Goal: Task Accomplishment & Management: Use online tool/utility

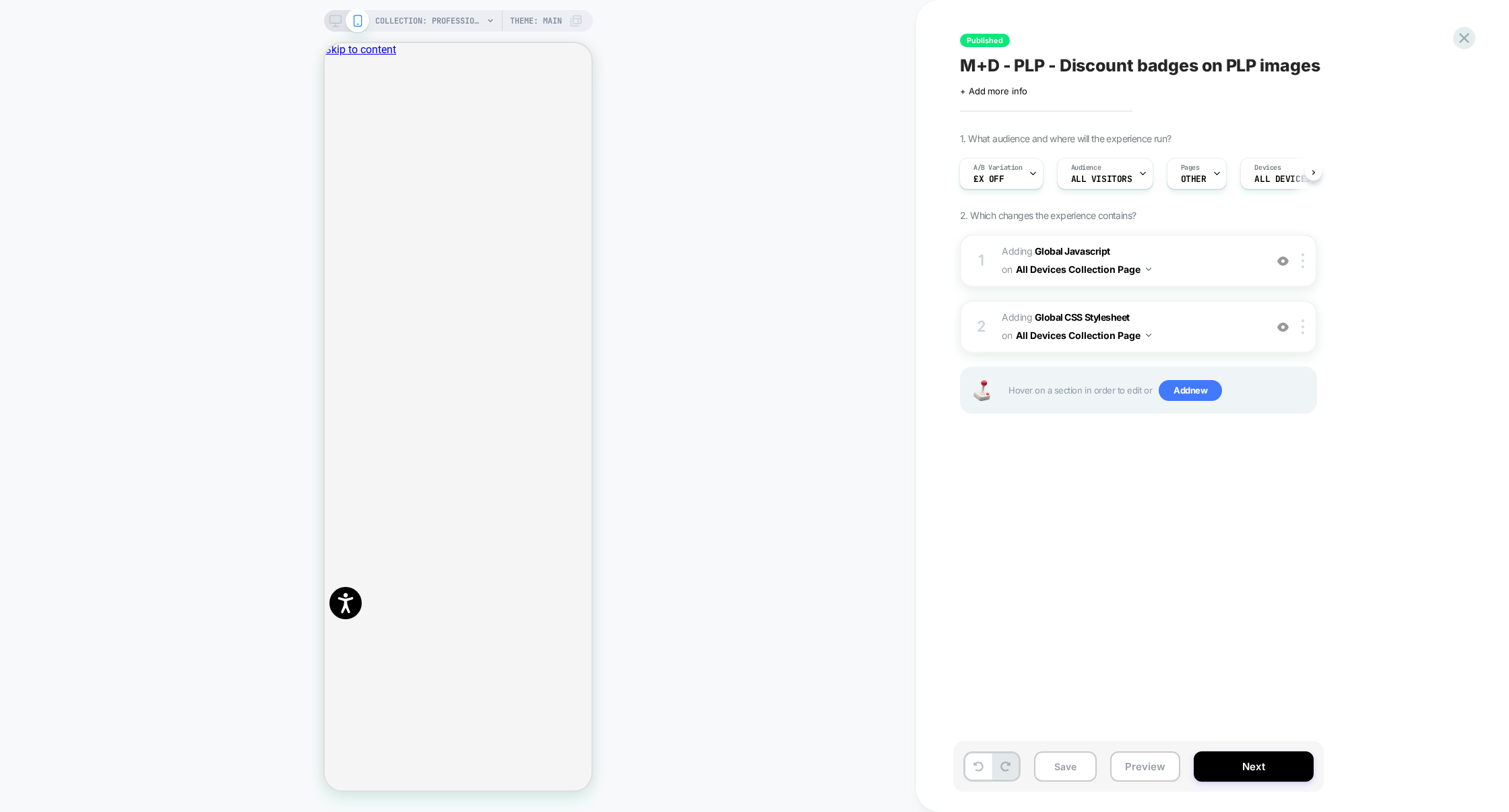
click at [1183, 267] on span "Adding Global Javascript on All Devices Collection Page" at bounding box center [1130, 261] width 257 height 37
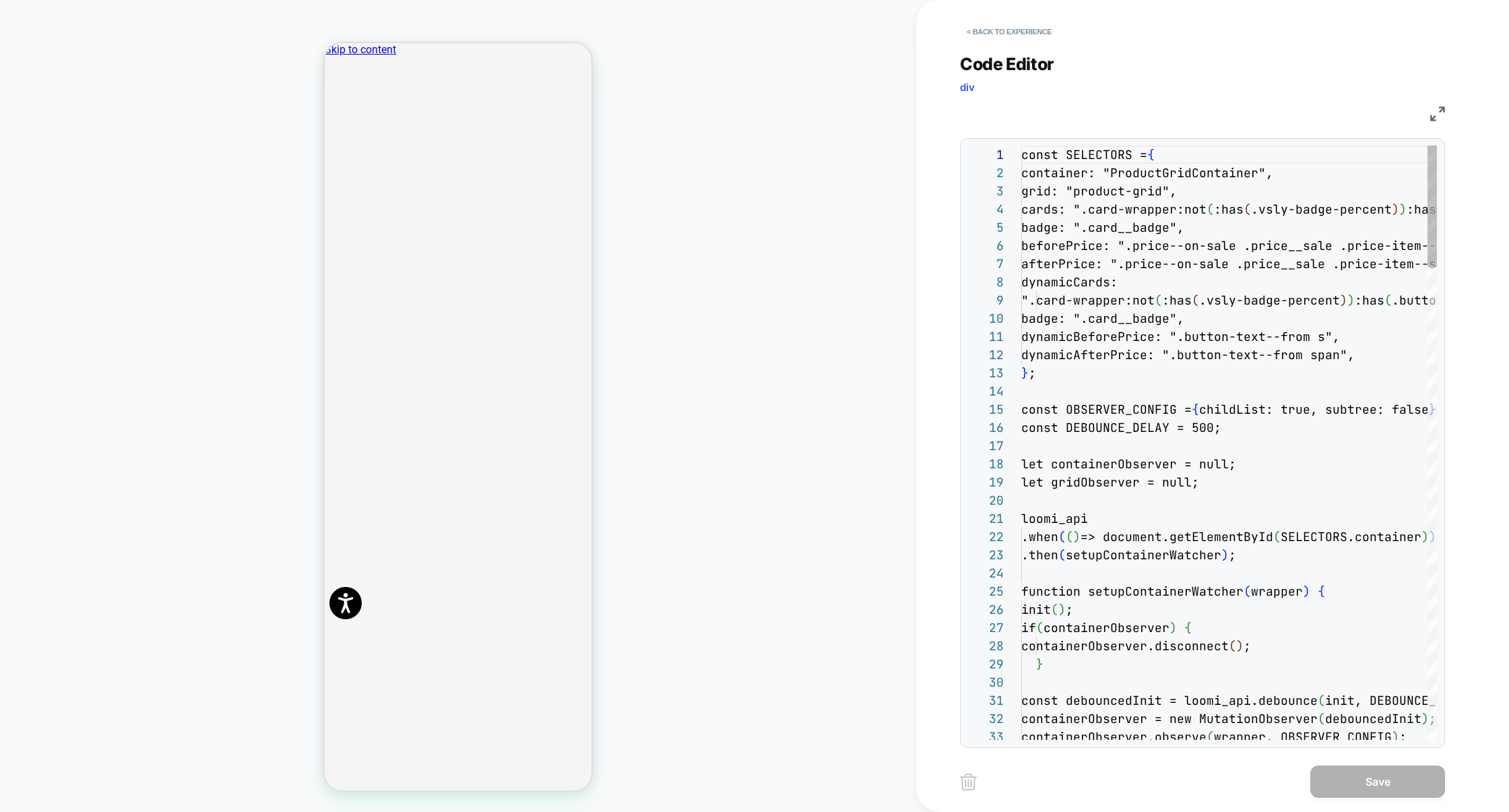
scroll to position [182, 0]
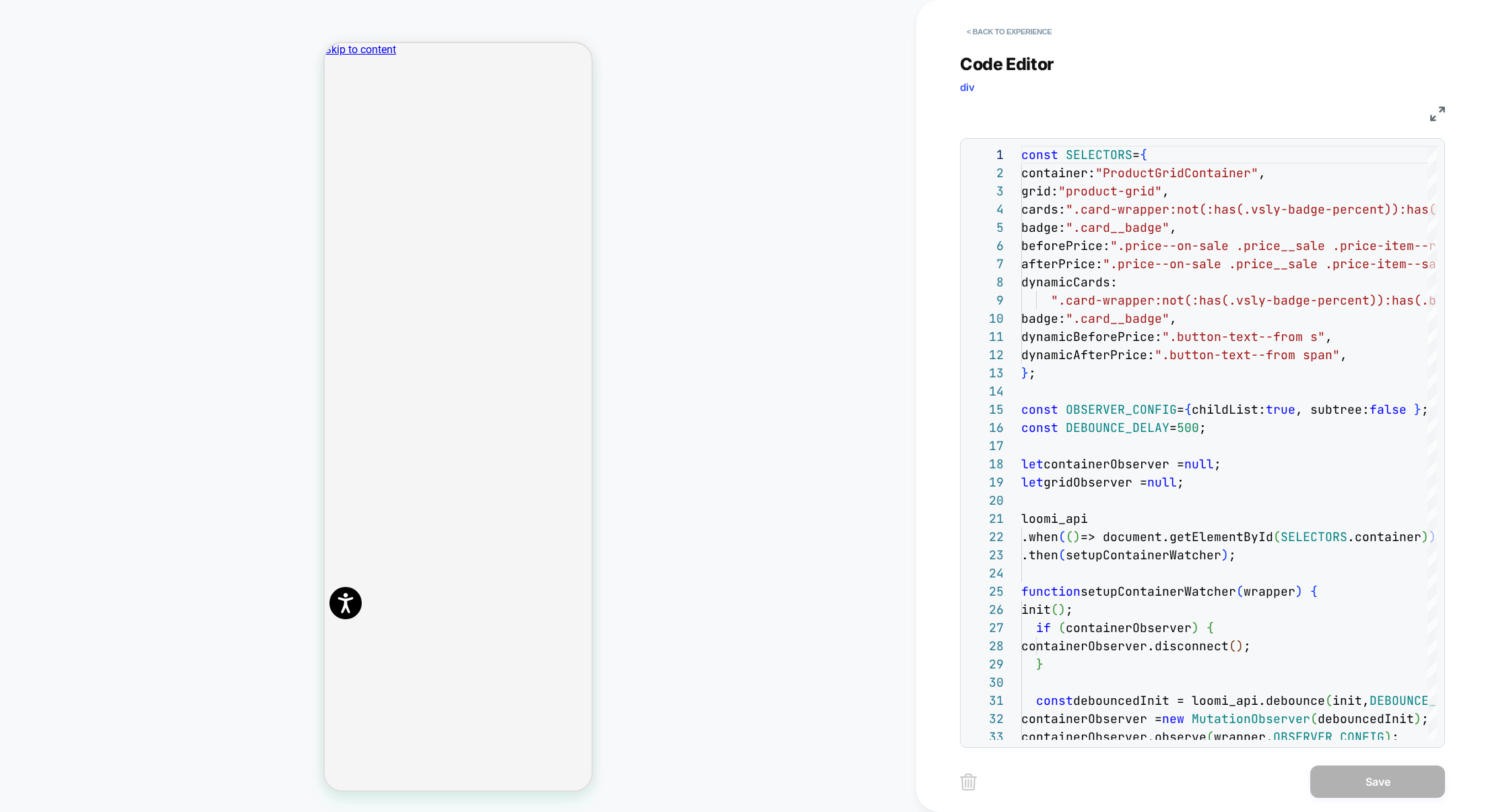
click at [1435, 112] on img at bounding box center [1438, 114] width 15 height 15
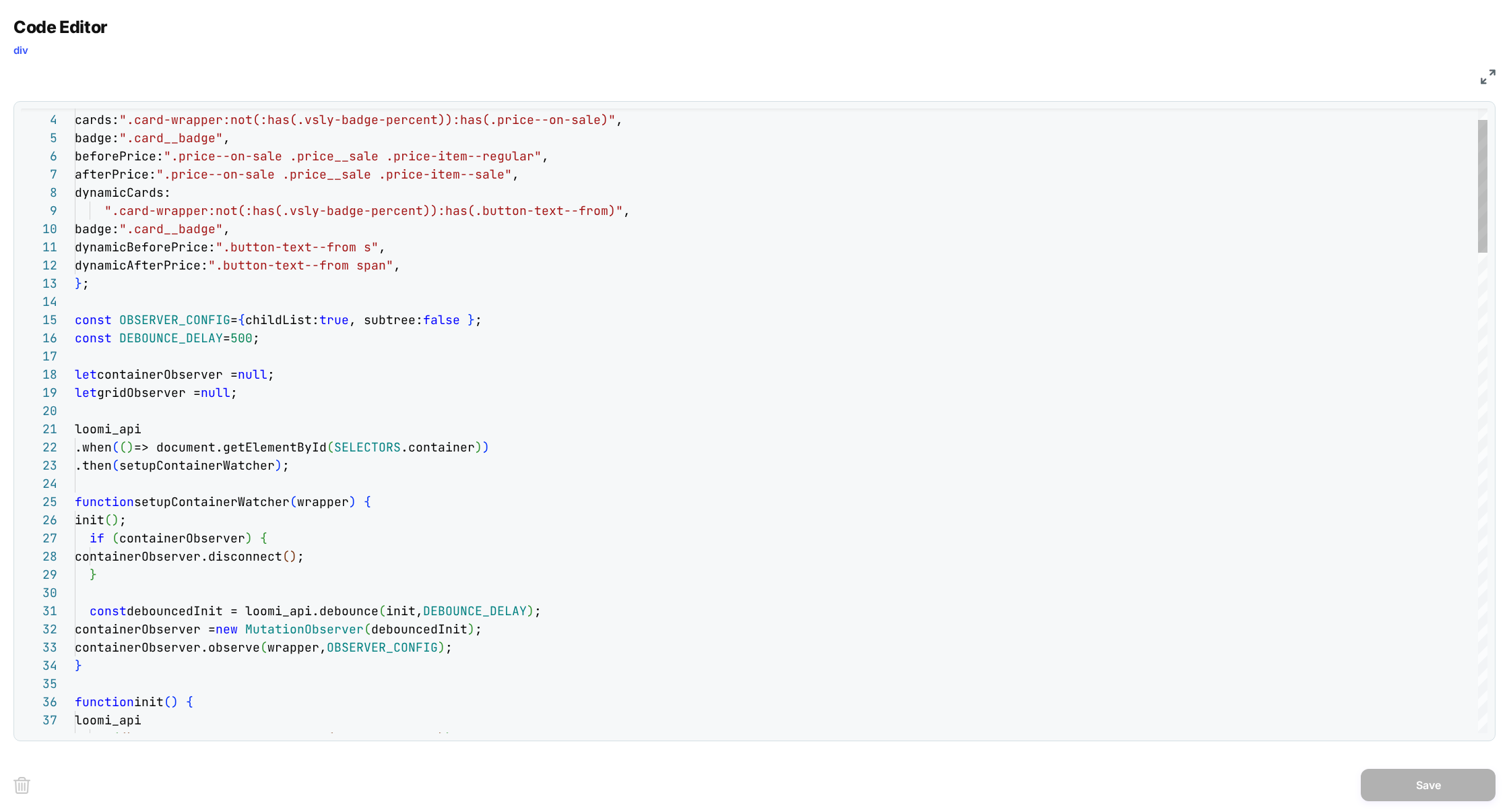
scroll to position [18, 429]
type textarea "**********"
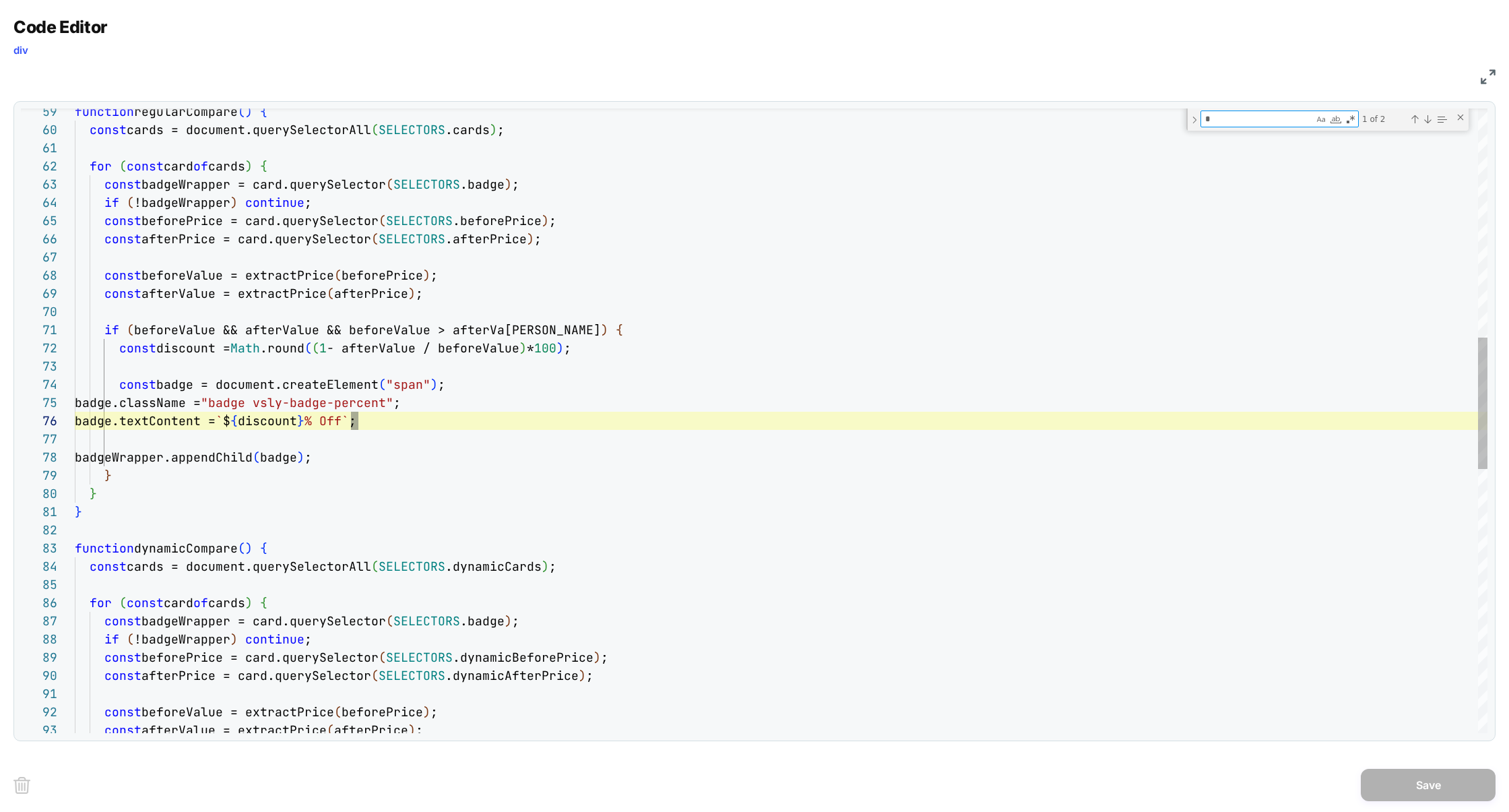
scroll to position [182, 284]
type textarea "*"
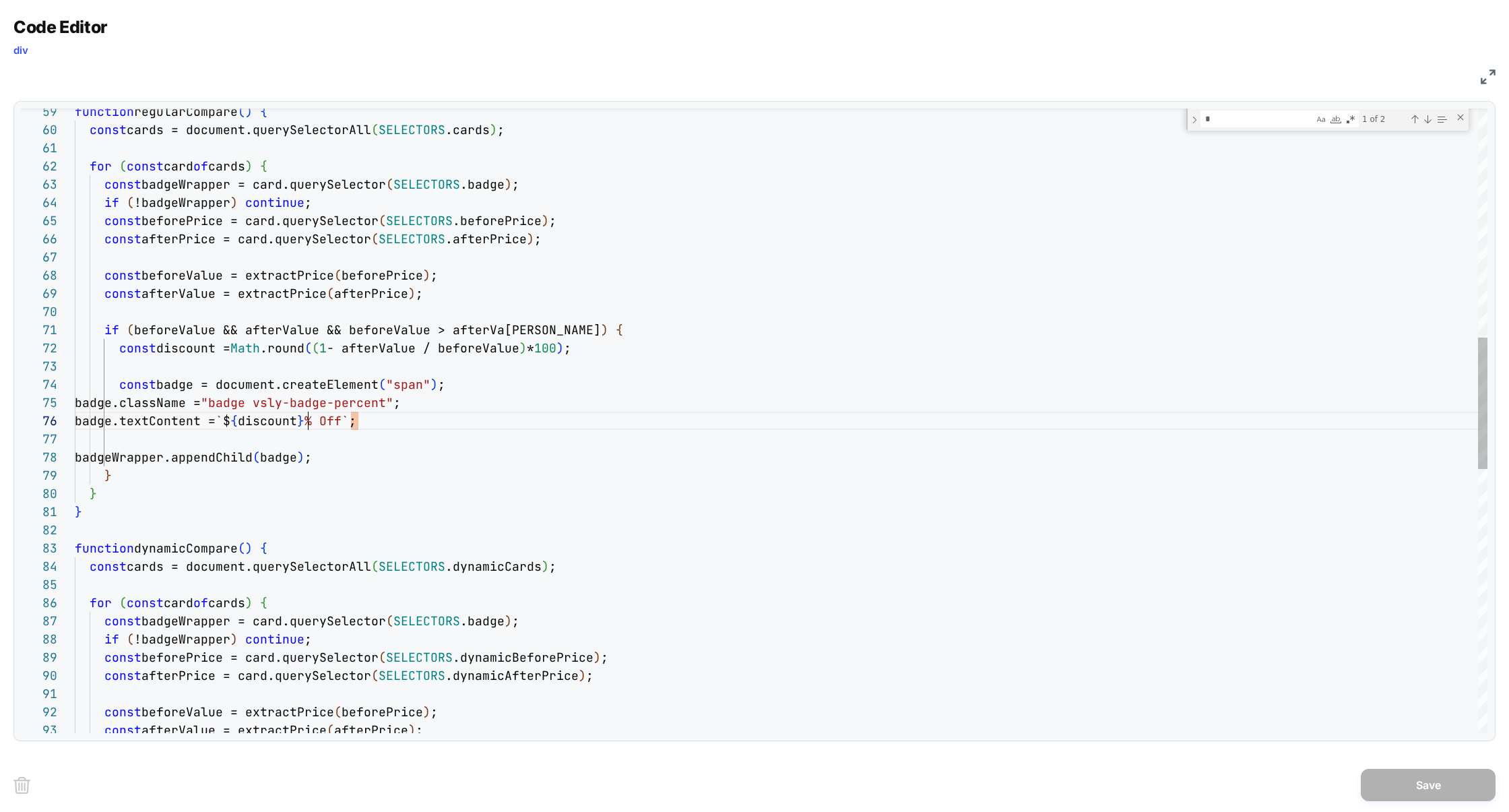
click at [307, 424] on div "function regularCompare ( ) { const cards = document.querySelectorAll ( SELECTO…" at bounding box center [781, 504] width 1413 height 2957
click at [573, 351] on div "function regularCompare ( ) { const cards = document.querySelectorAll ( SELECTO…" at bounding box center [781, 504] width 1413 height 2957
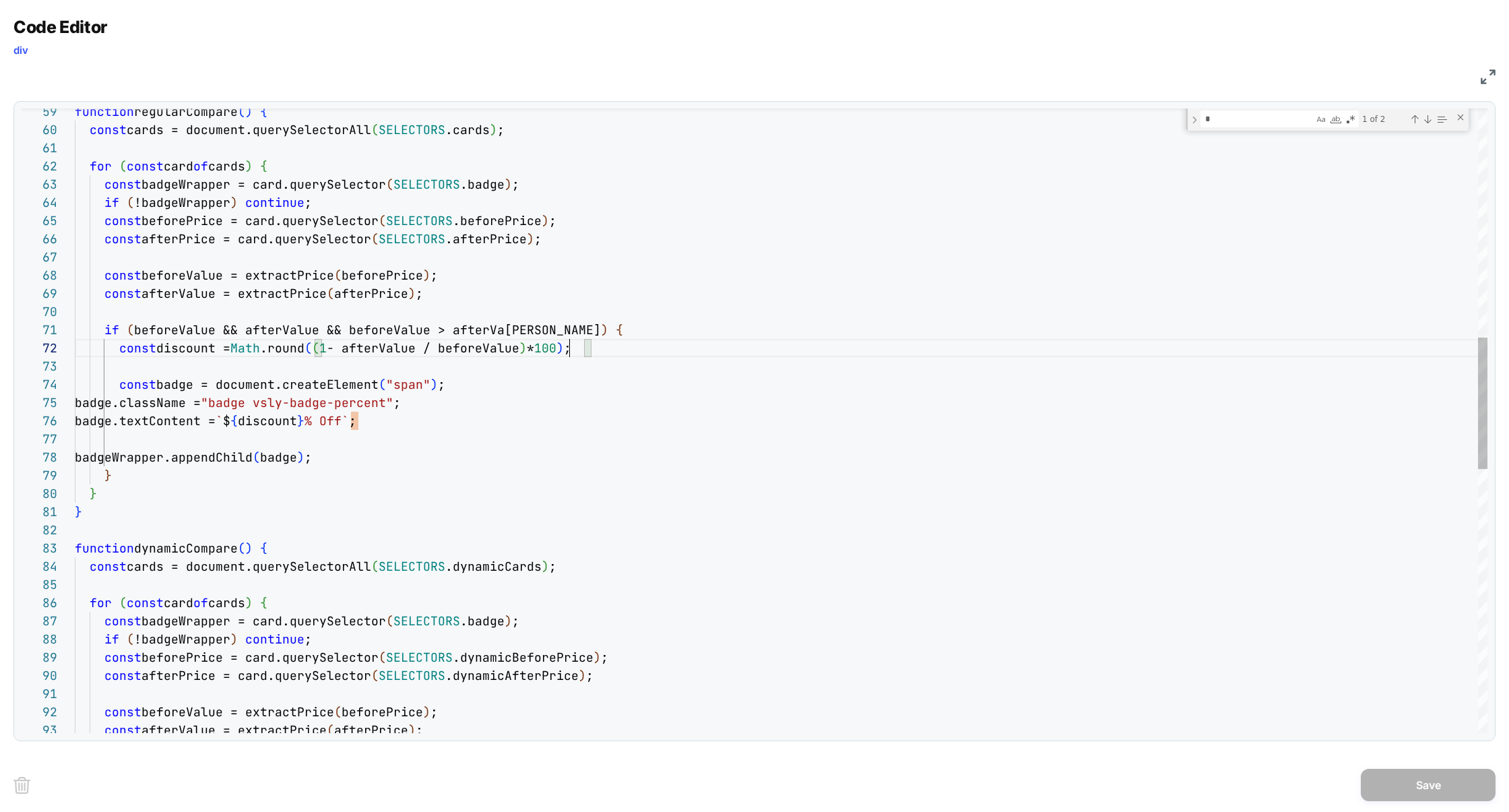
click at [573, 351] on div "function regularCompare ( ) { const cards = document.querySelectorAll ( SELECTO…" at bounding box center [781, 504] width 1413 height 2957
click at [410, 349] on div "function regularCompare ( ) { const cards = document.querySelectorAll ( SELECTO…" at bounding box center [781, 504] width 1413 height 2957
drag, startPoint x: 325, startPoint y: 354, endPoint x: 587, endPoint y: 354, distance: 262.0
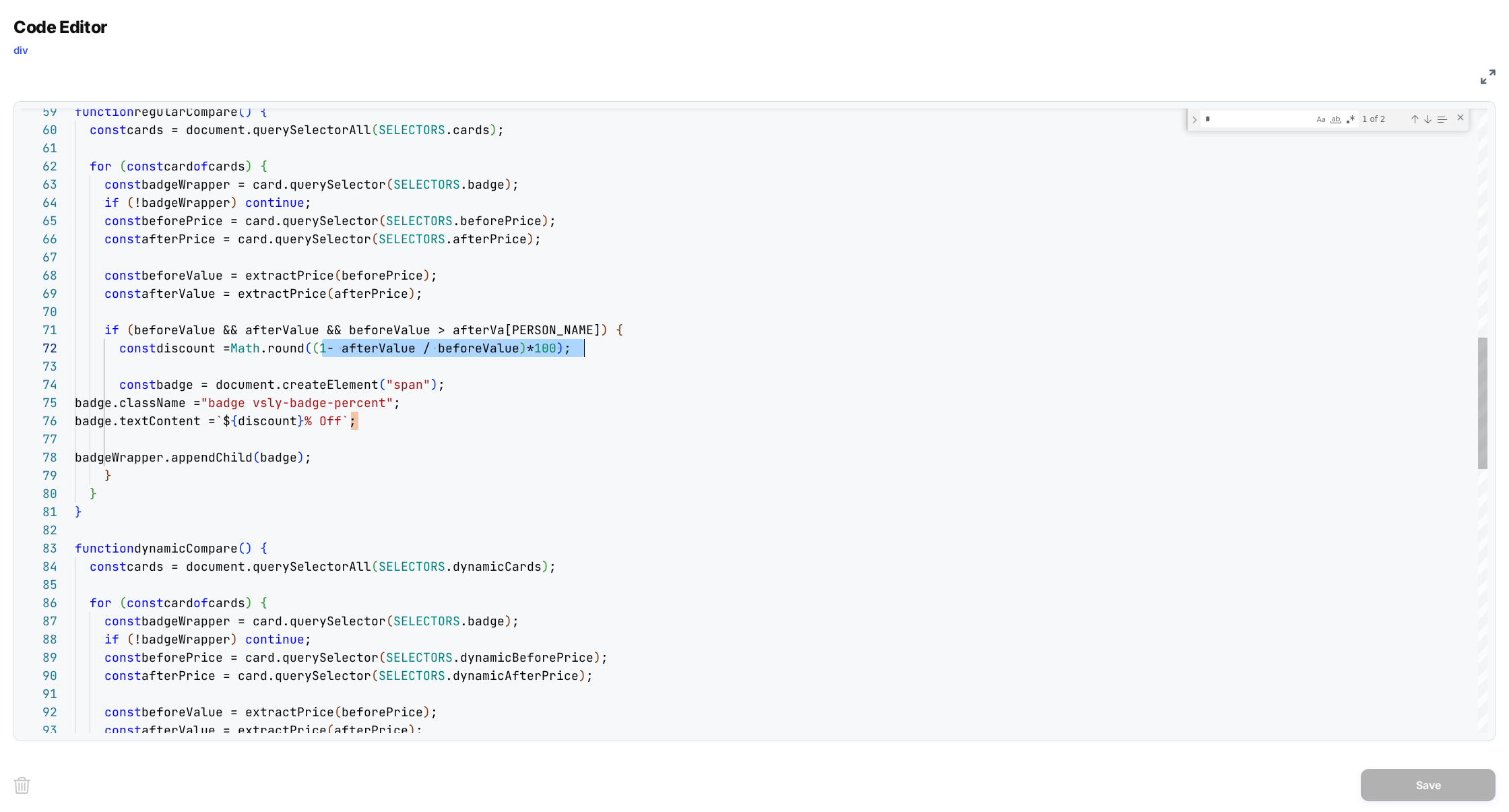
click at [587, 354] on div "function regularCompare ( ) { const cards = document.querySelectorAll ( SELECTO…" at bounding box center [781, 504] width 1413 height 2957
click at [271, 416] on div "function regularCompare ( ) { const cards = document.querySelectorAll ( SELECTO…" at bounding box center [781, 504] width 1413 height 2957
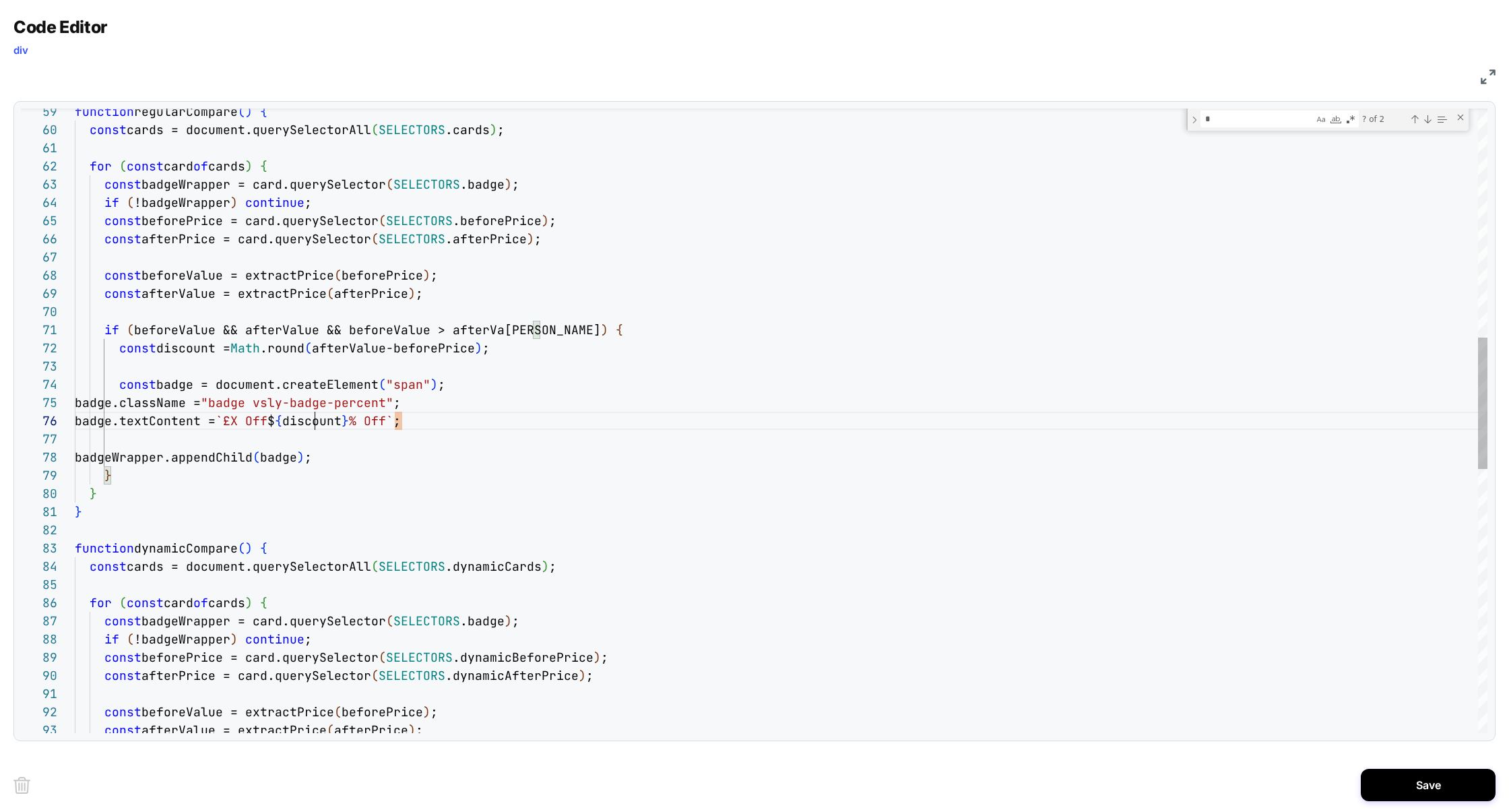
scroll to position [90, 240]
drag, startPoint x: 318, startPoint y: 422, endPoint x: 396, endPoint y: 423, distance: 78.0
type textarea "**********"
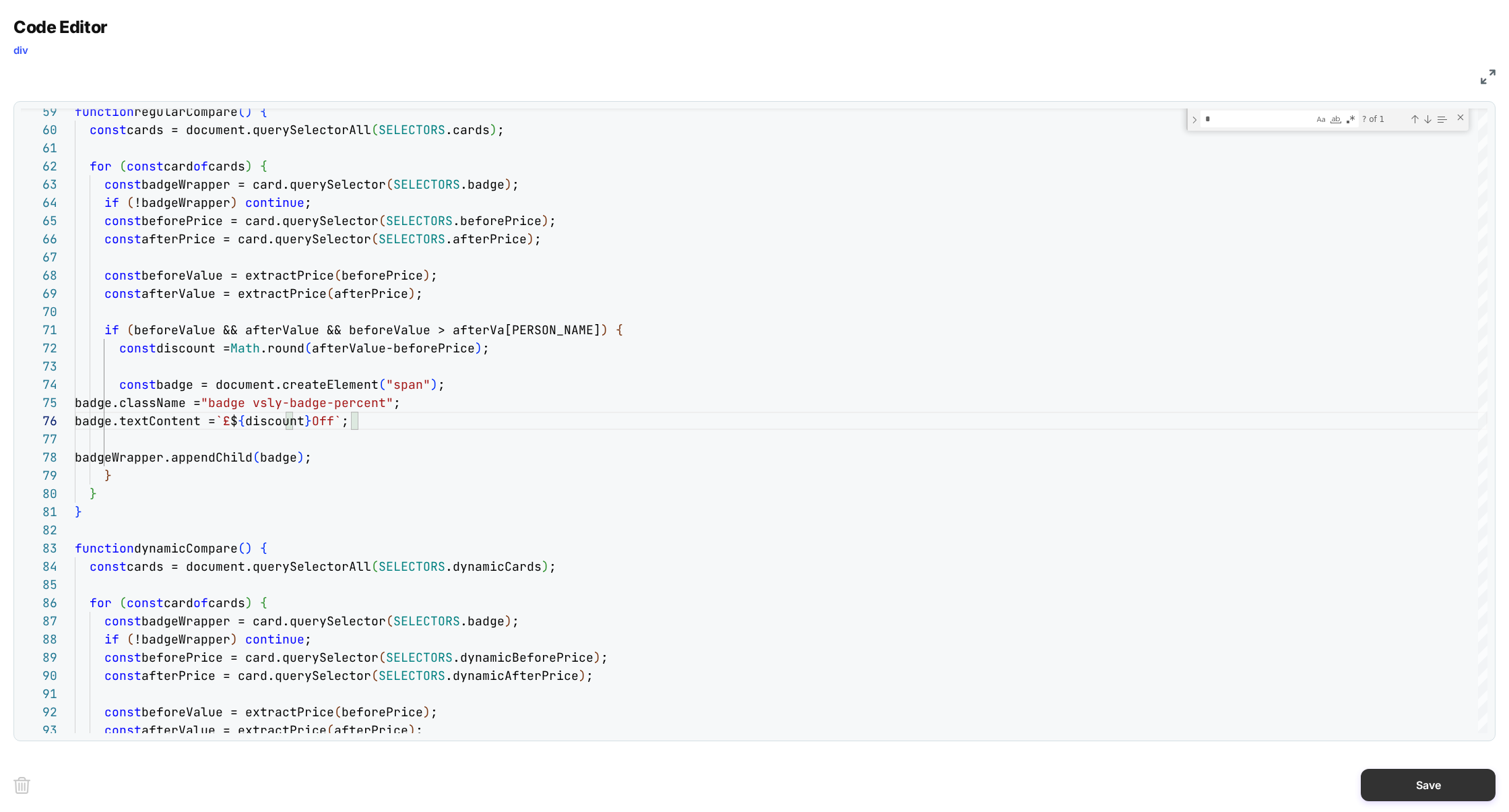
click at [1408, 771] on button "Save" at bounding box center [1428, 785] width 135 height 33
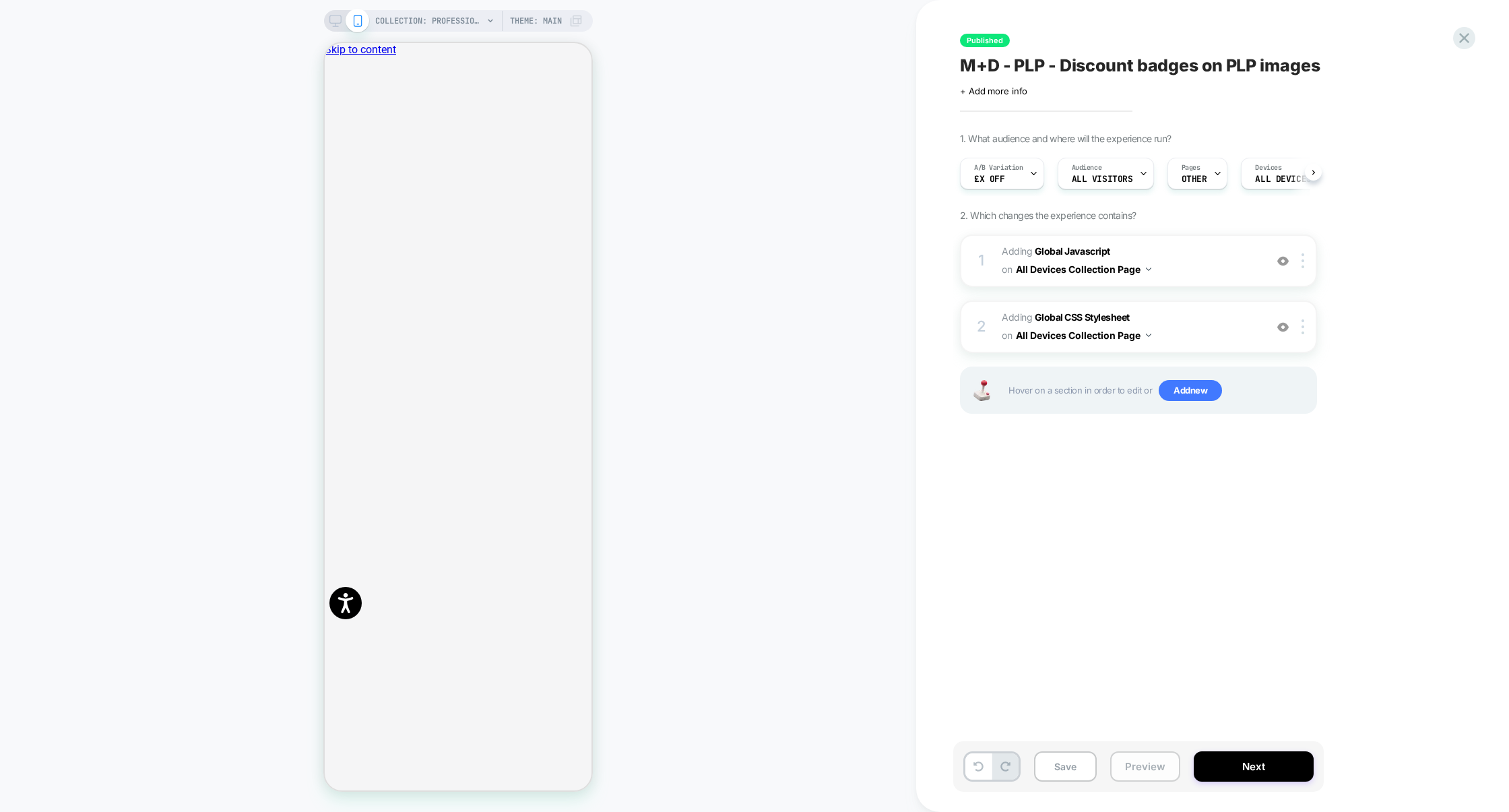
scroll to position [0, 1]
click at [1155, 763] on button "Preview" at bounding box center [1145, 766] width 70 height 30
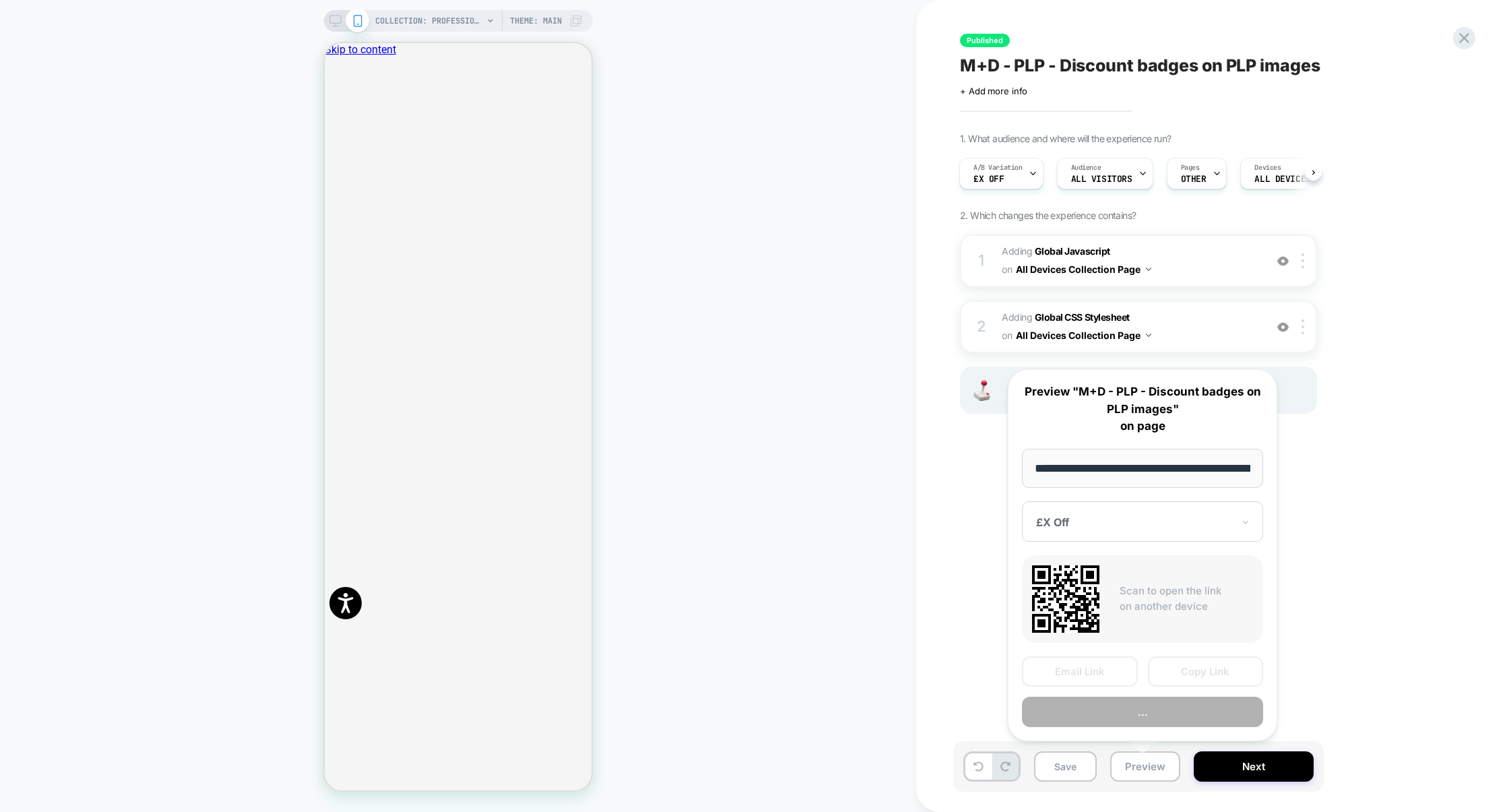
scroll to position [0, 136]
click at [1159, 721] on button "Preview" at bounding box center [1143, 712] width 241 height 30
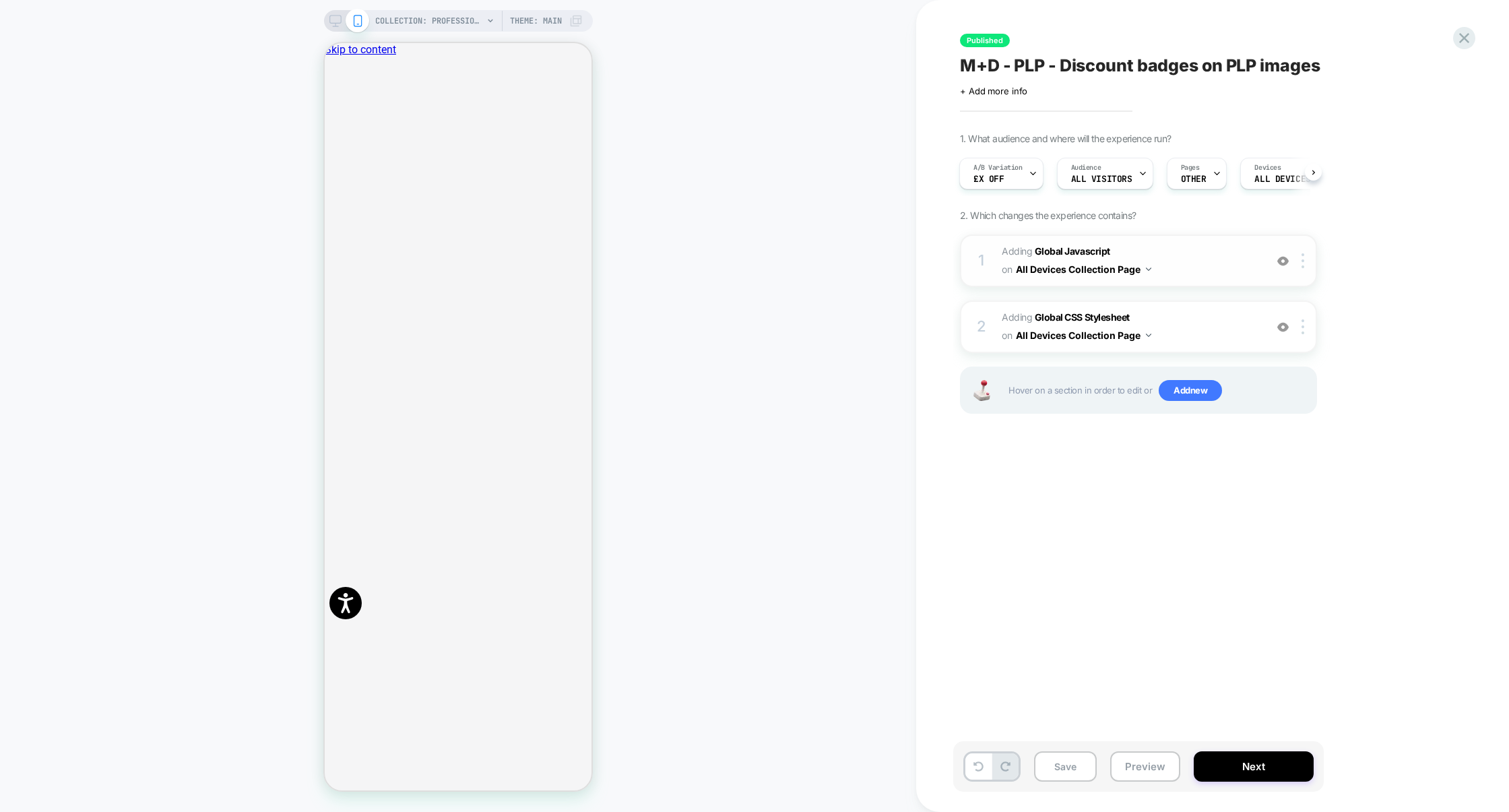
click at [1198, 274] on span "Adding Global Javascript on All Devices Collection Page" at bounding box center [1130, 261] width 257 height 37
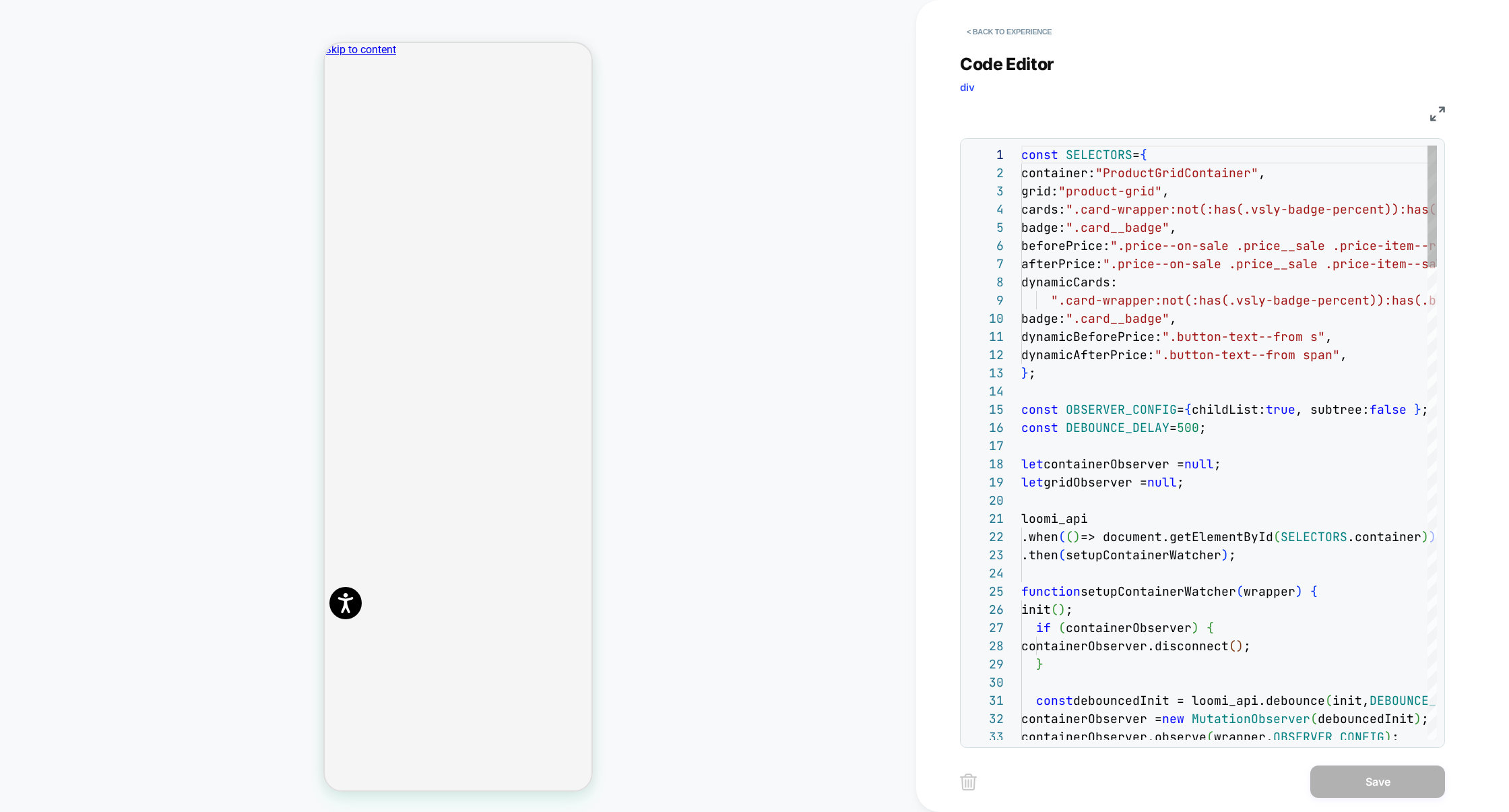
scroll to position [182, 0]
click at [1437, 112] on img at bounding box center [1438, 114] width 15 height 15
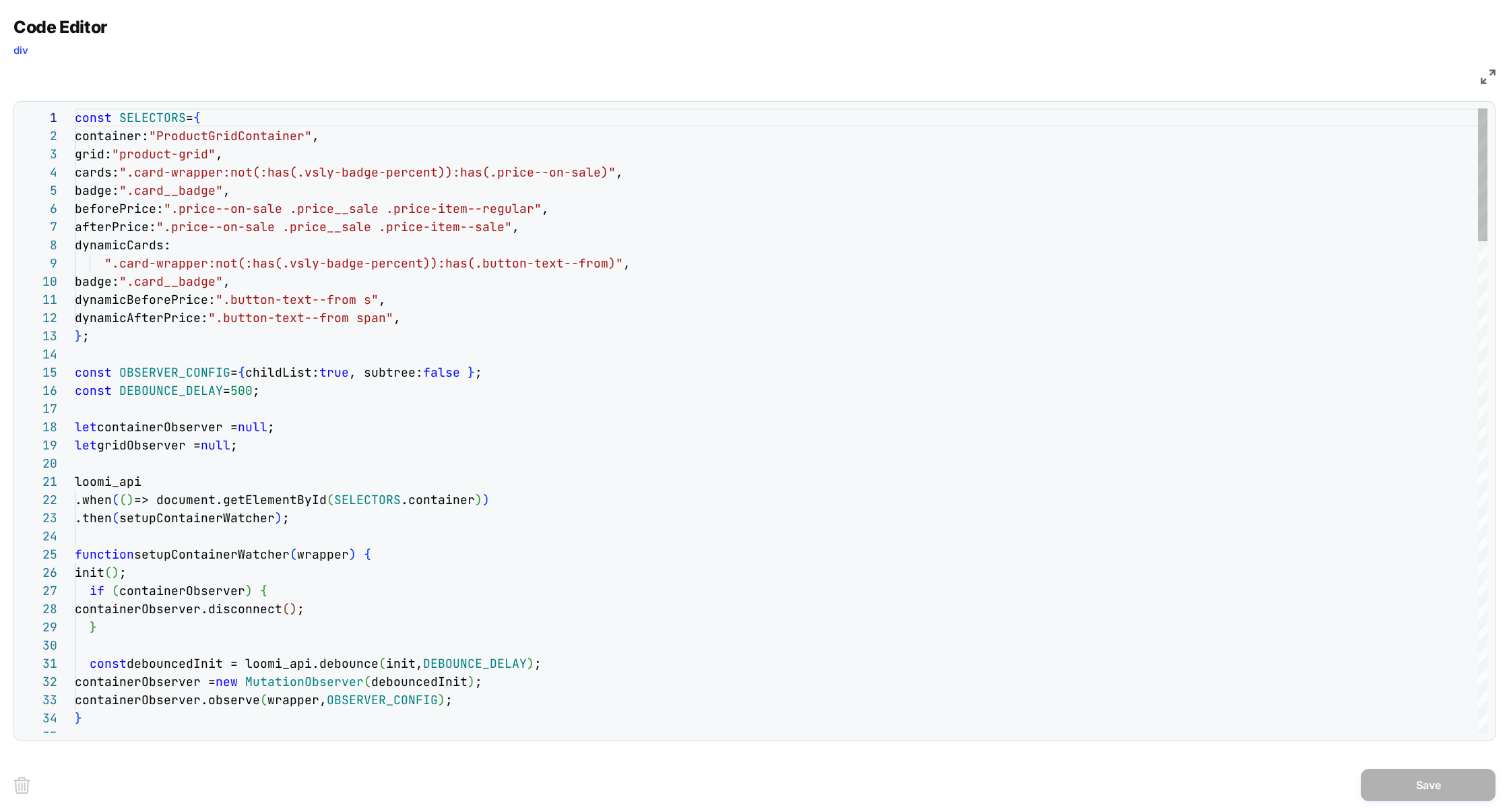
type textarea "**********"
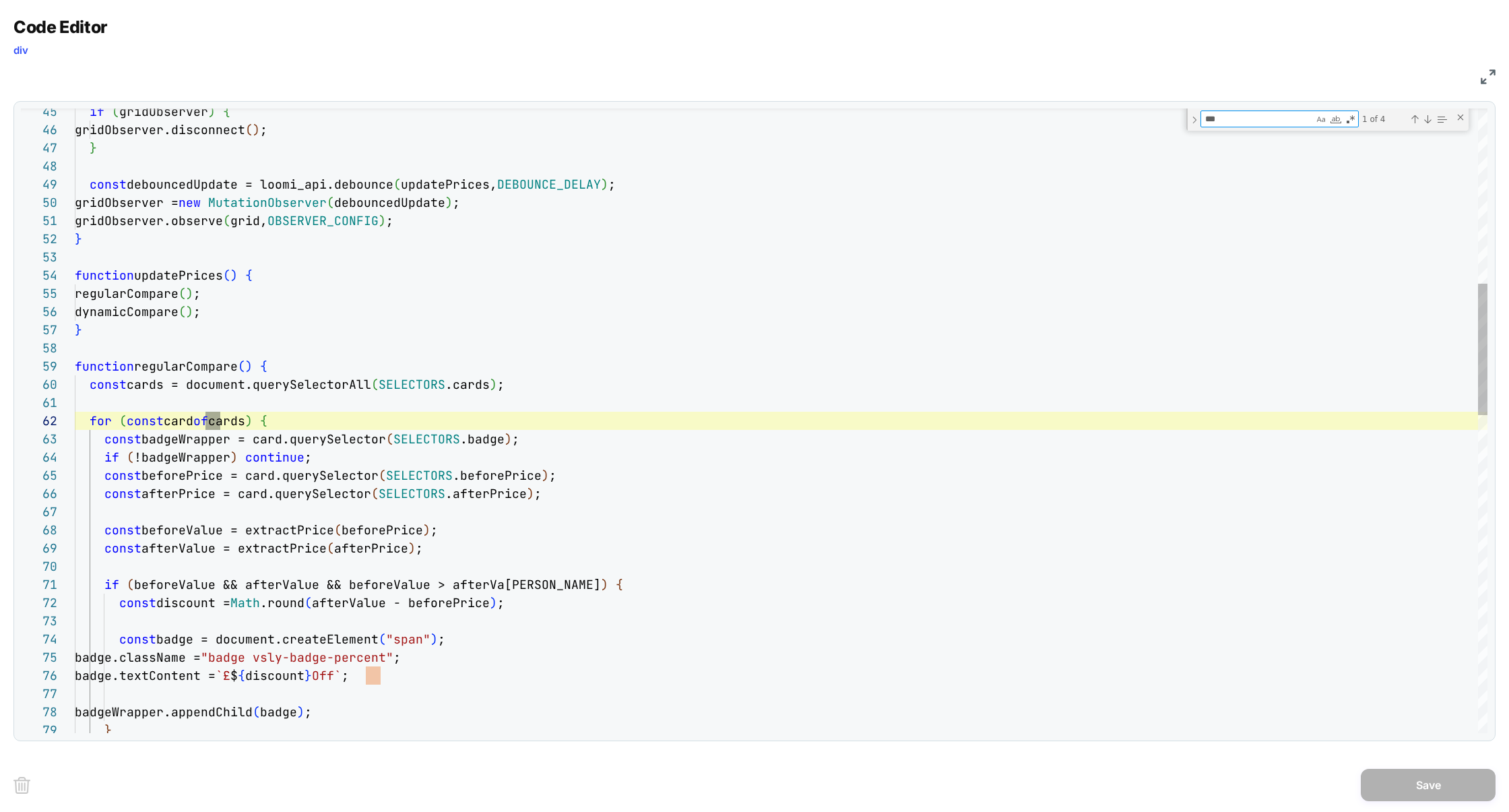
scroll to position [182, 313]
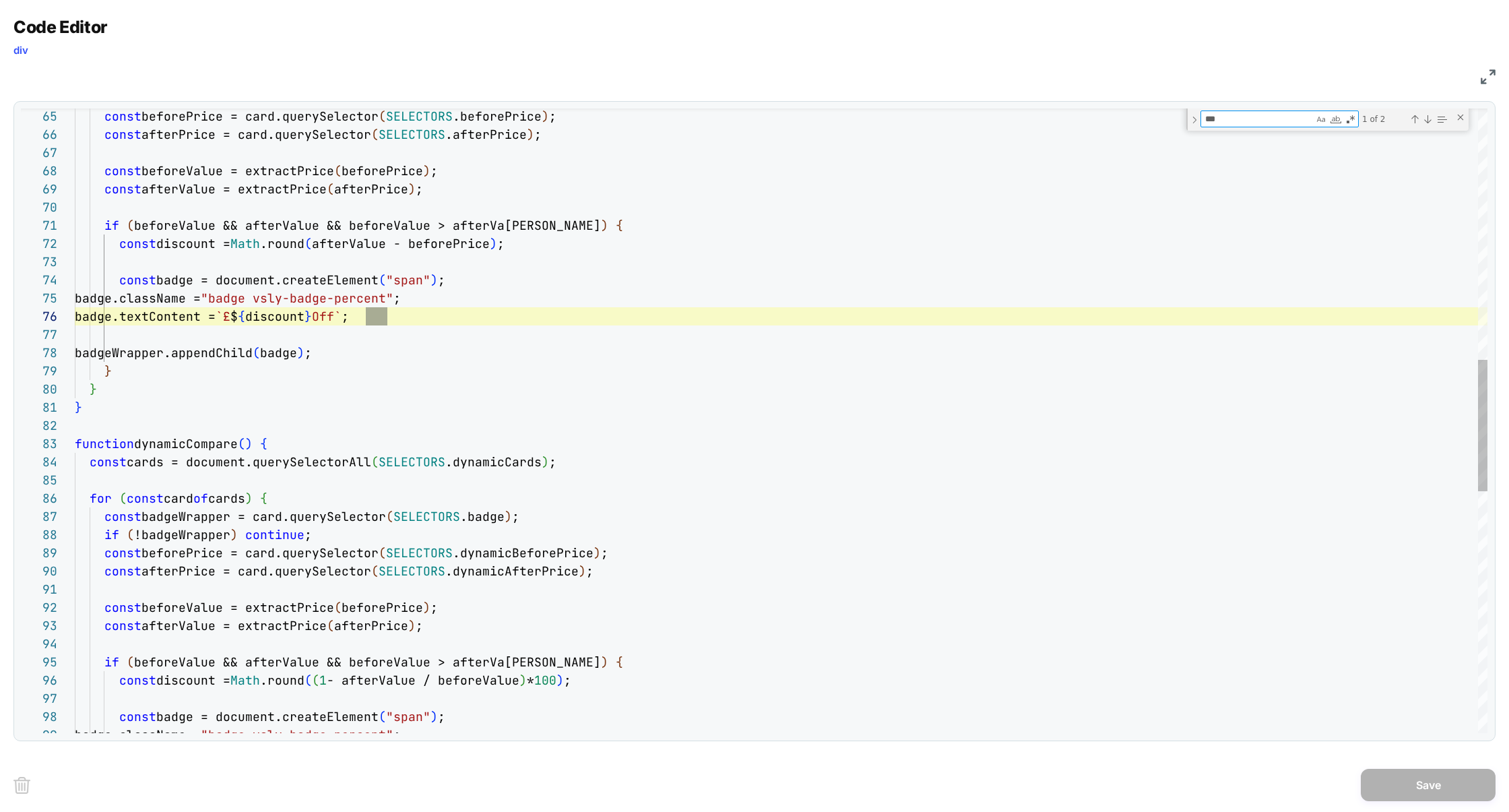
type textarea "***"
click at [313, 312] on div "badgeWrapper.appendChild ( badge ) ; } } } function dynamicCompare ( ) { const …" at bounding box center [781, 399] width 1413 height 2957
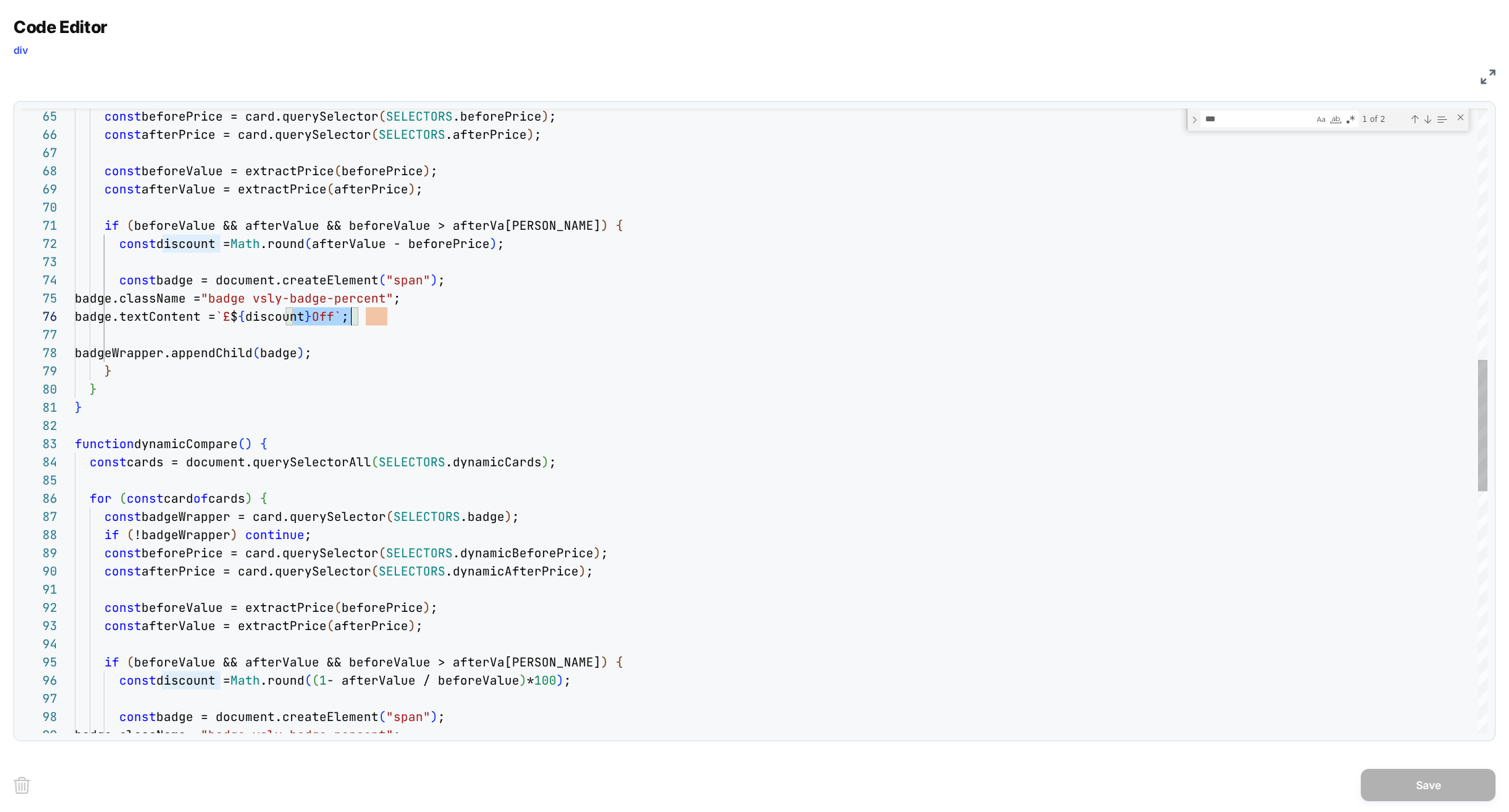
click at [313, 312] on div "badgeWrapper.appendChild ( badge ) ; } } } function dynamicCompare ( ) { const …" at bounding box center [781, 399] width 1413 height 2957
click at [358, 242] on div "badgeWrapper.appendChild ( badge ) ; } } } function dynamicCompare ( ) { const …" at bounding box center [781, 399] width 1413 height 2957
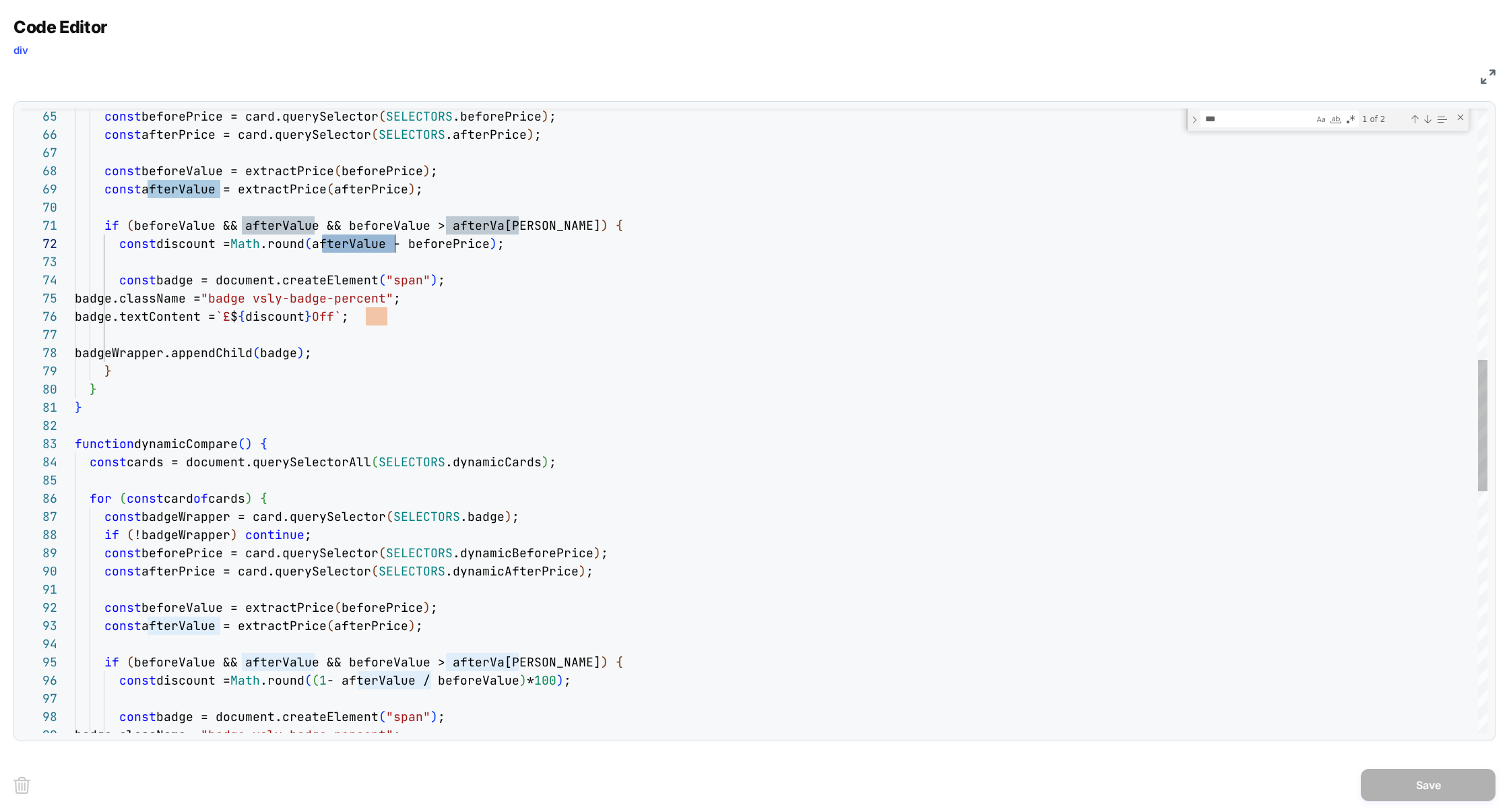
click at [468, 246] on div "badgeWrapper.appendChild ( badge ) ; } } } function dynamicCompare ( ) { const …" at bounding box center [781, 399] width 1413 height 2957
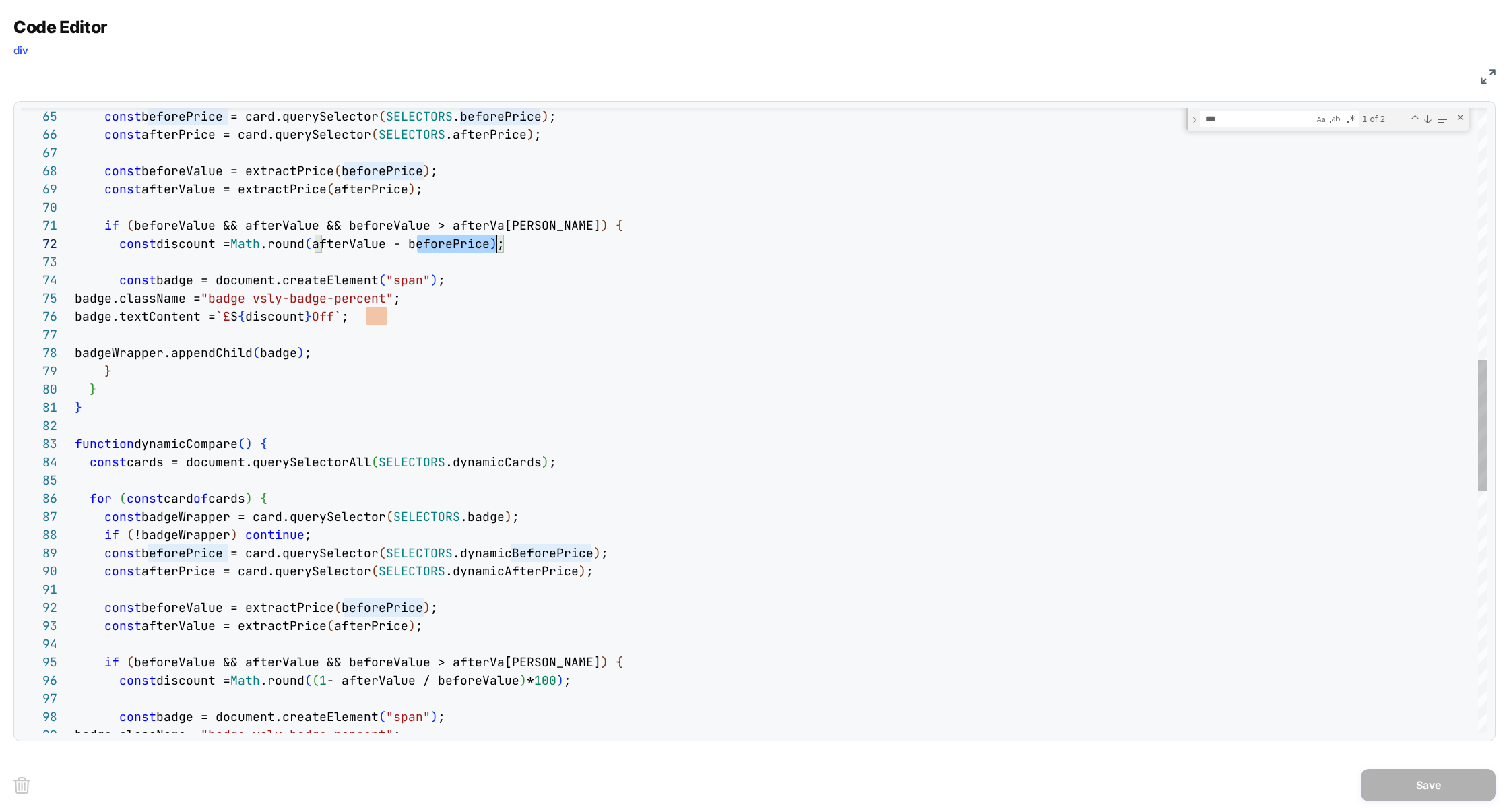
click at [468, 246] on div "badgeWrapper.appendChild ( badge ) ; } } } function dynamicCompare ( ) { const …" at bounding box center [781, 399] width 1413 height 2957
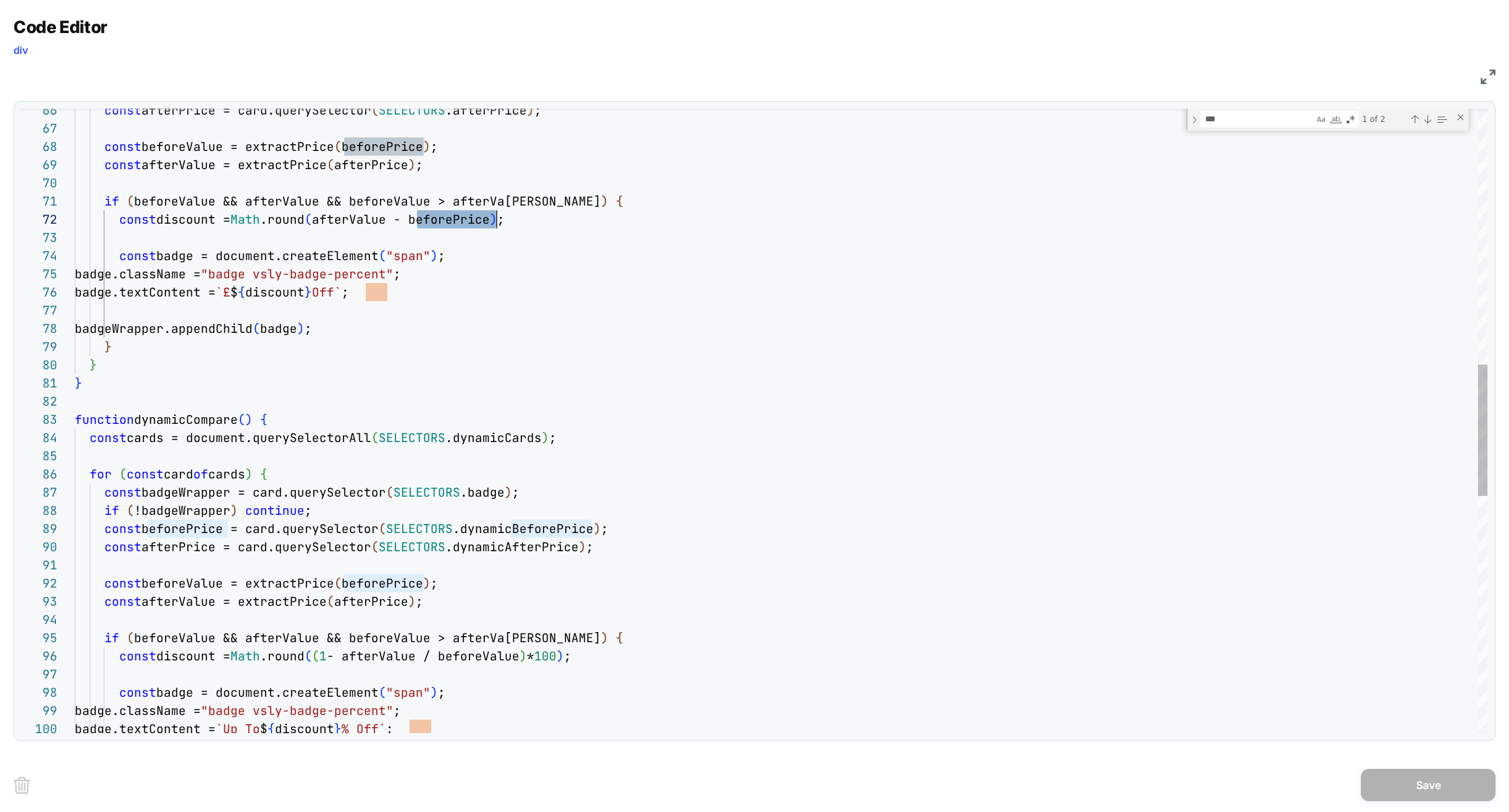
scroll to position [37, 0]
click at [264, 233] on div "badgeWrapper.appendChild ( badge ) ; } } } function dynamicCompare ( ) { const …" at bounding box center [781, 375] width 1413 height 2957
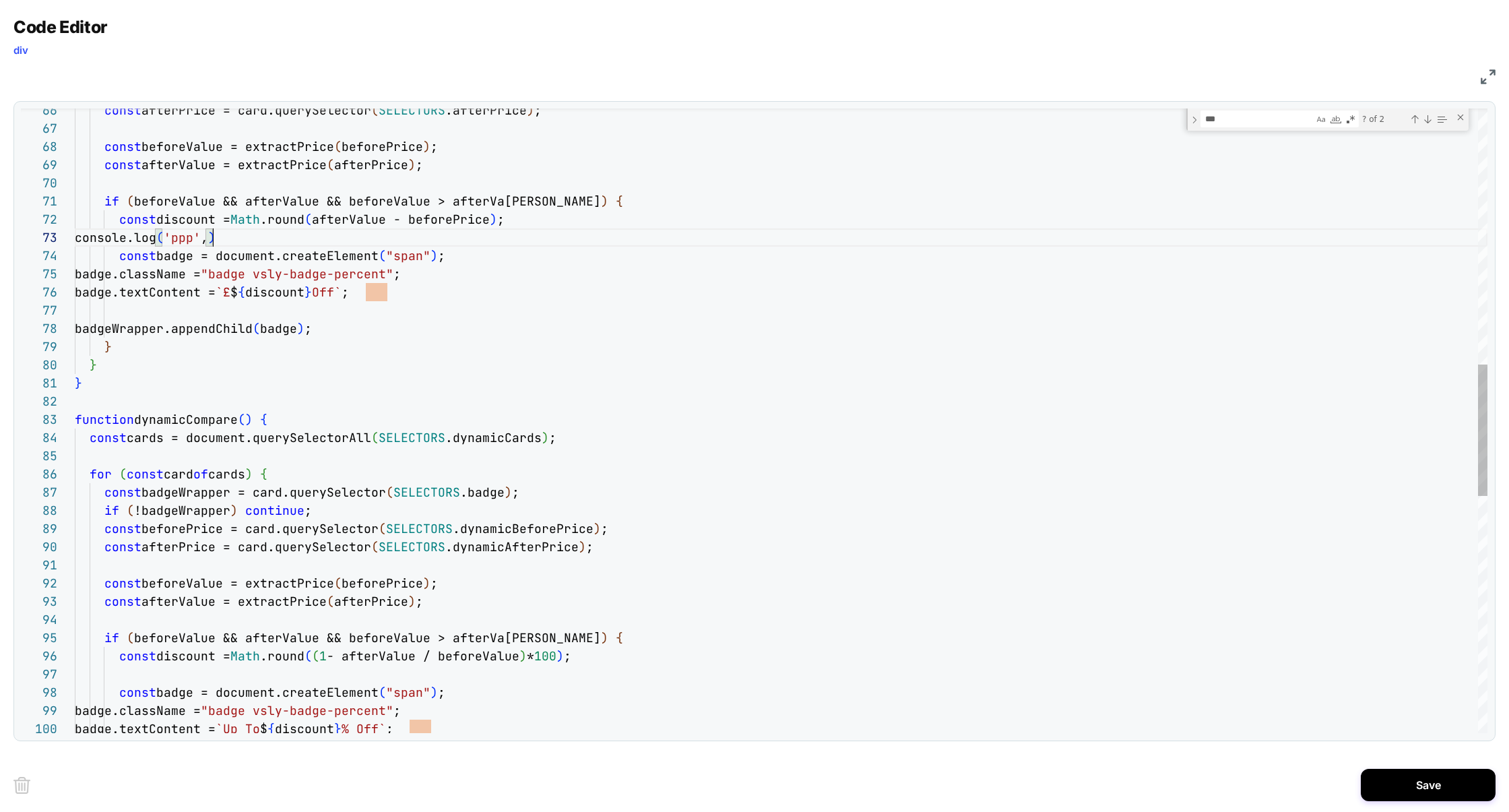
scroll to position [37, 138]
click at [324, 223] on div "badgeWrapper.appendChild ( badge ) ; } } } function dynamicCompare ( ) { const …" at bounding box center [781, 375] width 1413 height 2957
click at [332, 223] on div "badgeWrapper.appendChild ( badge ) ; } } } function dynamicCompare ( ) { const …" at bounding box center [781, 375] width 1413 height 2957
click at [333, 223] on div "badgeWrapper.appendChild ( badge ) ; } } } function dynamicCompare ( ) { const …" at bounding box center [781, 375] width 1413 height 2957
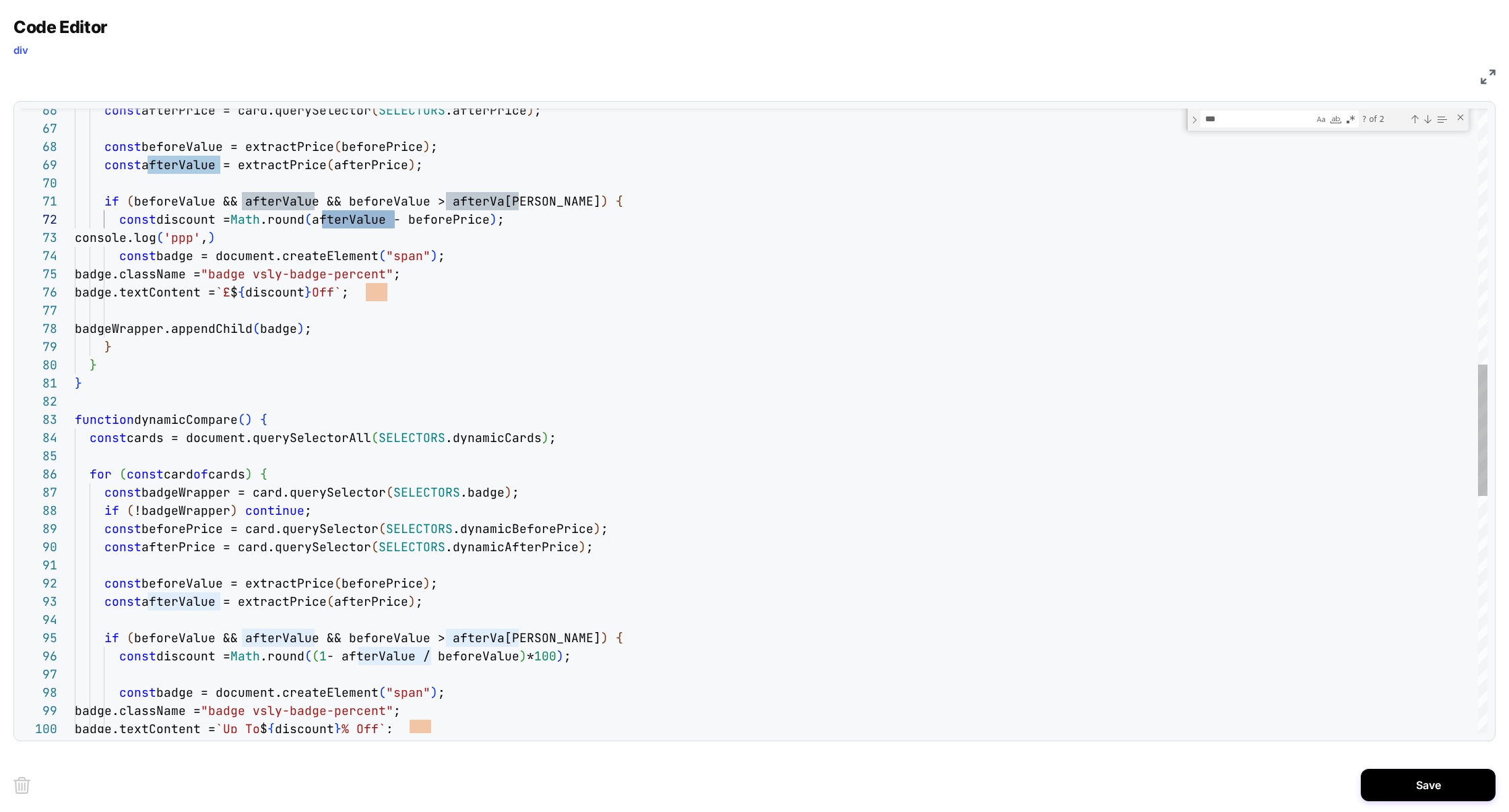
click at [204, 243] on div "badgeWrapper.appendChild ( badge ) ; } } } function dynamicCompare ( ) { const …" at bounding box center [781, 375] width 1413 height 2957
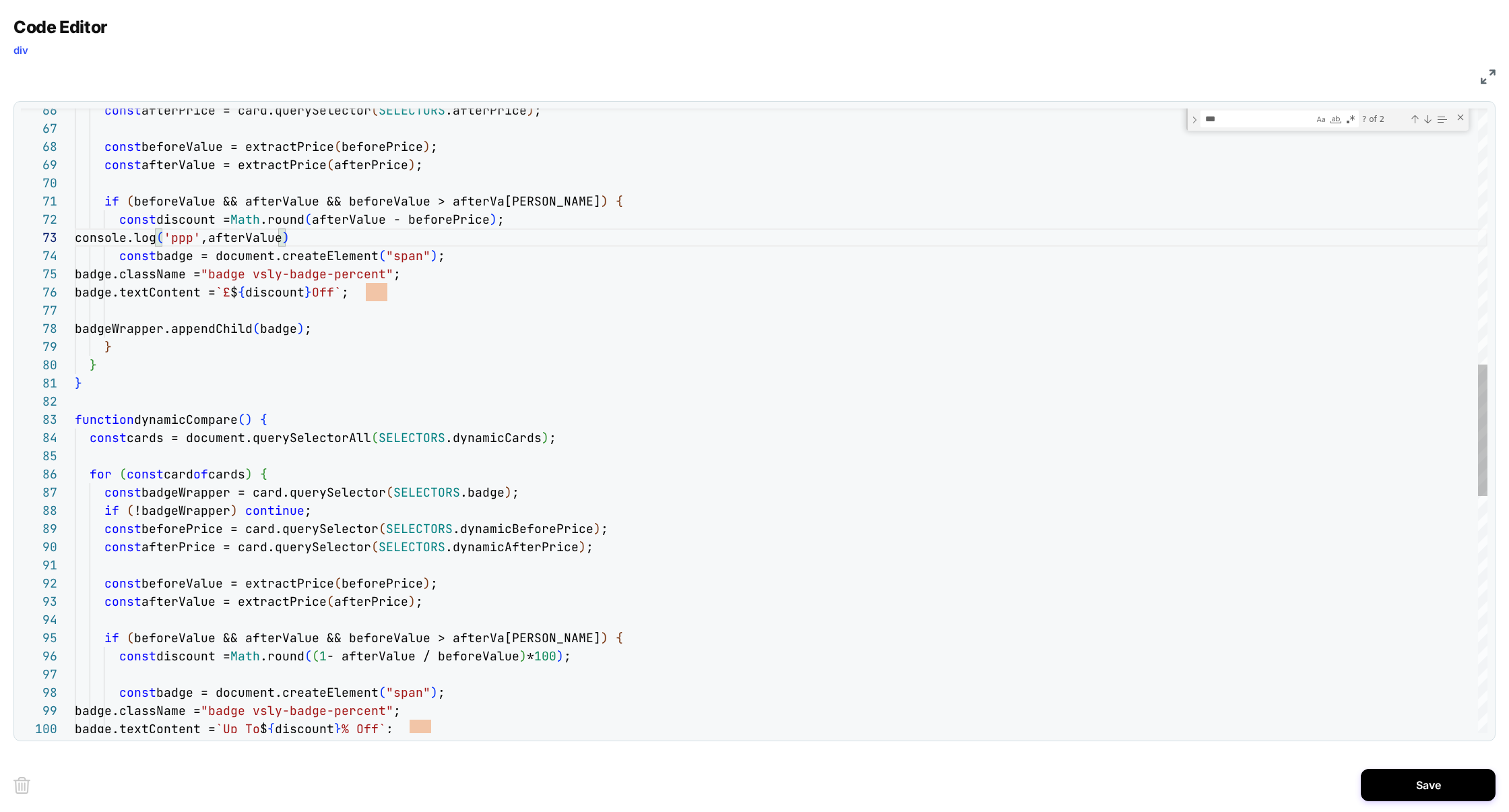
scroll to position [37, 211]
click at [517, 249] on div "badgeWrapper.appendChild ( badge ) ; } } } function dynamicCompare ( ) { const …" at bounding box center [781, 375] width 1413 height 2957
click at [467, 225] on div "badgeWrapper.appendChild ( badge ) ; } } } function dynamicCompare ( ) { const …" at bounding box center [781, 375] width 1413 height 2957
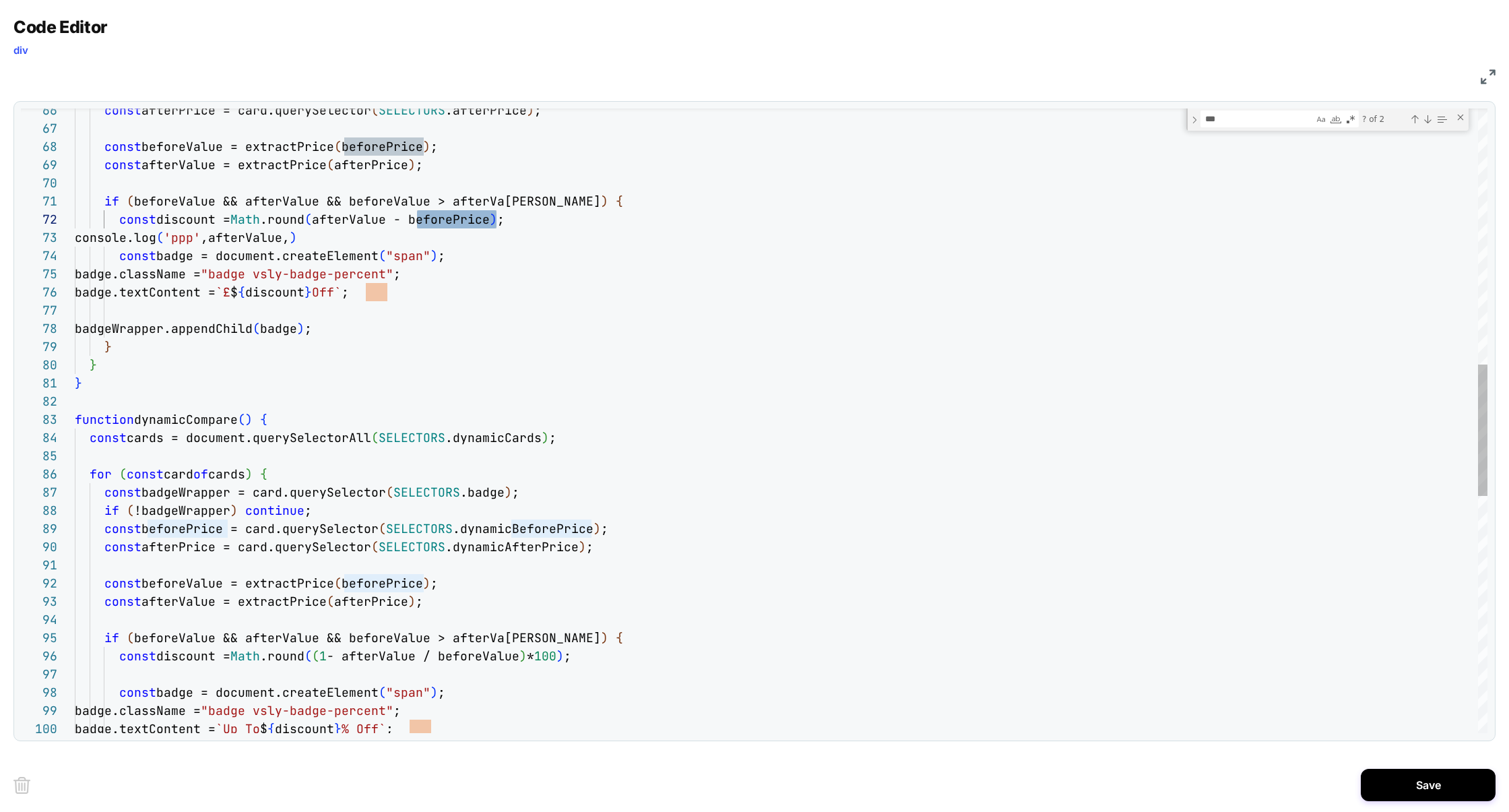
click at [286, 236] on div "badgeWrapper.appendChild ( badge ) ; } } } function dynamicCompare ( ) { const …" at bounding box center [781, 375] width 1413 height 2957
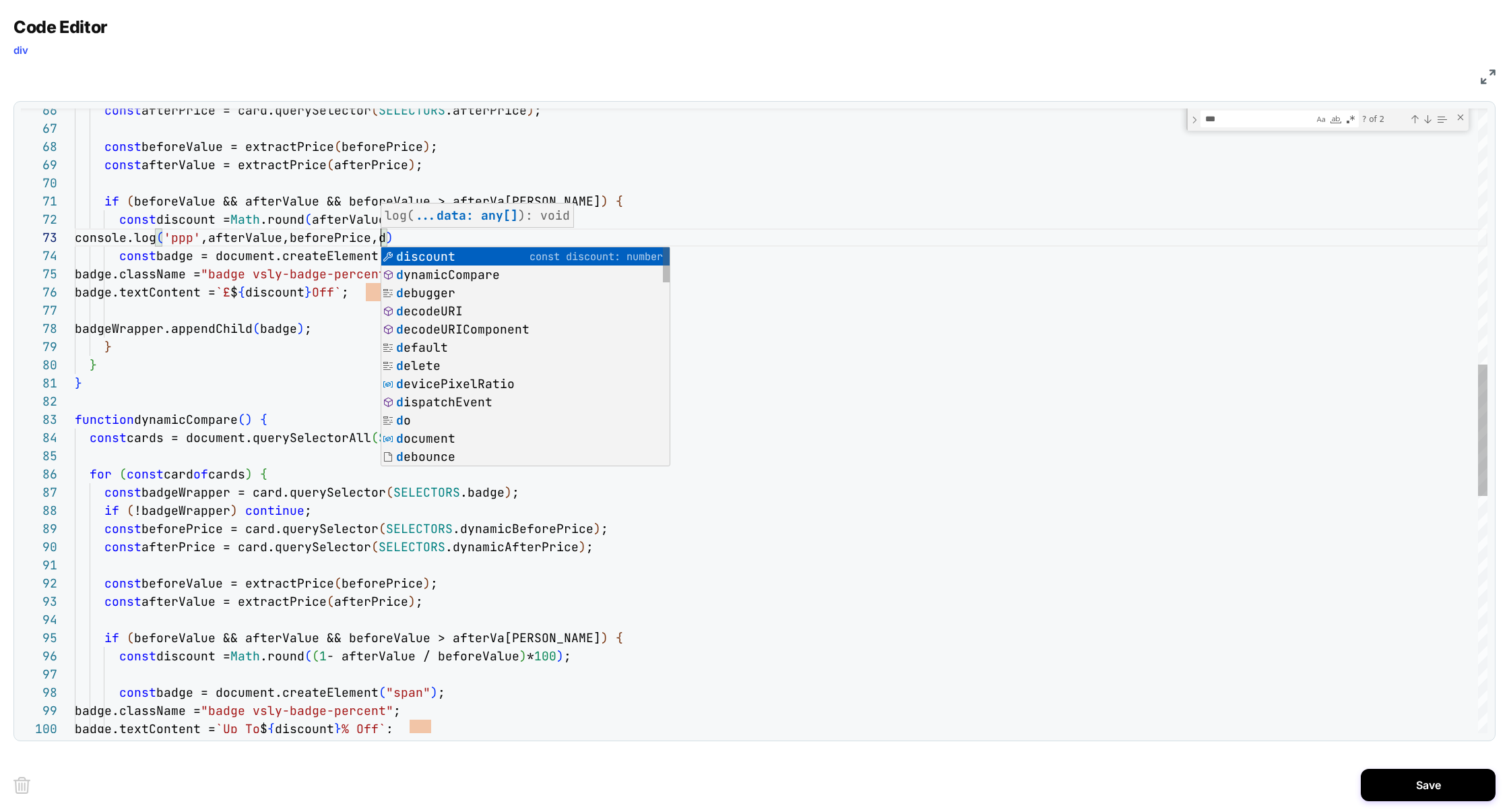
scroll to position [37, 356]
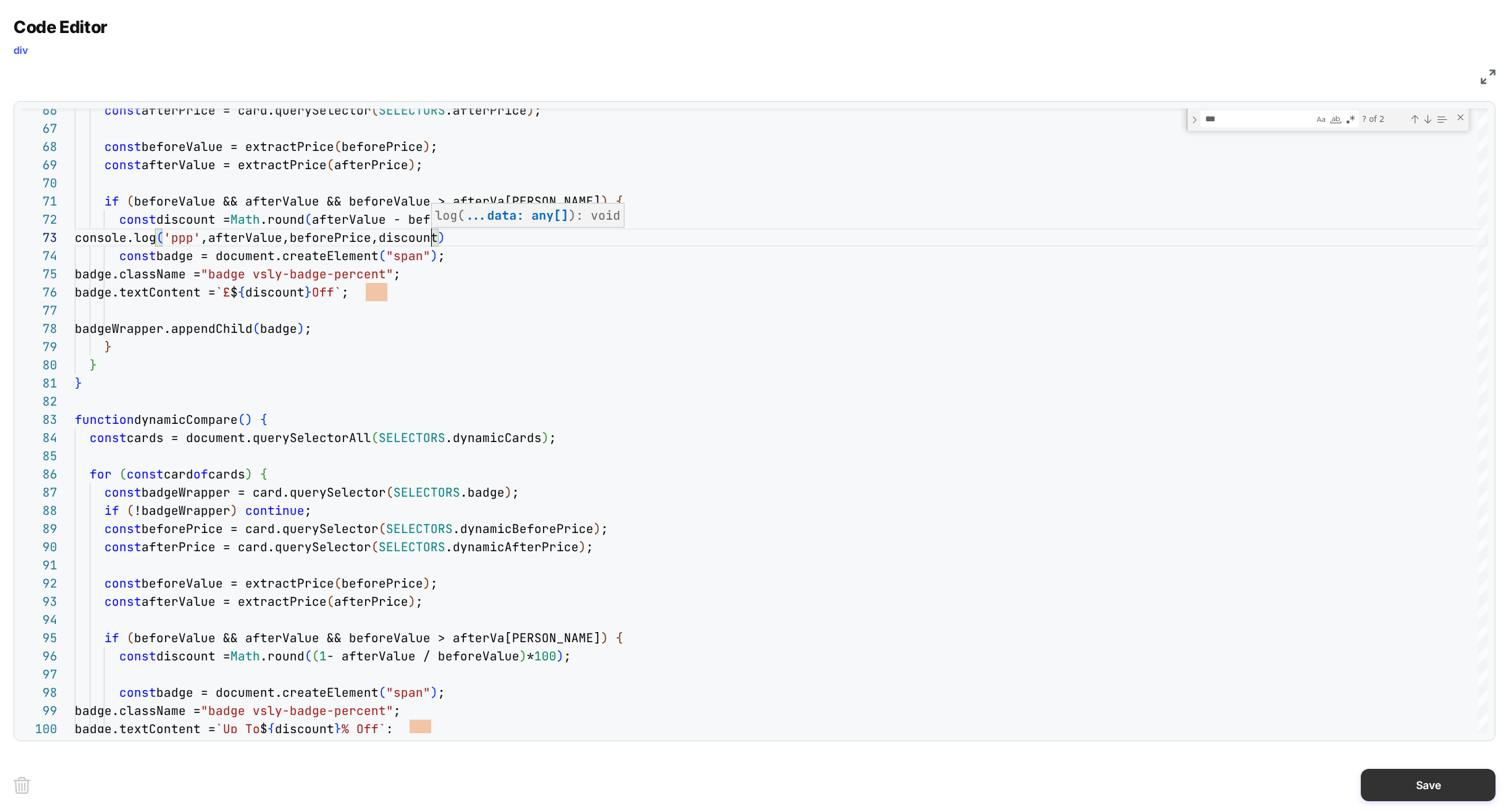
type textarea "**********"
click at [1444, 794] on button "Save" at bounding box center [1428, 785] width 135 height 33
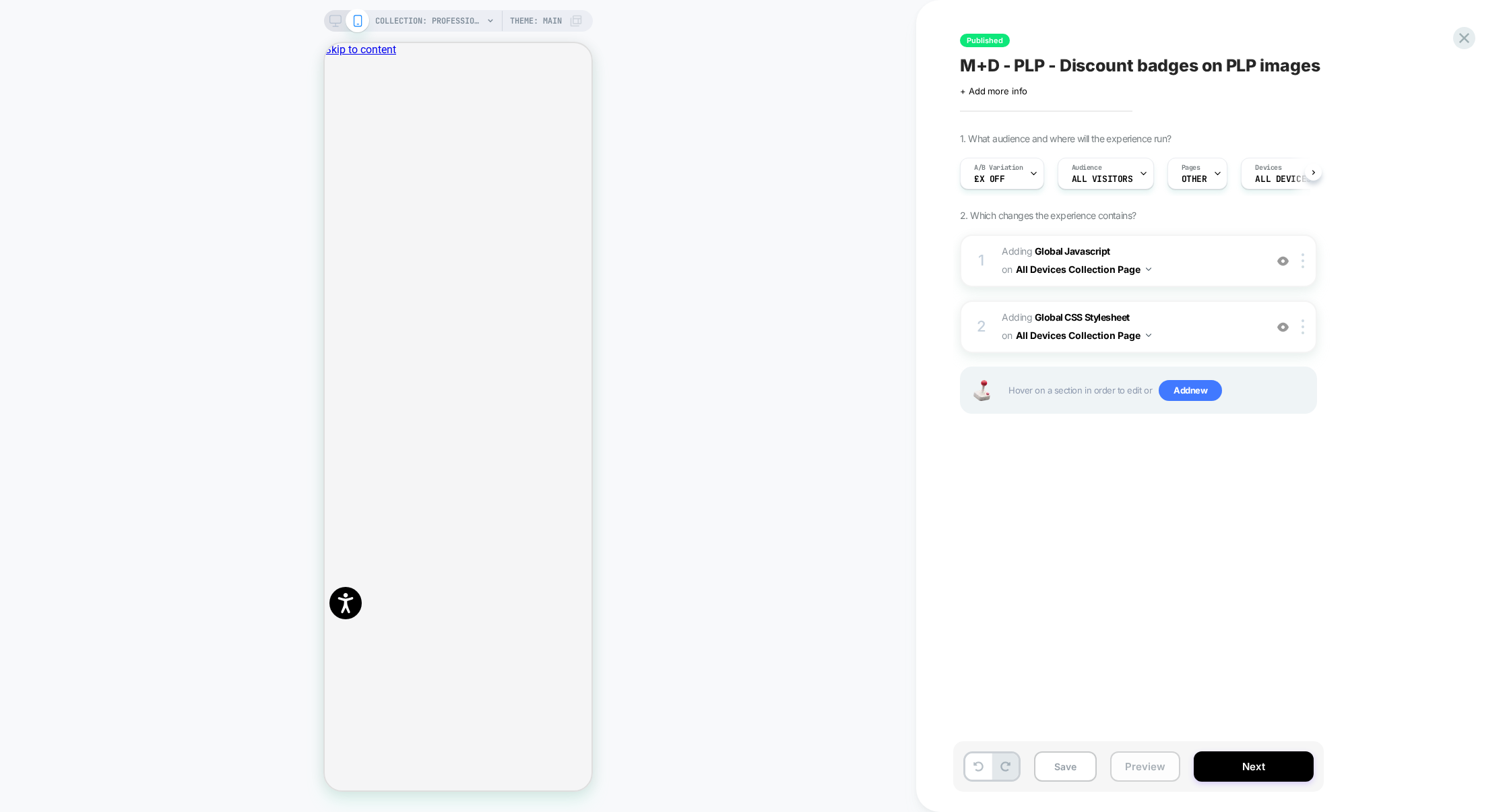
scroll to position [0, 1]
click at [1160, 763] on button "Preview" at bounding box center [1145, 766] width 70 height 30
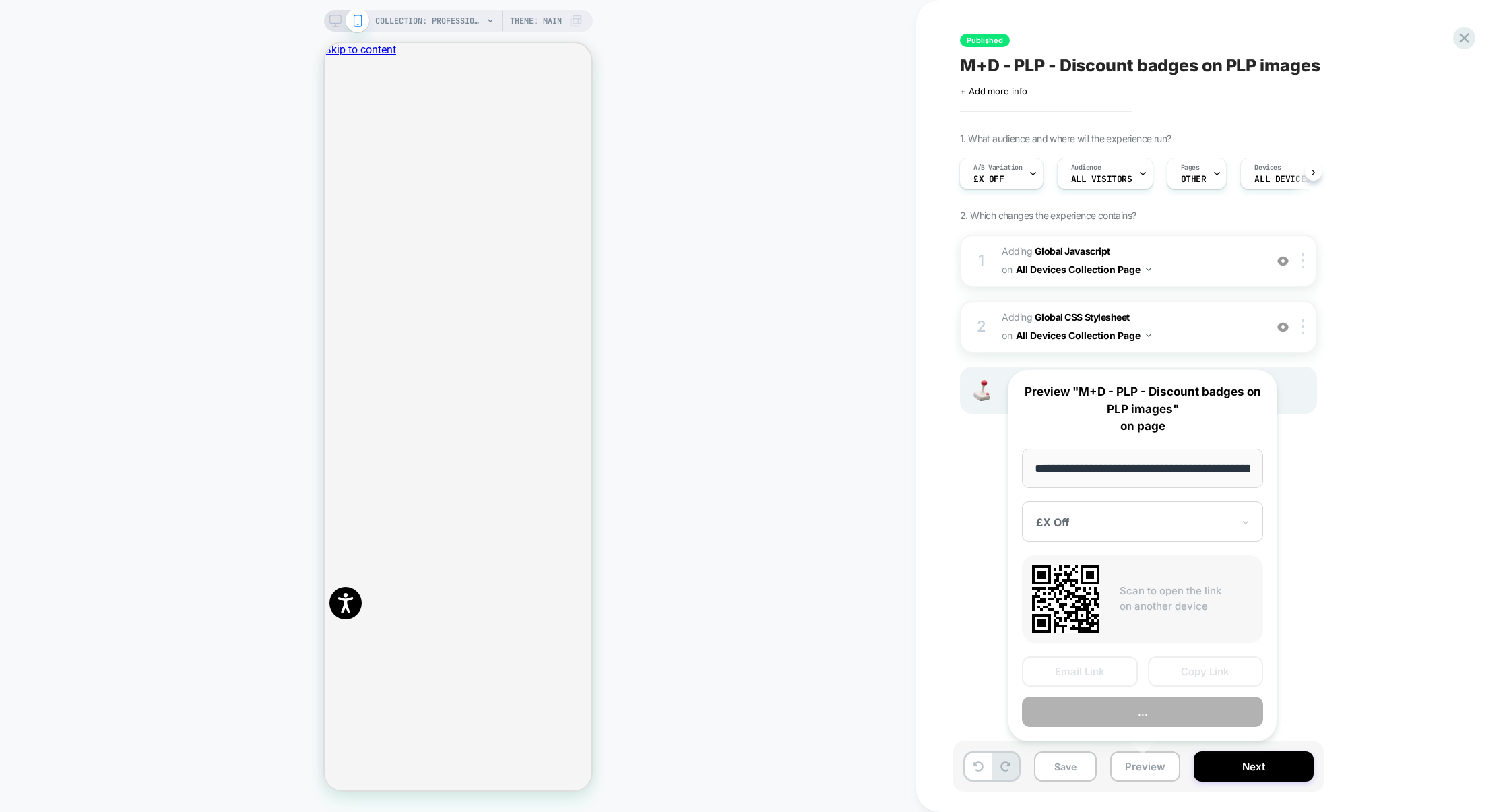
scroll to position [0, 136]
click at [1159, 710] on button "Preview" at bounding box center [1143, 712] width 241 height 30
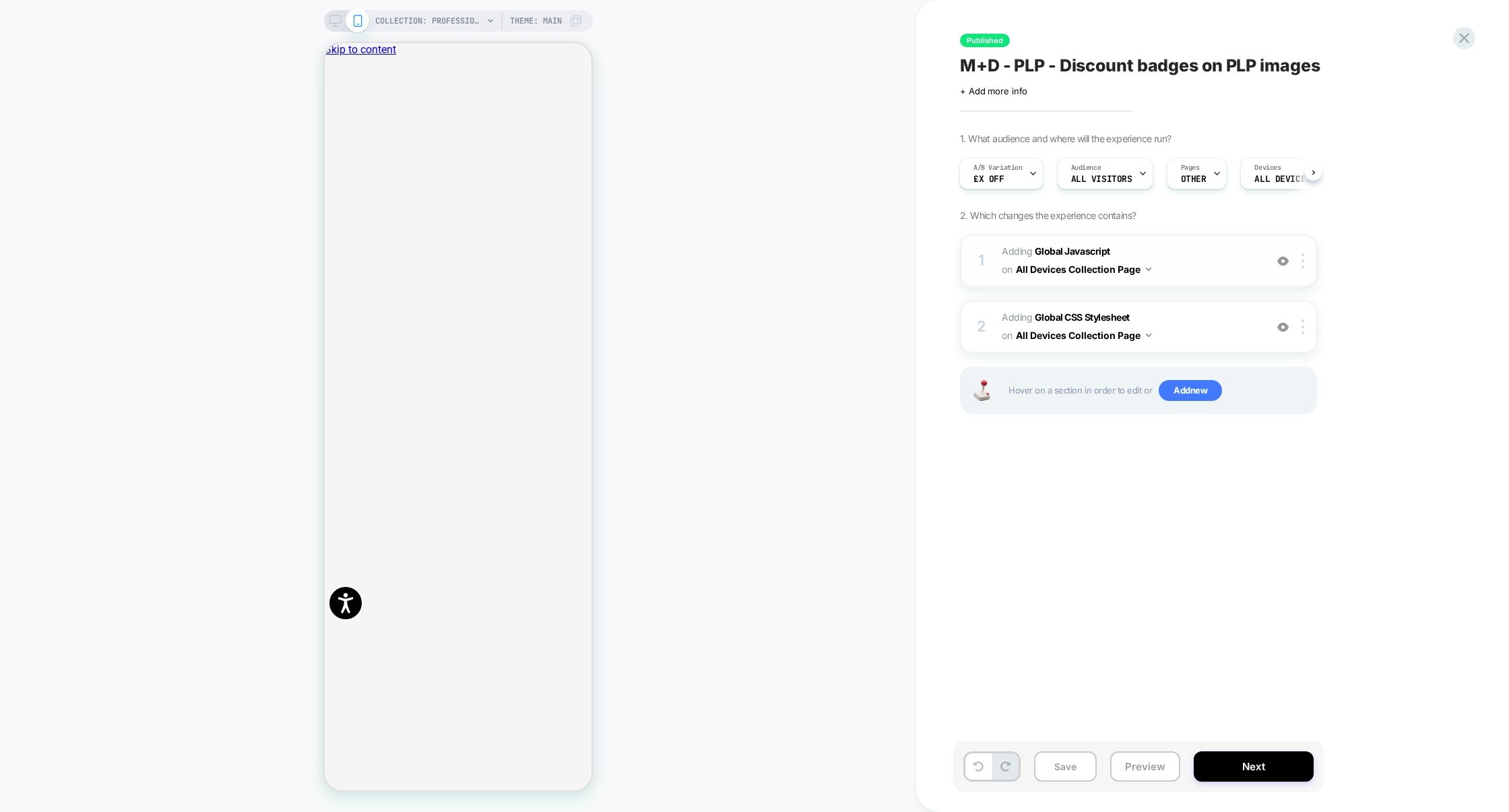
click at [1210, 251] on span "Adding Global Javascript on All Devices Collection Page" at bounding box center [1130, 261] width 257 height 37
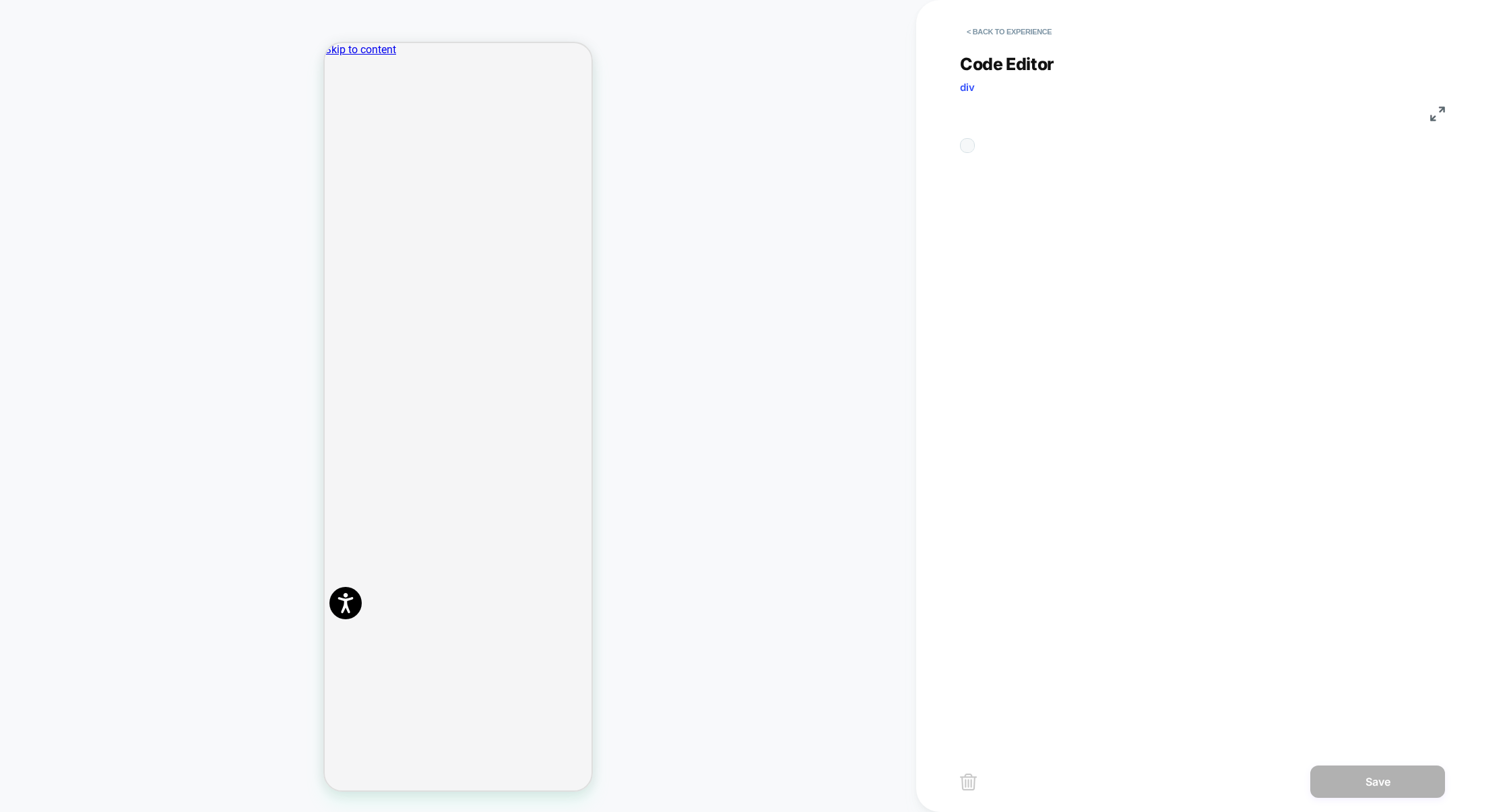
scroll to position [182, 0]
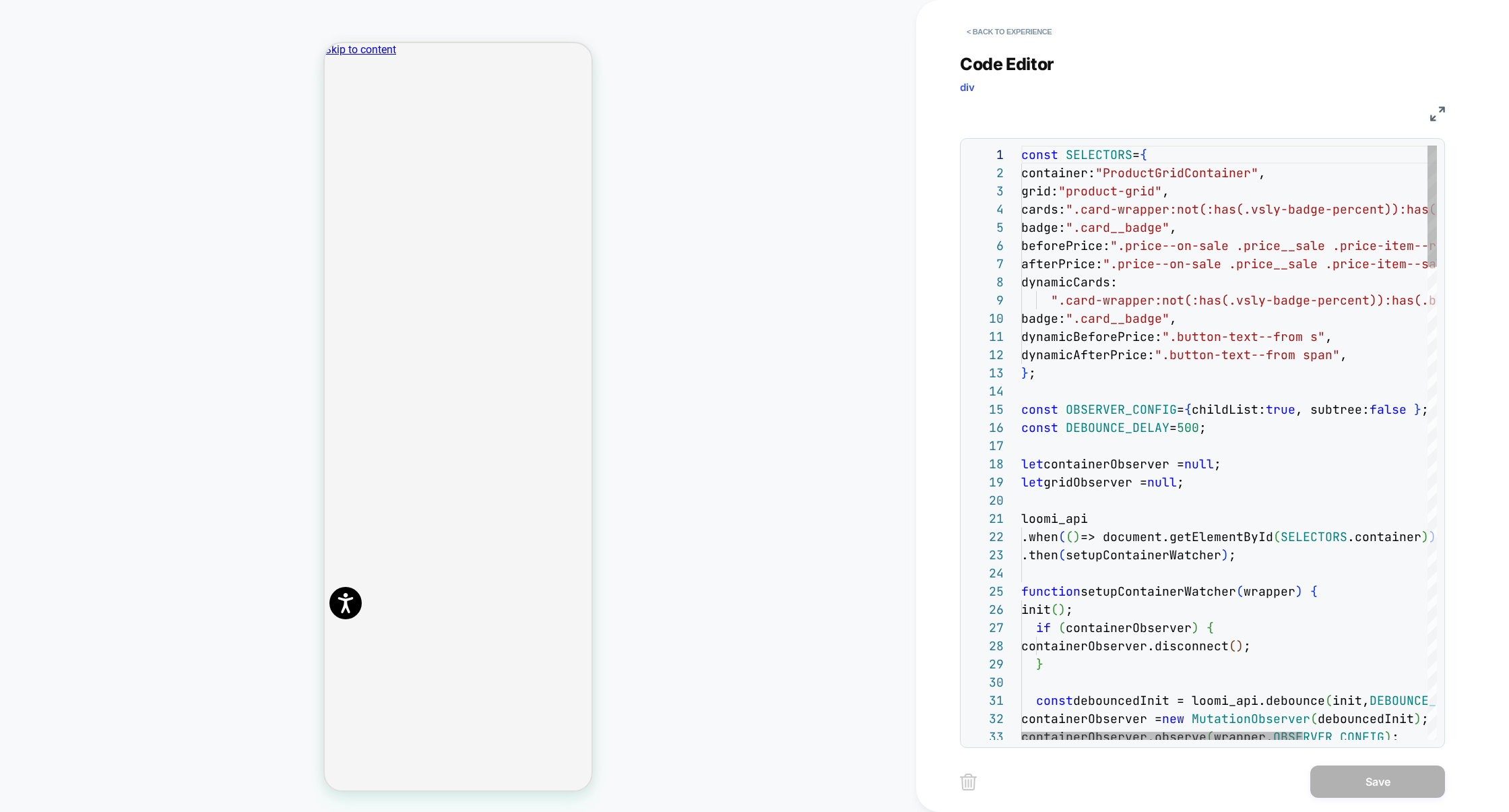
click at [1442, 107] on img at bounding box center [1438, 114] width 15 height 15
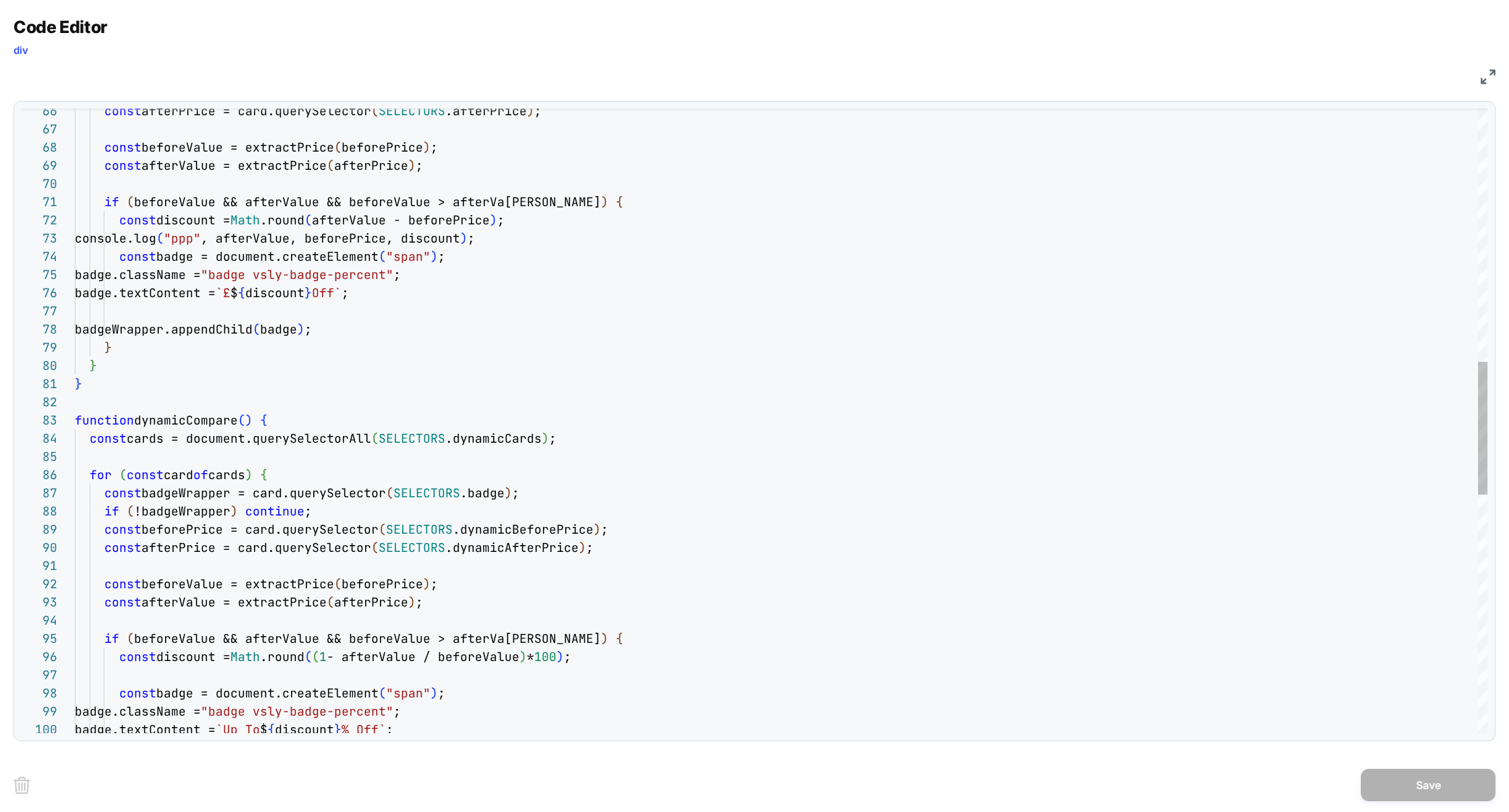
click at [390, 202] on div "const afterValue = extractPrice ( afterPrice ) ; if ( beforeValue && afterValue…" at bounding box center [781, 386] width 1413 height 2934
click at [446, 217] on div "const afterValue = extractPrice ( afterPrice ) ; if ( beforeValue && afterValue…" at bounding box center [781, 386] width 1413 height 2934
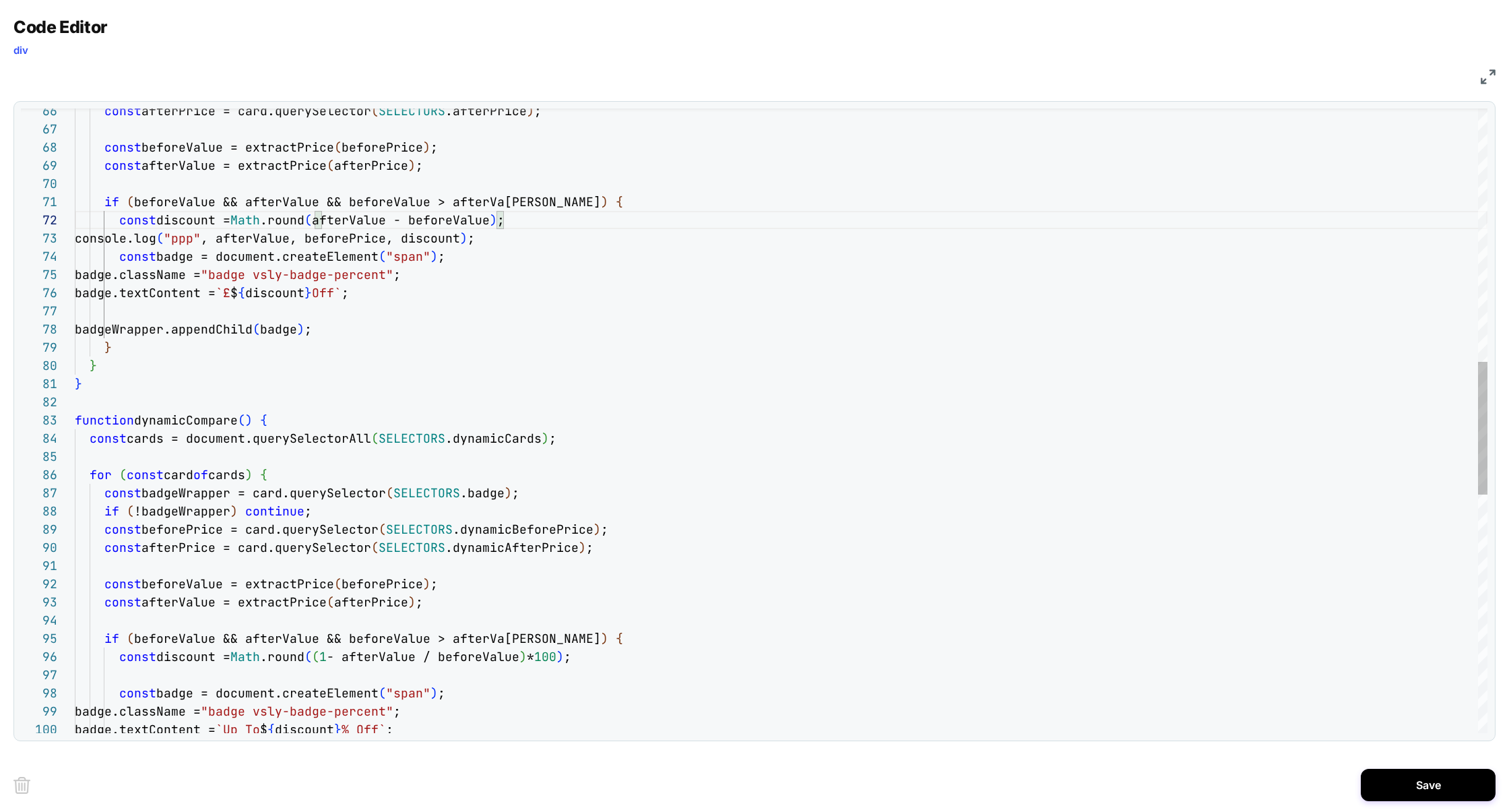
click at [373, 240] on div "const afterValue = extractPrice ( afterPrice ) ; if ( beforeValue && afterValue…" at bounding box center [781, 386] width 1413 height 2934
click at [540, 238] on div "const afterValue = extractPrice ( afterPrice ) ; if ( beforeValue && afterValue…" at bounding box center [781, 386] width 1413 height 2934
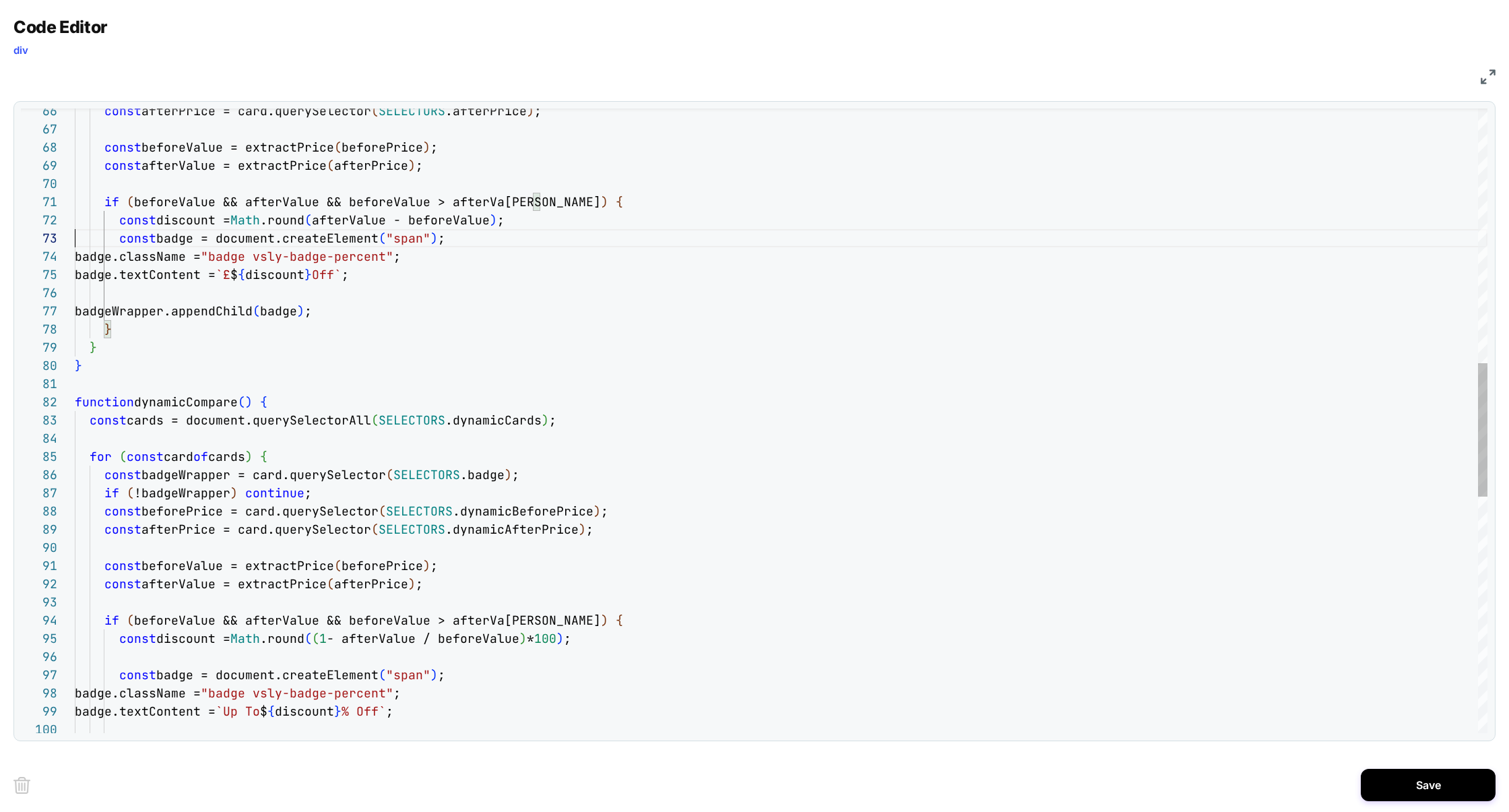
scroll to position [37, 0]
click at [416, 218] on div "const afterValue = extractPrice ( afterPrice ) ; if ( beforeValue && afterValue…" at bounding box center [781, 377] width 1413 height 2916
click at [364, 218] on div "const afterValue = extractPrice ( afterPrice ) ; if ( beforeValue && afterValue…" at bounding box center [781, 377] width 1413 height 2916
click at [364, 219] on div "const afterValue = extractPrice ( afterPrice ) ; if ( beforeValue && afterValue…" at bounding box center [781, 377] width 1413 height 2916
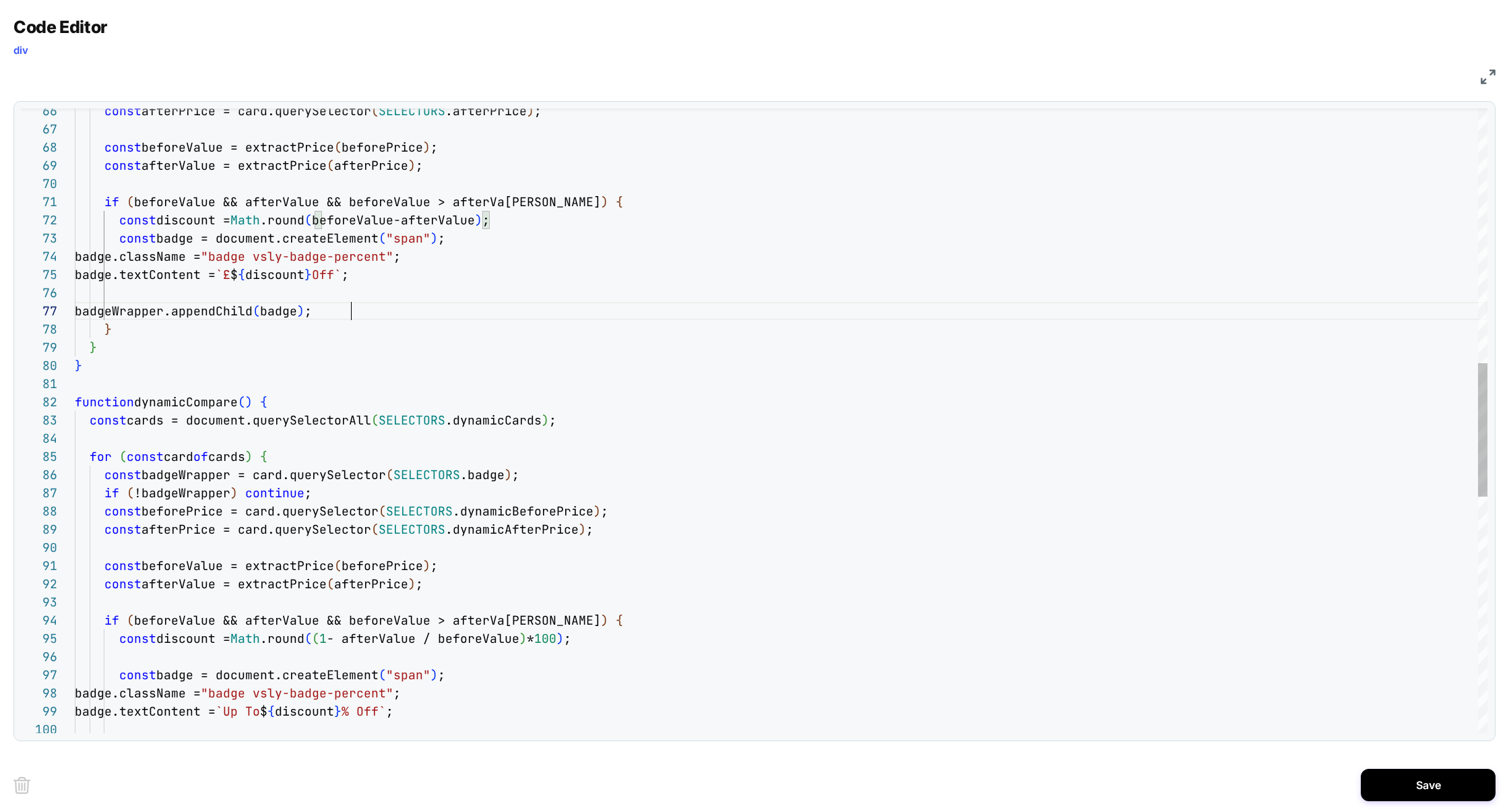
click at [804, 318] on div "const afterValue = extractPrice ( afterPrice ) ; if ( beforeValue && afterValue…" at bounding box center [781, 377] width 1413 height 2916
type textarea "**********"
click at [1408, 787] on button "Save" at bounding box center [1428, 785] width 135 height 33
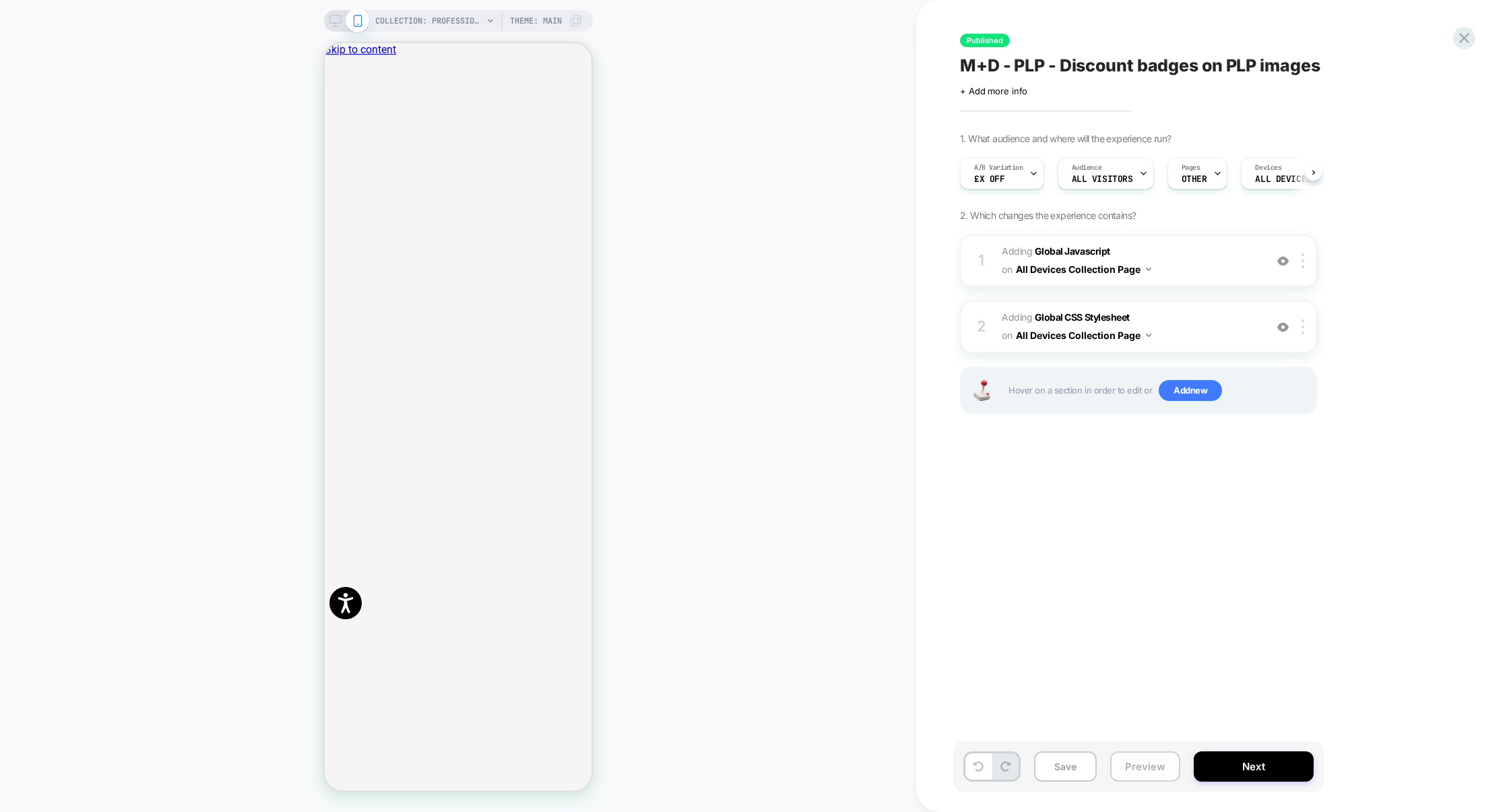
click at [1141, 756] on button "Preview" at bounding box center [1145, 766] width 70 height 30
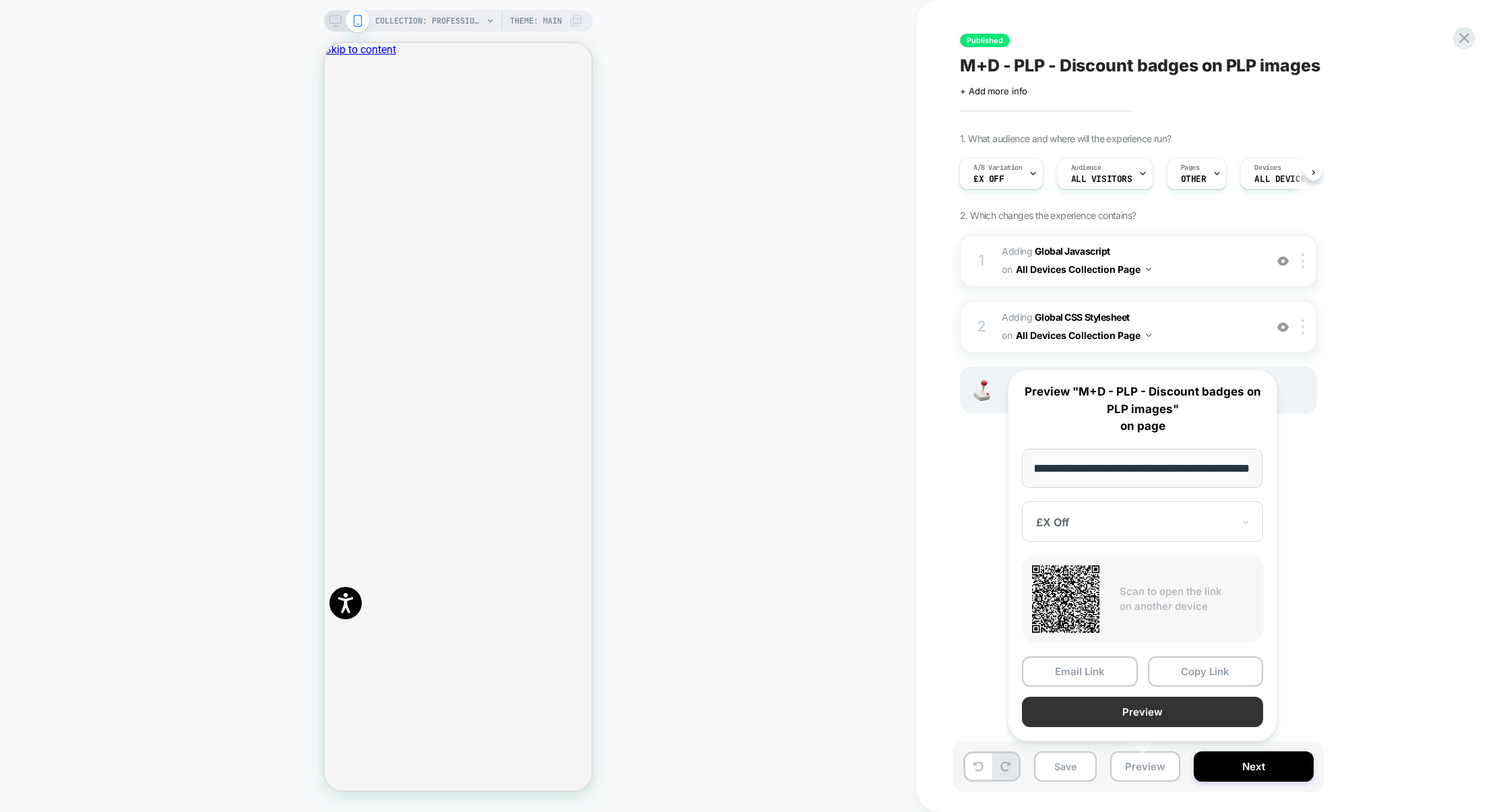
scroll to position [0, 0]
click at [1141, 721] on button "Preview" at bounding box center [1143, 712] width 241 height 30
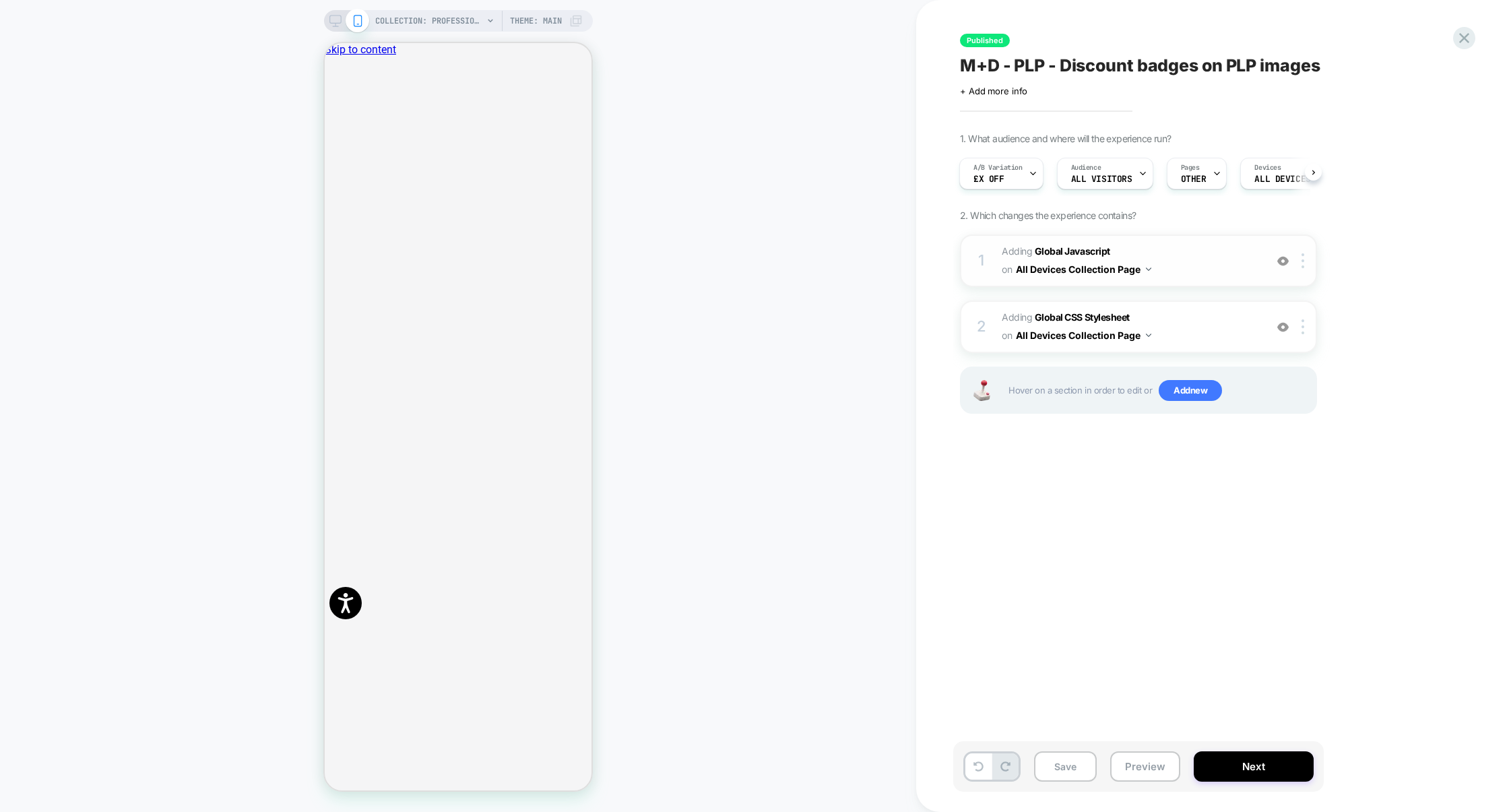
click at [1181, 266] on span "Adding Global Javascript on All Devices Collection Page" at bounding box center [1130, 261] width 257 height 37
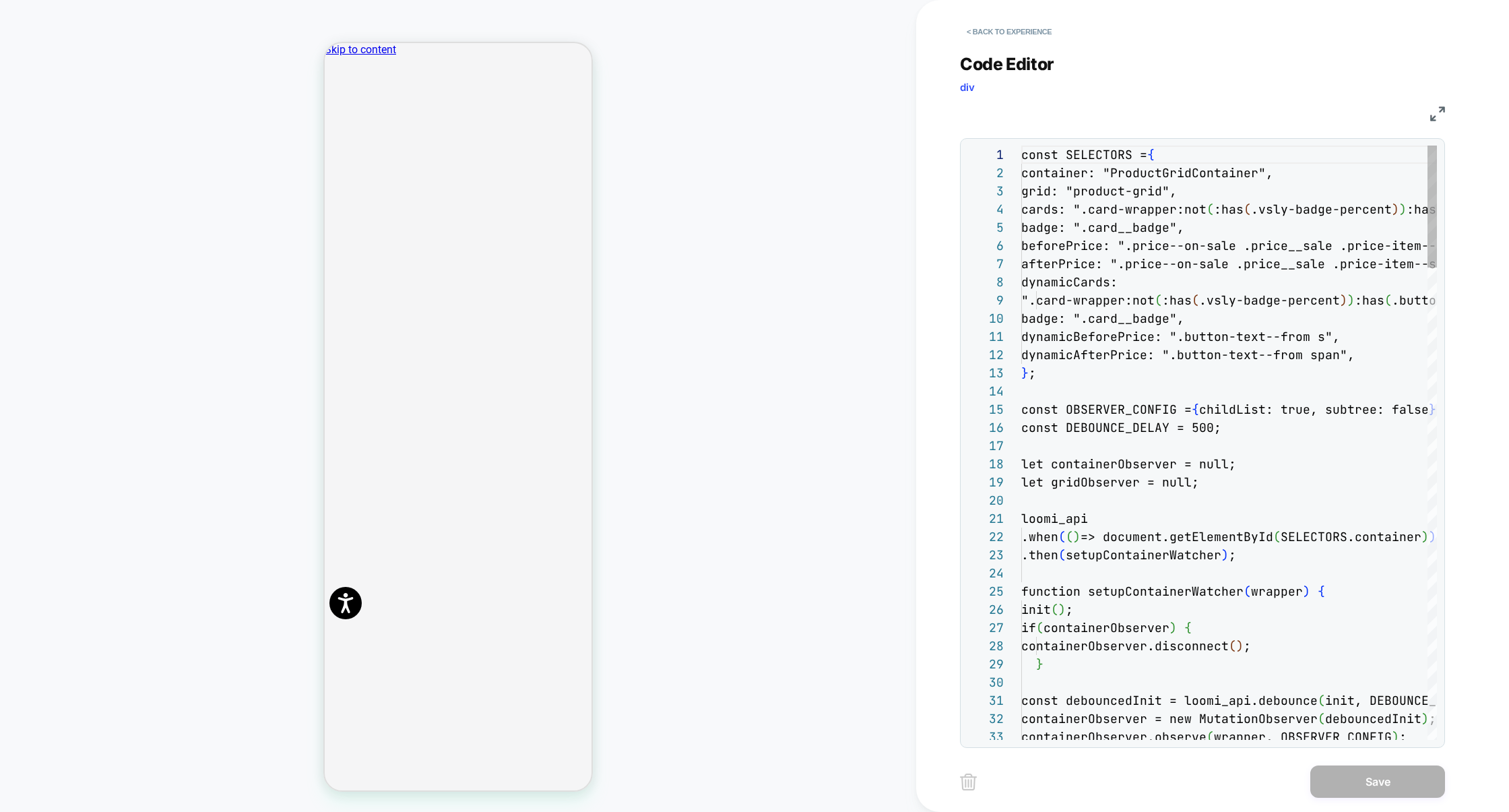
scroll to position [182, 0]
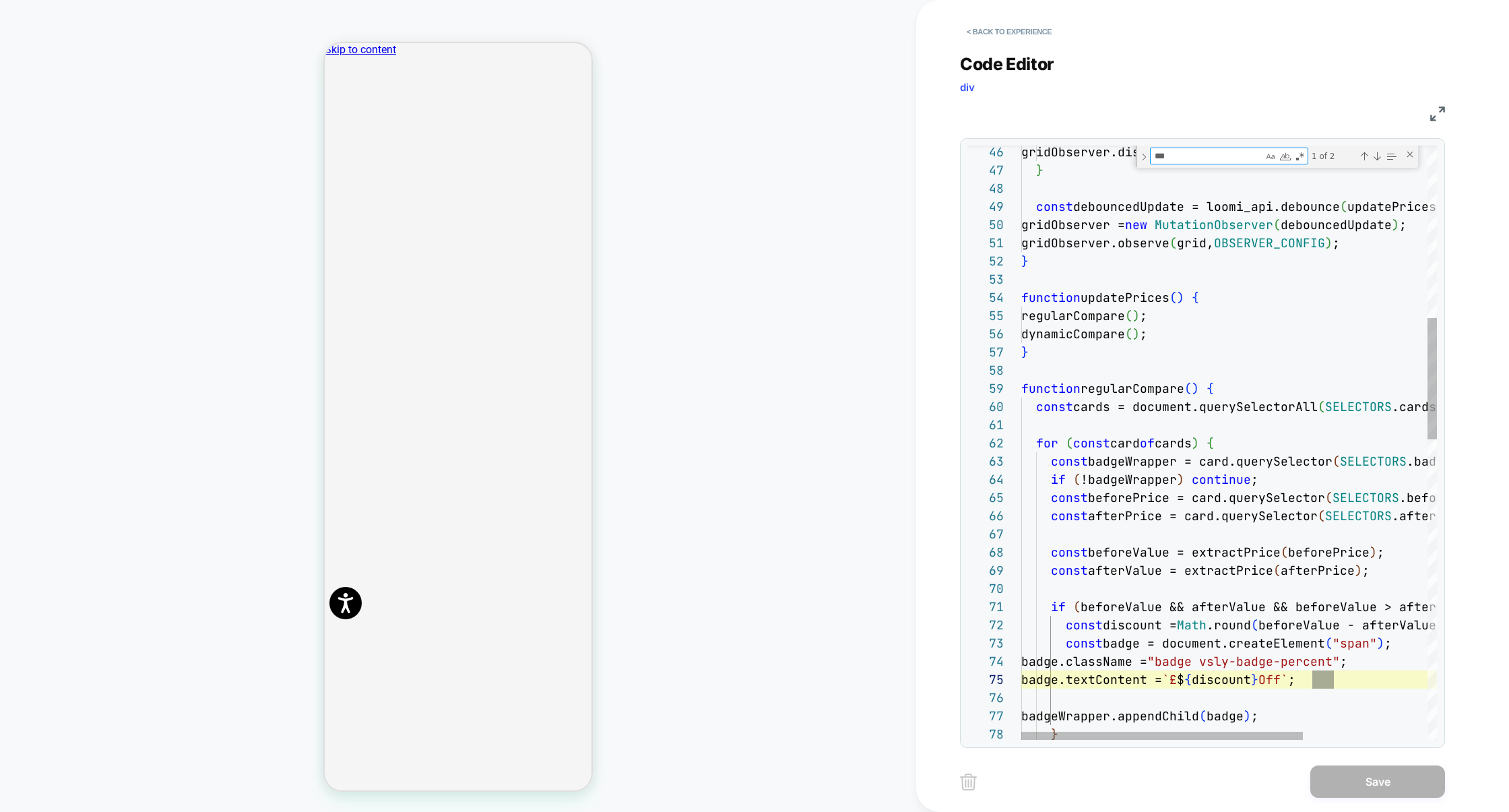
scroll to position [182, 313]
type textarea "***"
click at [1440, 114] on img at bounding box center [1438, 114] width 15 height 15
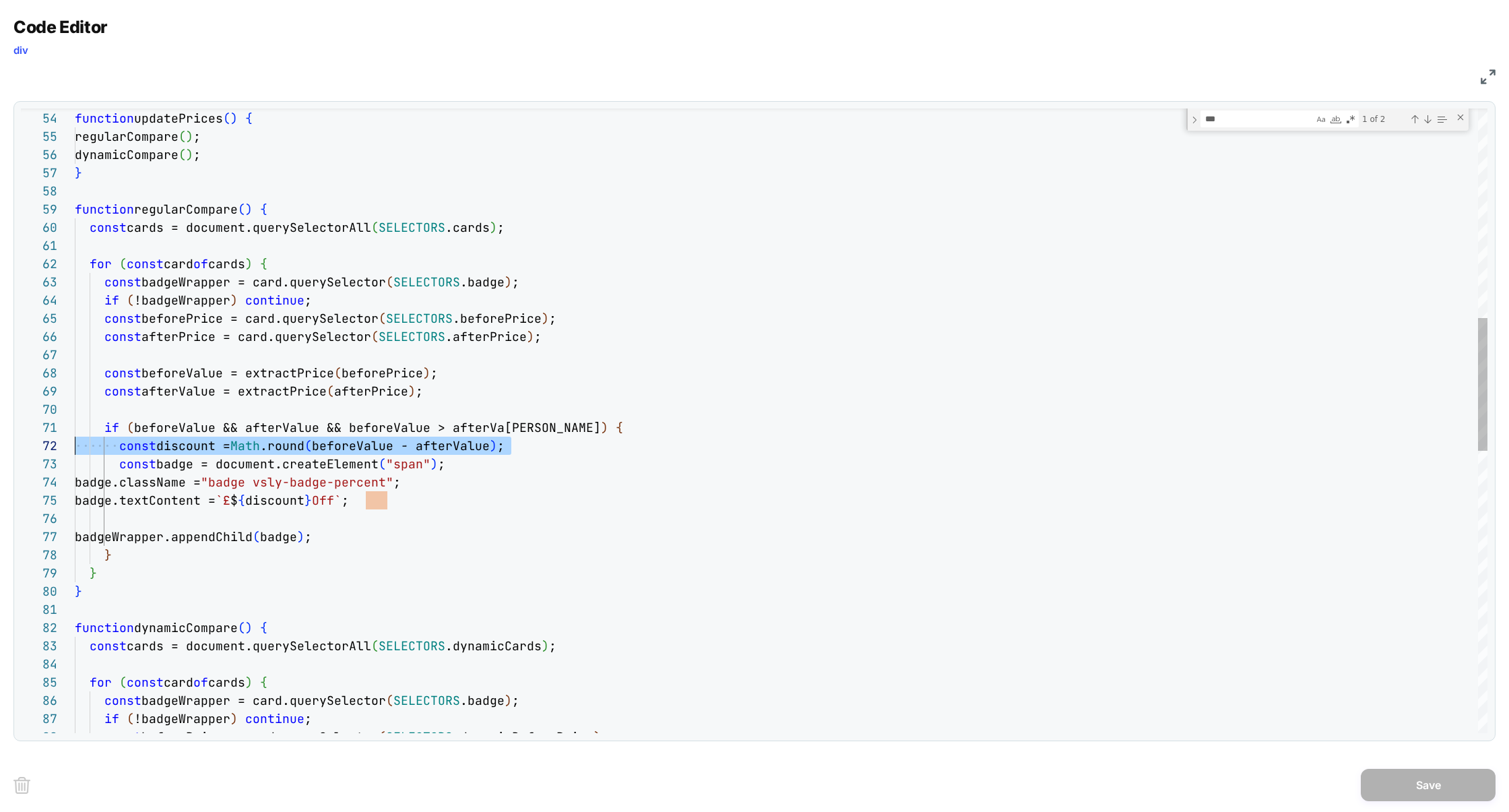
scroll to position [18, 0]
drag, startPoint x: 522, startPoint y: 447, endPoint x: 1, endPoint y: 446, distance: 521.0
click at [1, 447] on div "Code Editor div JS 53 54 55 56 57 58 59 60 61 62 63 64 65 66 67 68 69 70 71 72 …" at bounding box center [754, 406] width 1509 height 812
click at [292, 503] on div "function updatePrices ( ) { regularCompare ( ) ; dynamicCompare ( ) ; } functio…" at bounding box center [781, 592] width 1413 height 2939
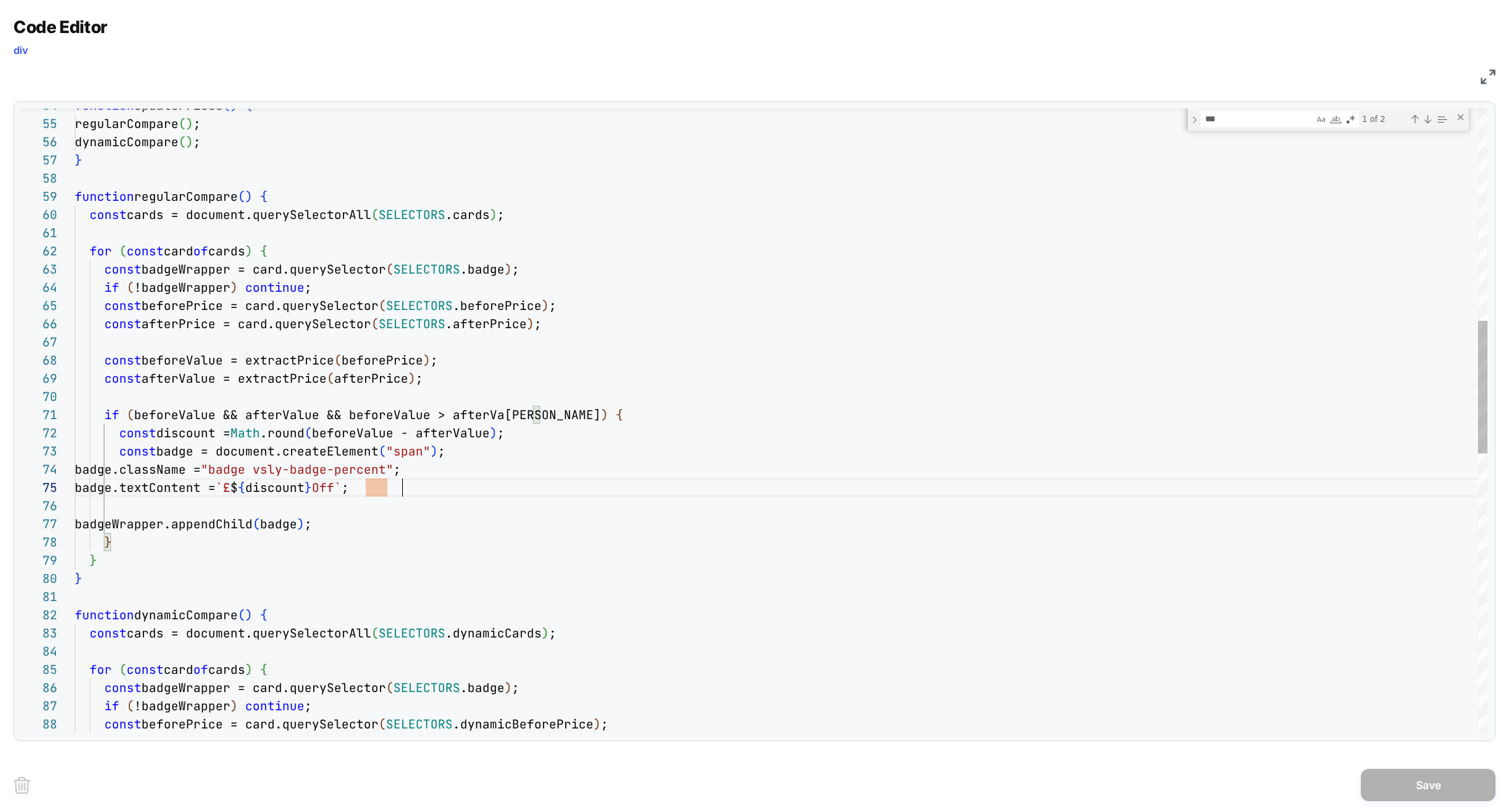
scroll to position [72, 0]
drag, startPoint x: 425, startPoint y: 487, endPoint x: 9, endPoint y: 487, distance: 416.0
click at [75, 487] on div "function updatePrices ( ) { regularCompare ( ) ; dynamicCompare ( ) ; } functio…" at bounding box center [781, 579] width 1413 height 2939
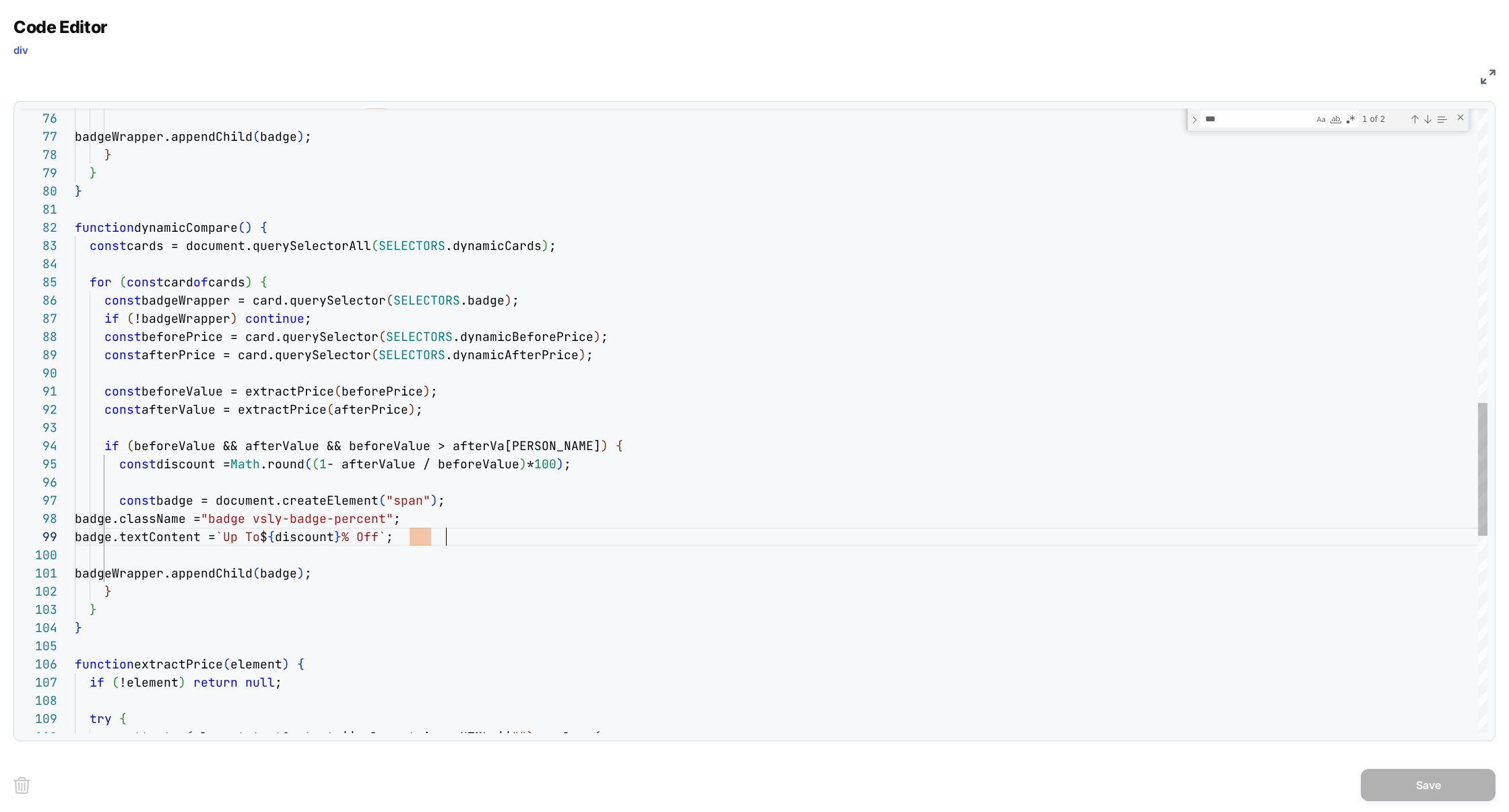
scroll to position [146, 0]
drag, startPoint x: 457, startPoint y: 542, endPoint x: 2, endPoint y: 540, distance: 455.0
click at [1, 540] on div "Code Editor div JS 75 76 77 78 79 80 81 82 83 84 85 86 87 88 89 90 91 92 93 94 …" at bounding box center [754, 406] width 1509 height 812
type textarea "**********"
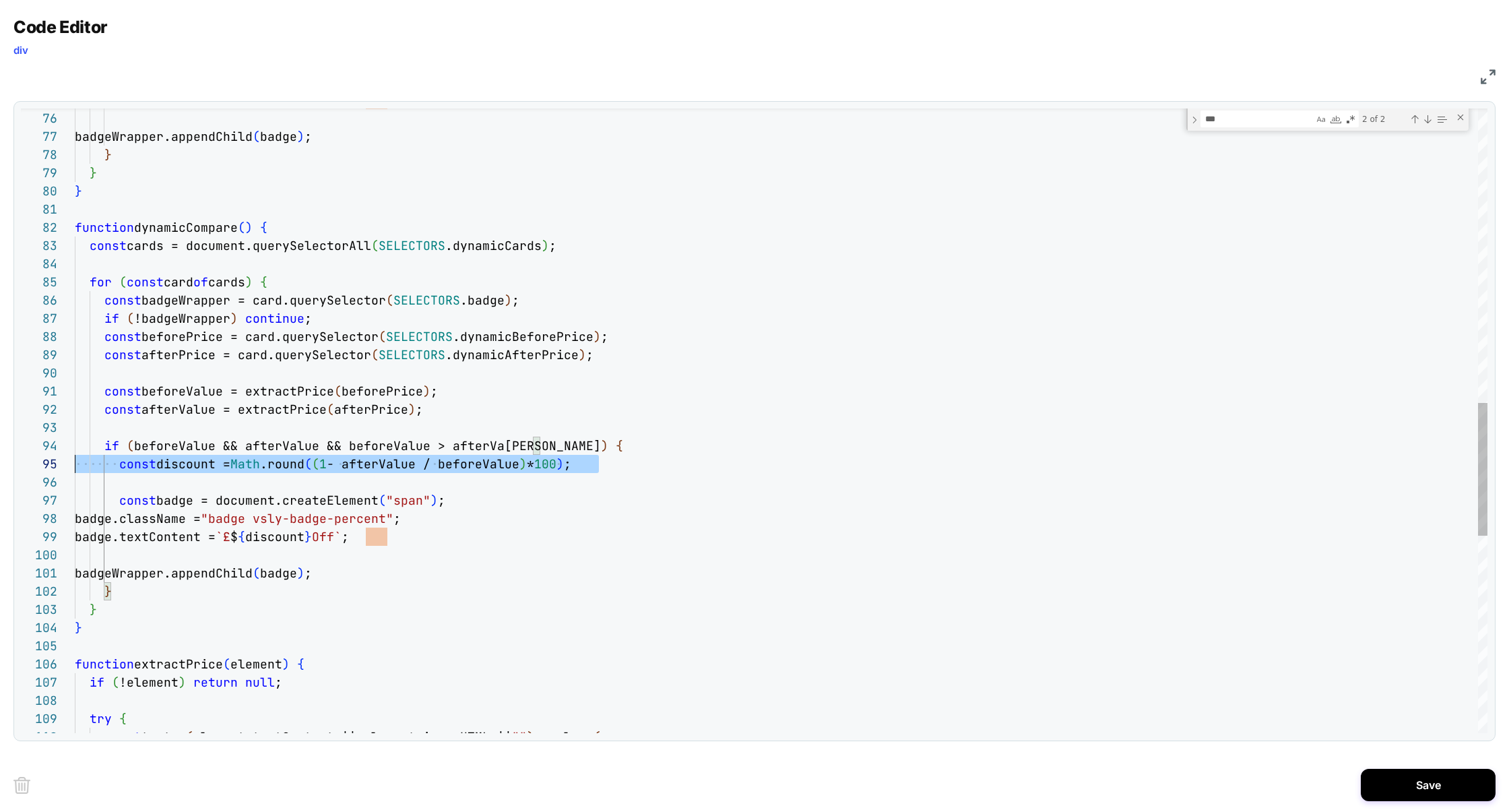
scroll to position [72, 0]
drag, startPoint x: 627, startPoint y: 469, endPoint x: 0, endPoint y: 469, distance: 627.0
click at [75, 469] on div "badge.textContent = `£ $ { discount } Off` ; badgeWrapper.appendChild ( badge )…" at bounding box center [781, 192] width 1413 height 2939
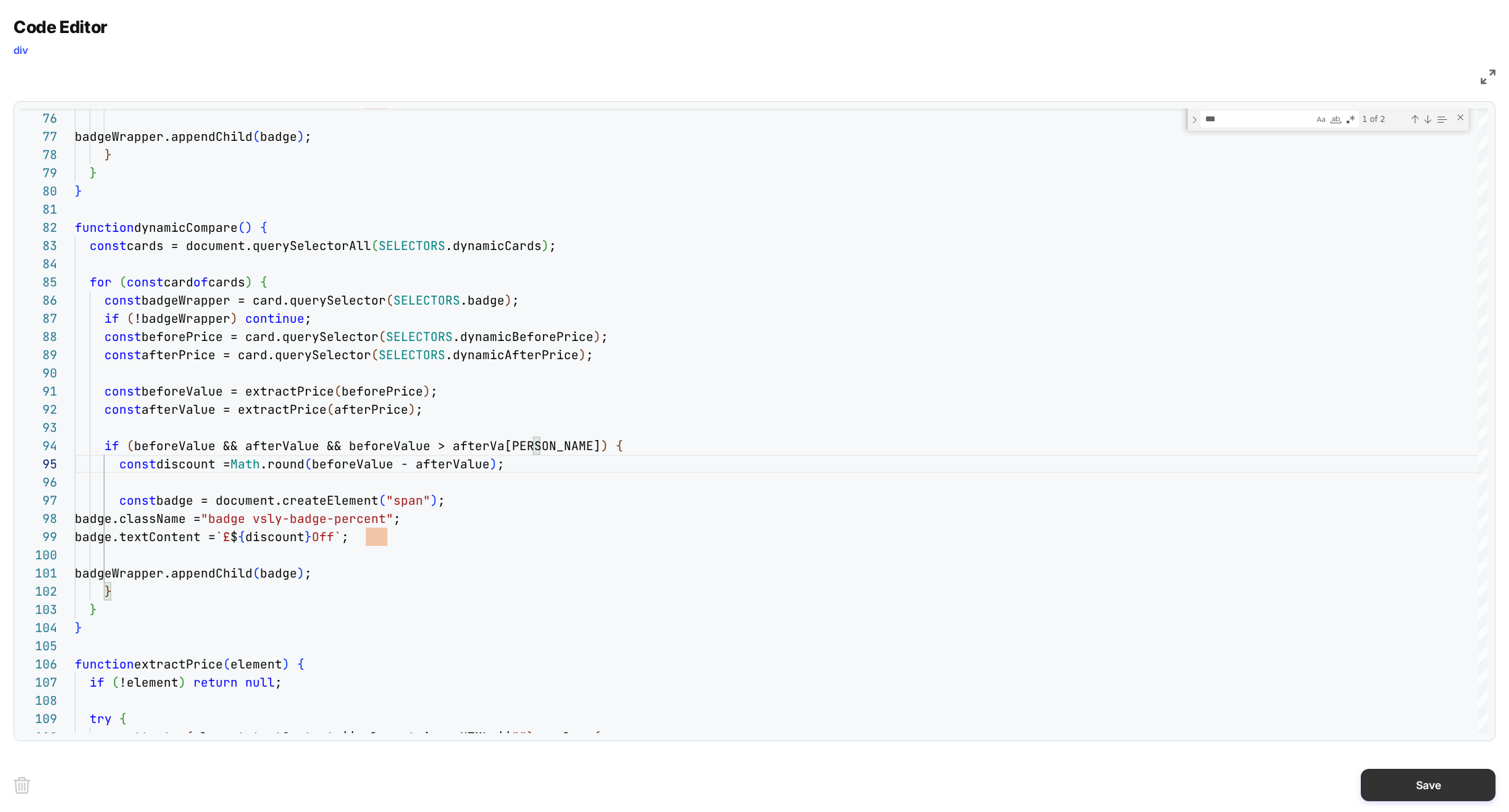
click at [1453, 788] on button "Save" at bounding box center [1428, 785] width 135 height 33
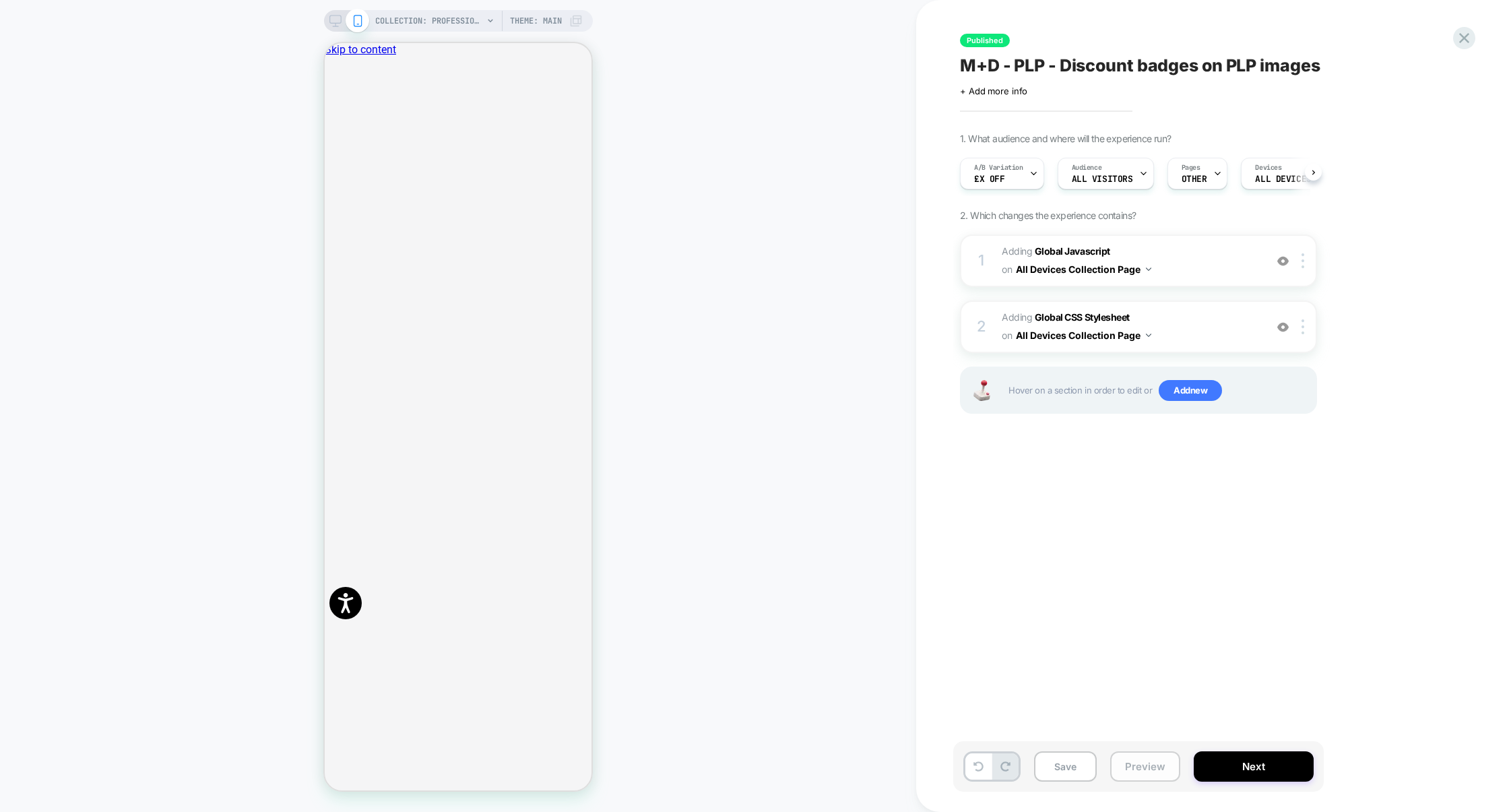
scroll to position [0, 1]
click at [1123, 771] on button "Preview" at bounding box center [1145, 766] width 70 height 30
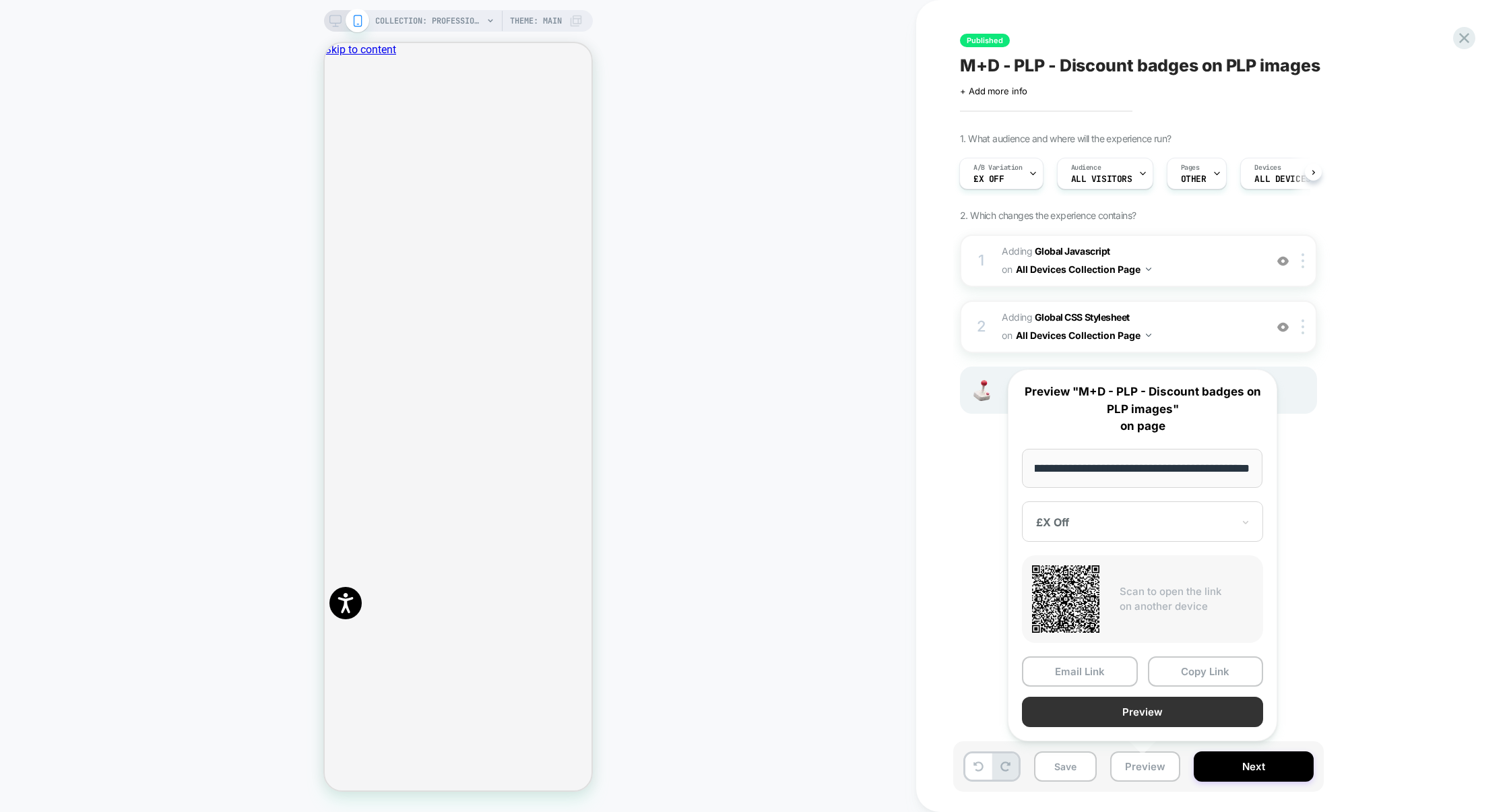
scroll to position [0, 0]
click at [1141, 722] on button "Preview" at bounding box center [1143, 712] width 241 height 30
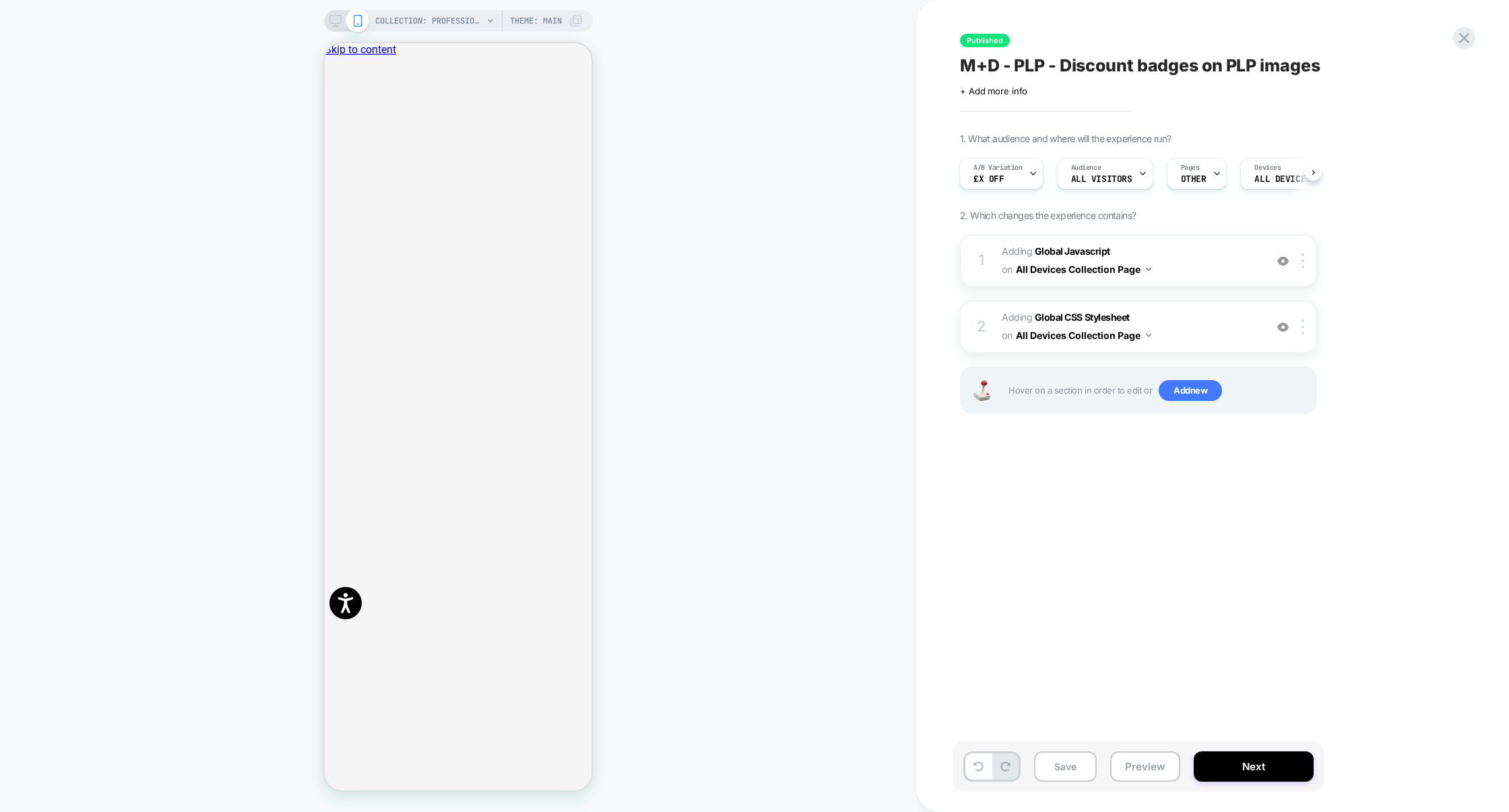
click at [1220, 276] on span "Adding Global Javascript on All Devices Collection Page" at bounding box center [1130, 261] width 257 height 37
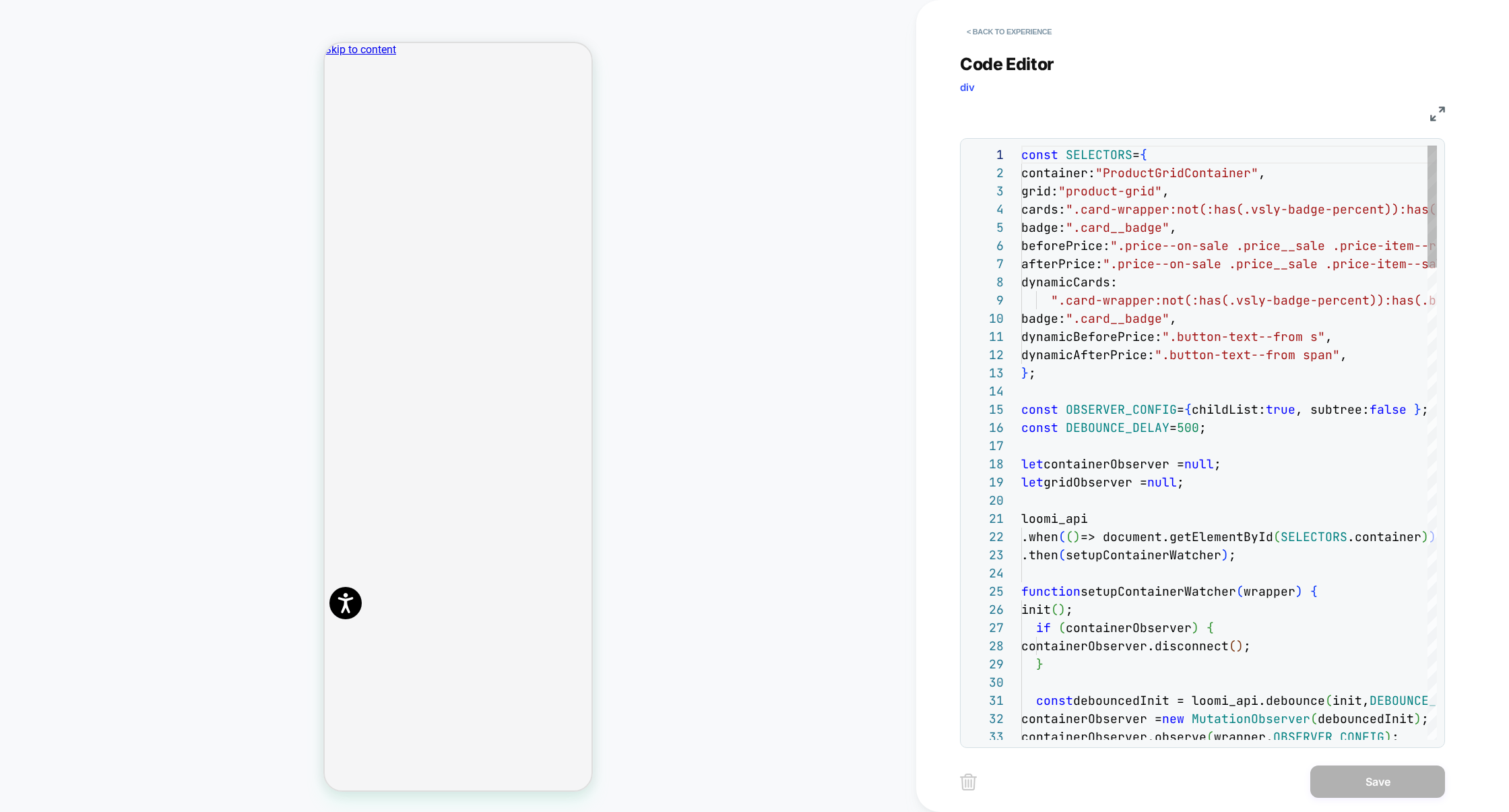
scroll to position [182, 0]
click at [1441, 107] on img at bounding box center [1438, 114] width 15 height 15
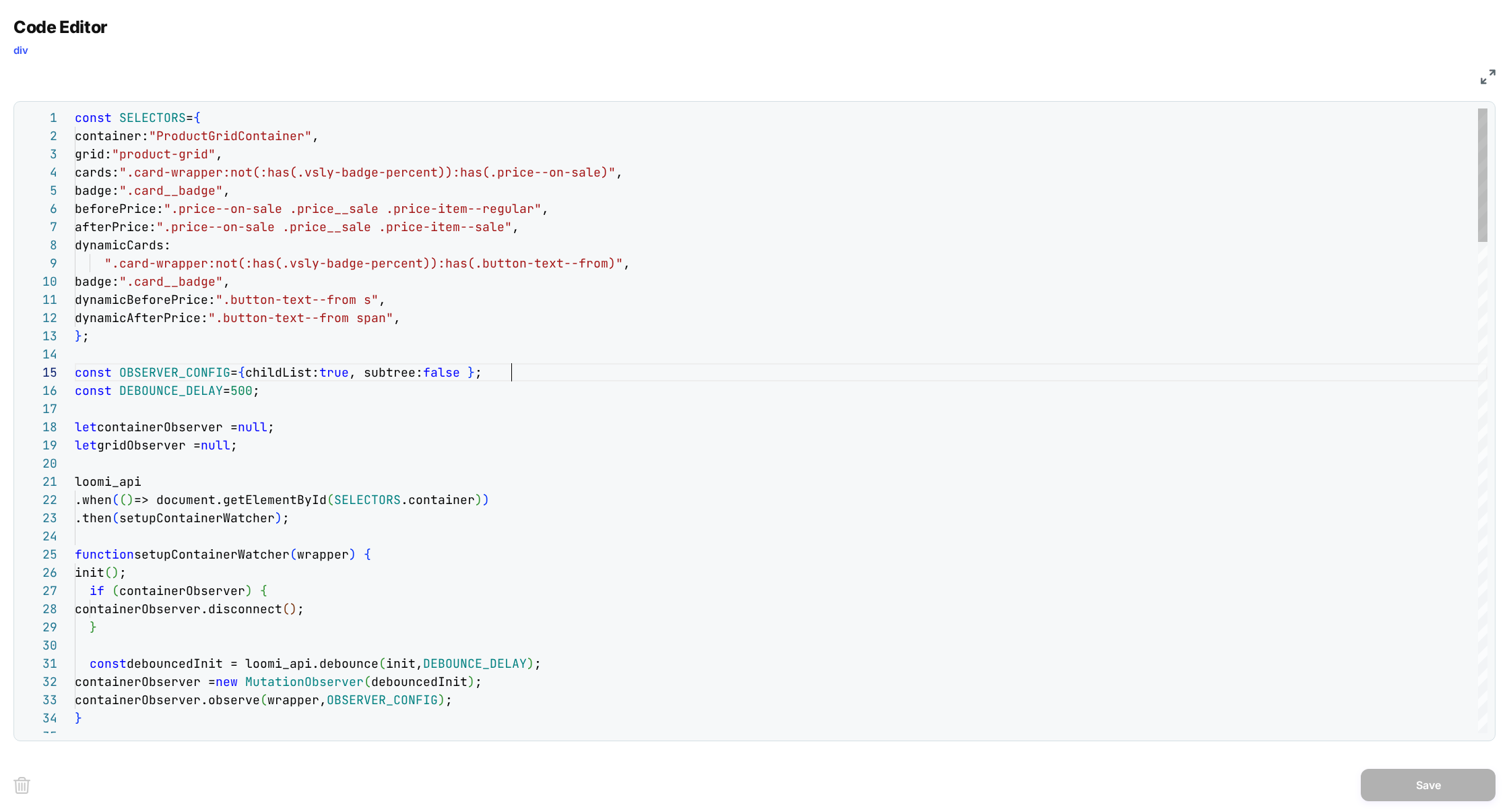
type textarea "**********"
type textarea "*"
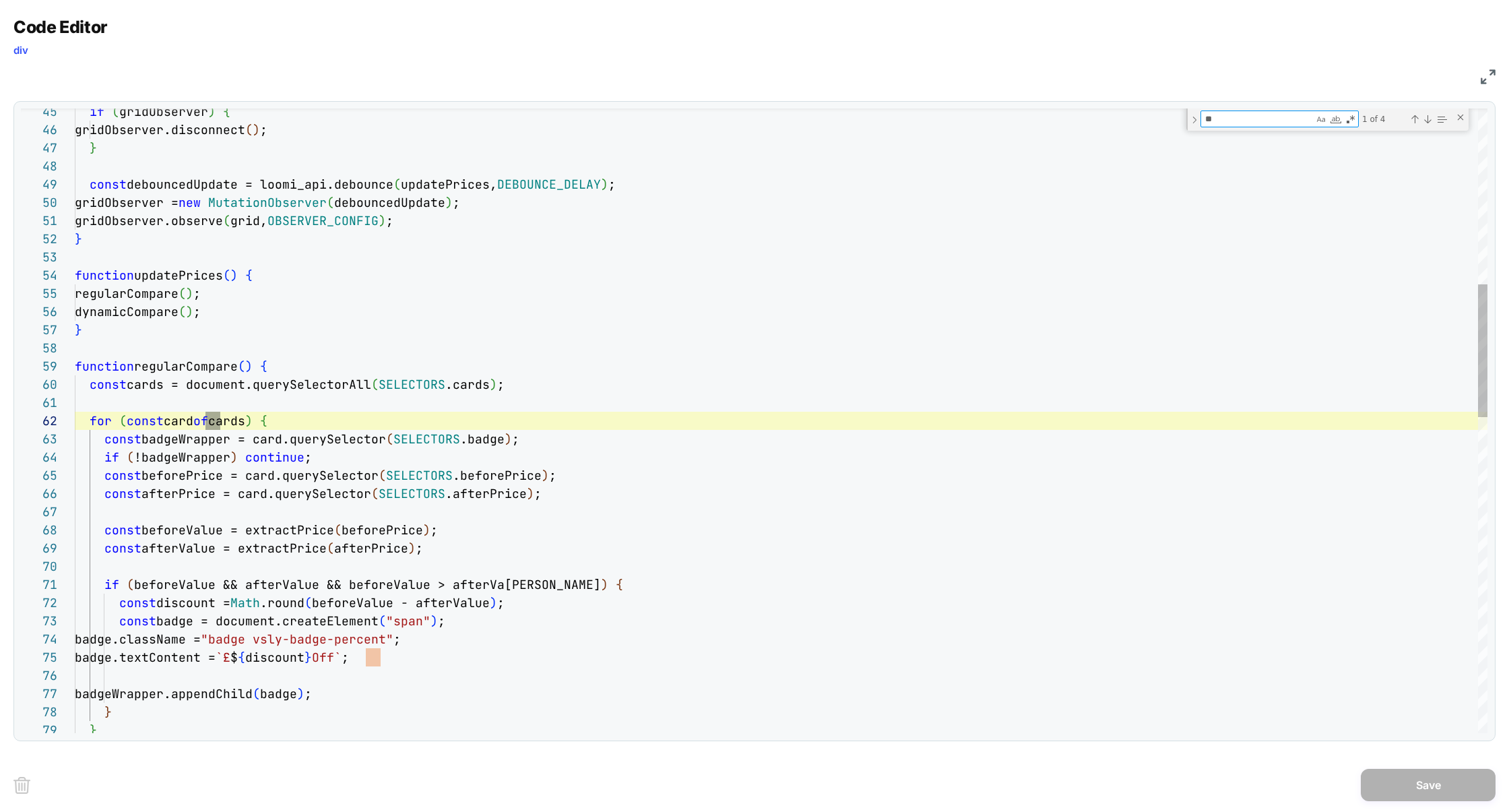
scroll to position [182, 313]
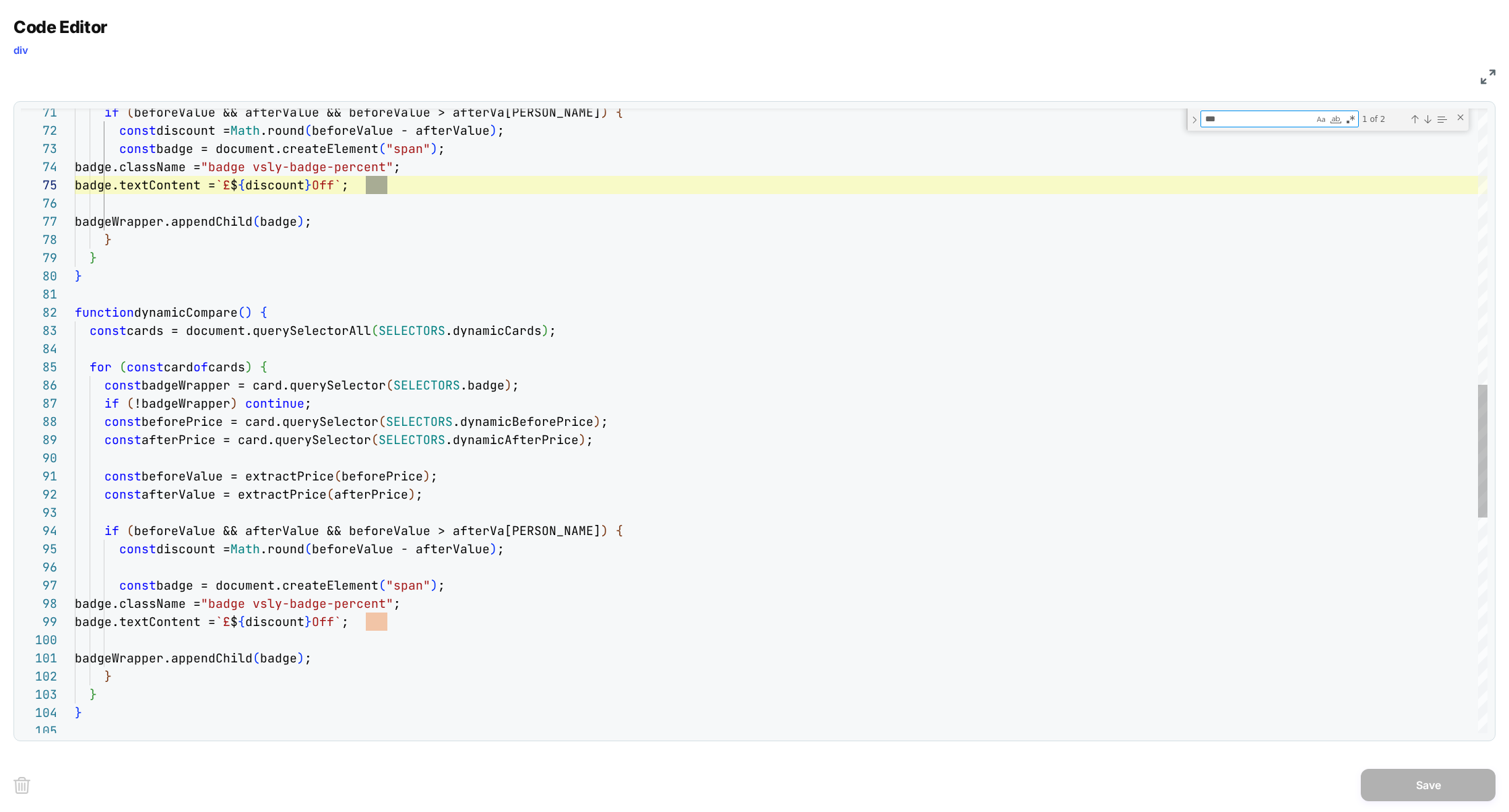
type textarea "***"
click at [272, 622] on div "if ( beforeValue && afterValue && beforeValue > afterVa lue ) { const discount …" at bounding box center [781, 276] width 1413 height 2939
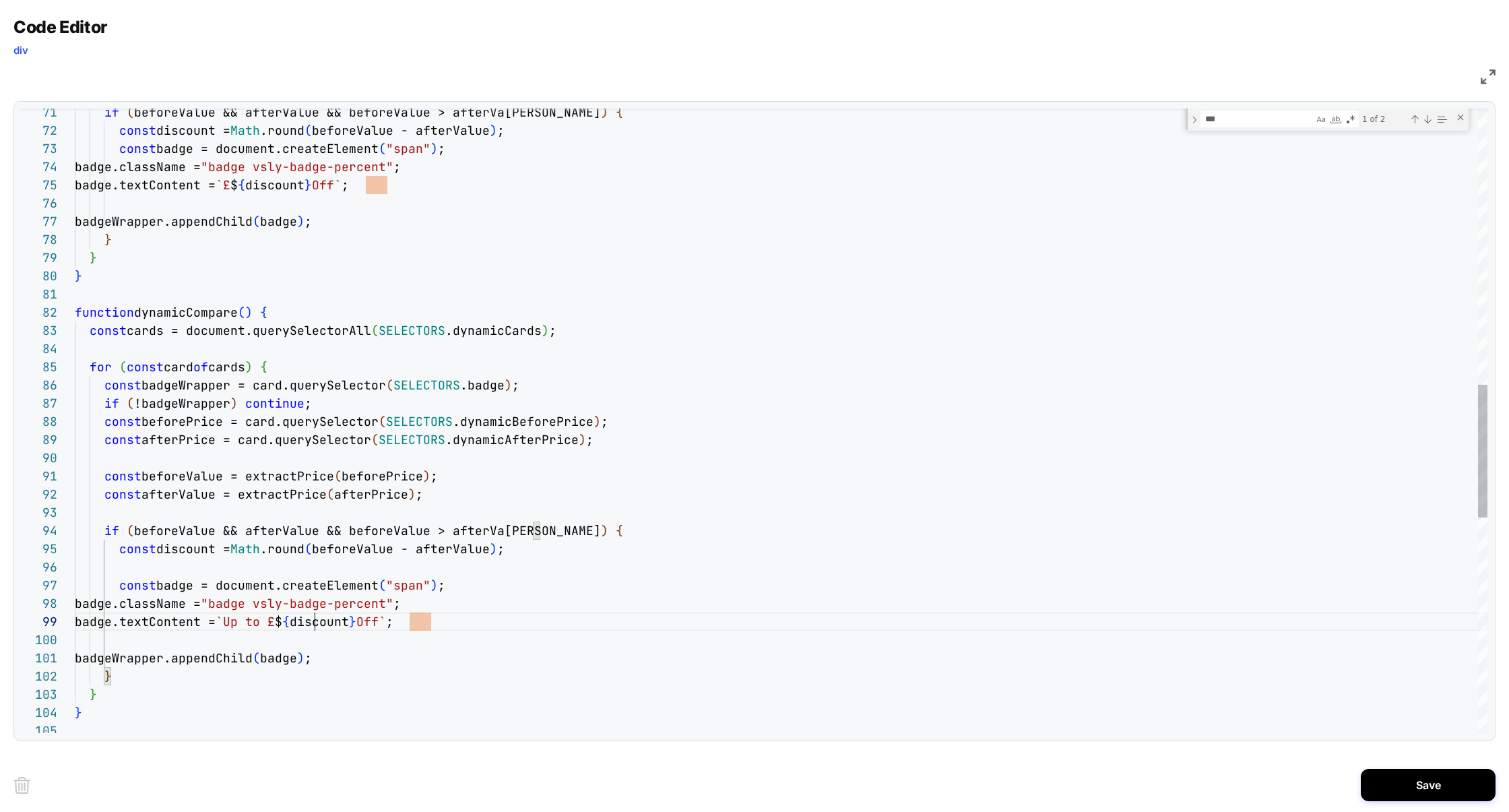
scroll to position [146, 240]
type textarea "**********"
click at [1424, 788] on button "Save" at bounding box center [1428, 785] width 135 height 33
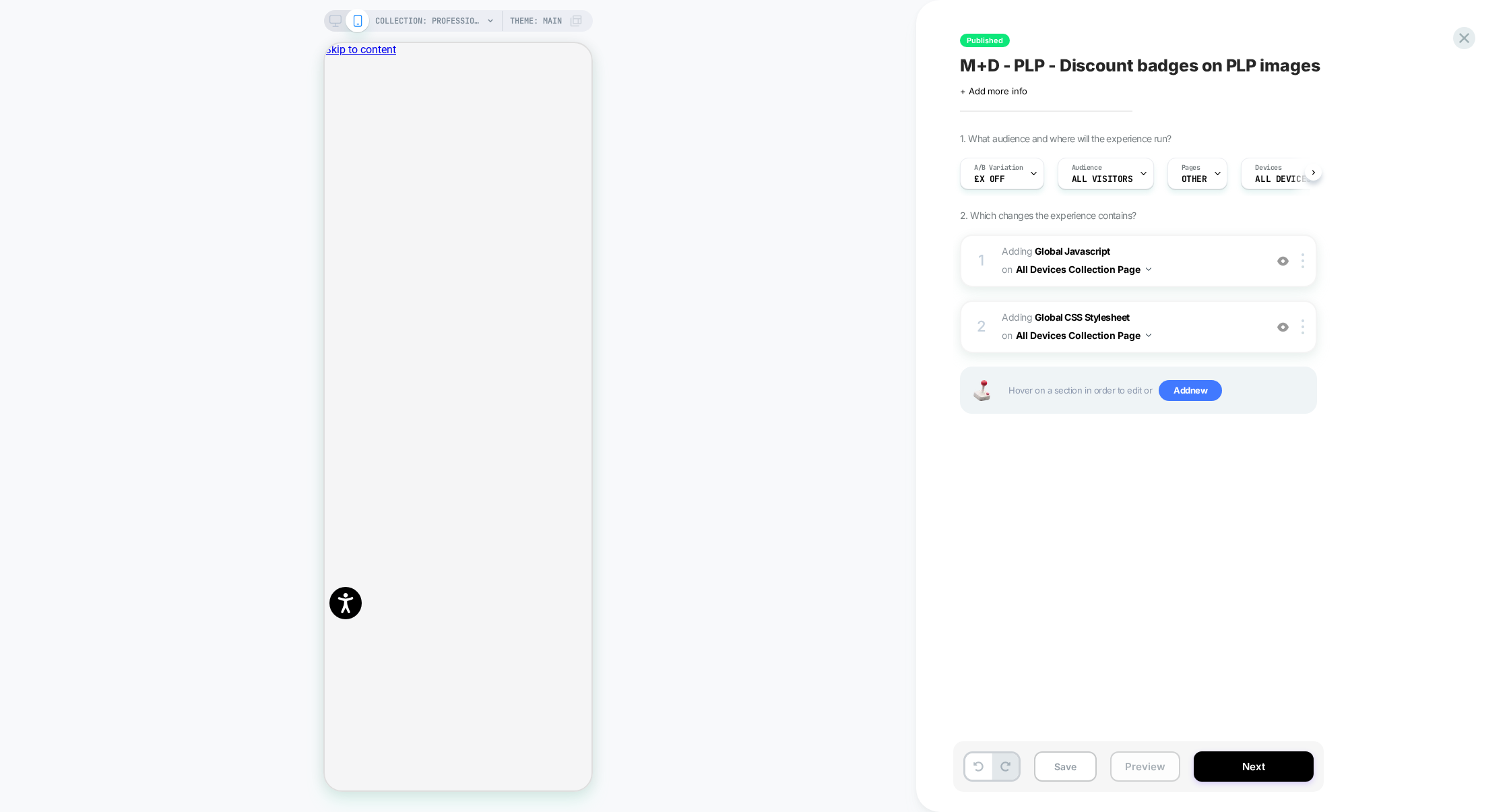
scroll to position [0, 1]
click at [1130, 763] on button "Preview" at bounding box center [1145, 766] width 70 height 30
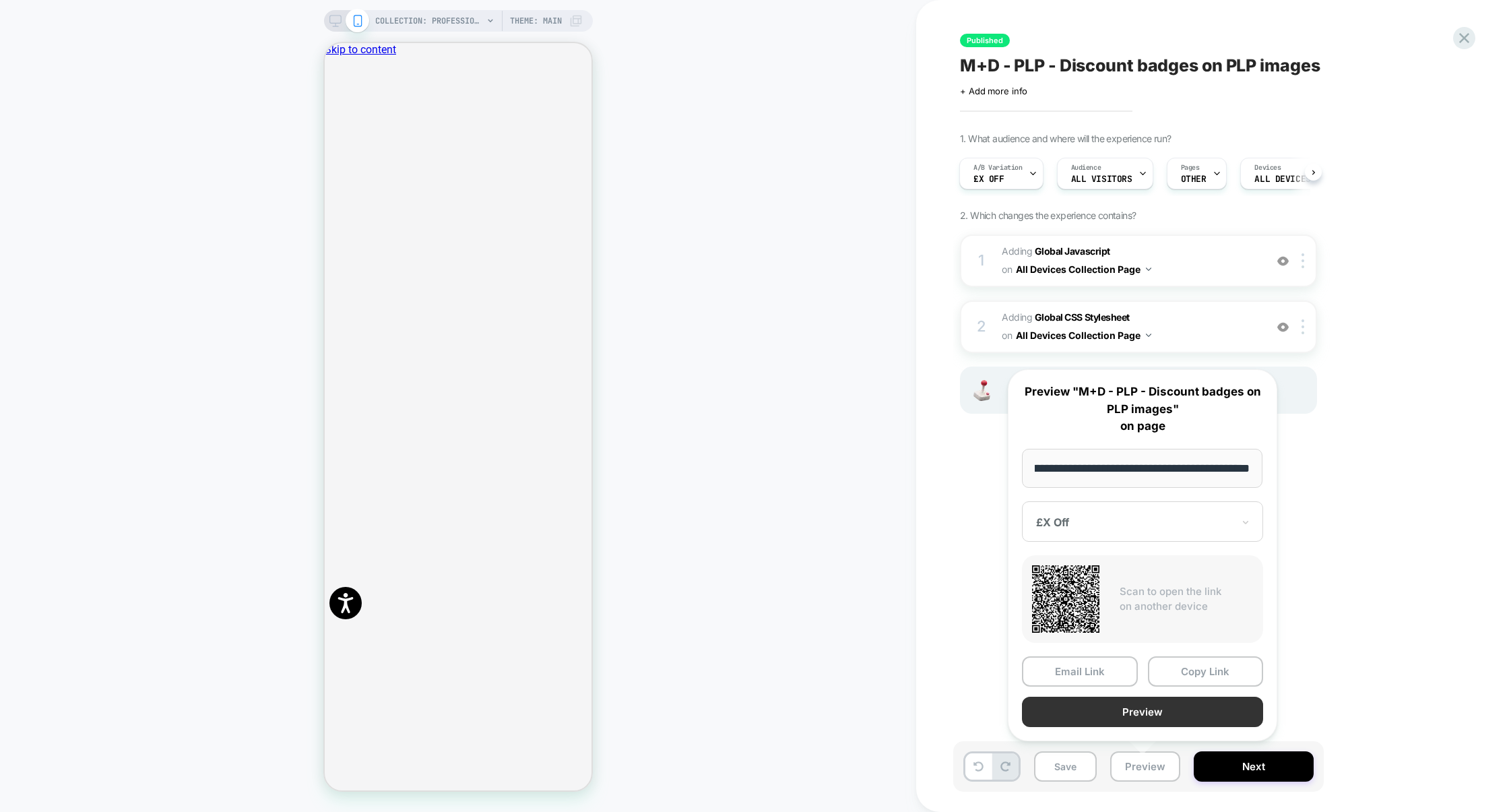
scroll to position [0, 0]
click at [1156, 719] on button "Preview" at bounding box center [1143, 712] width 241 height 30
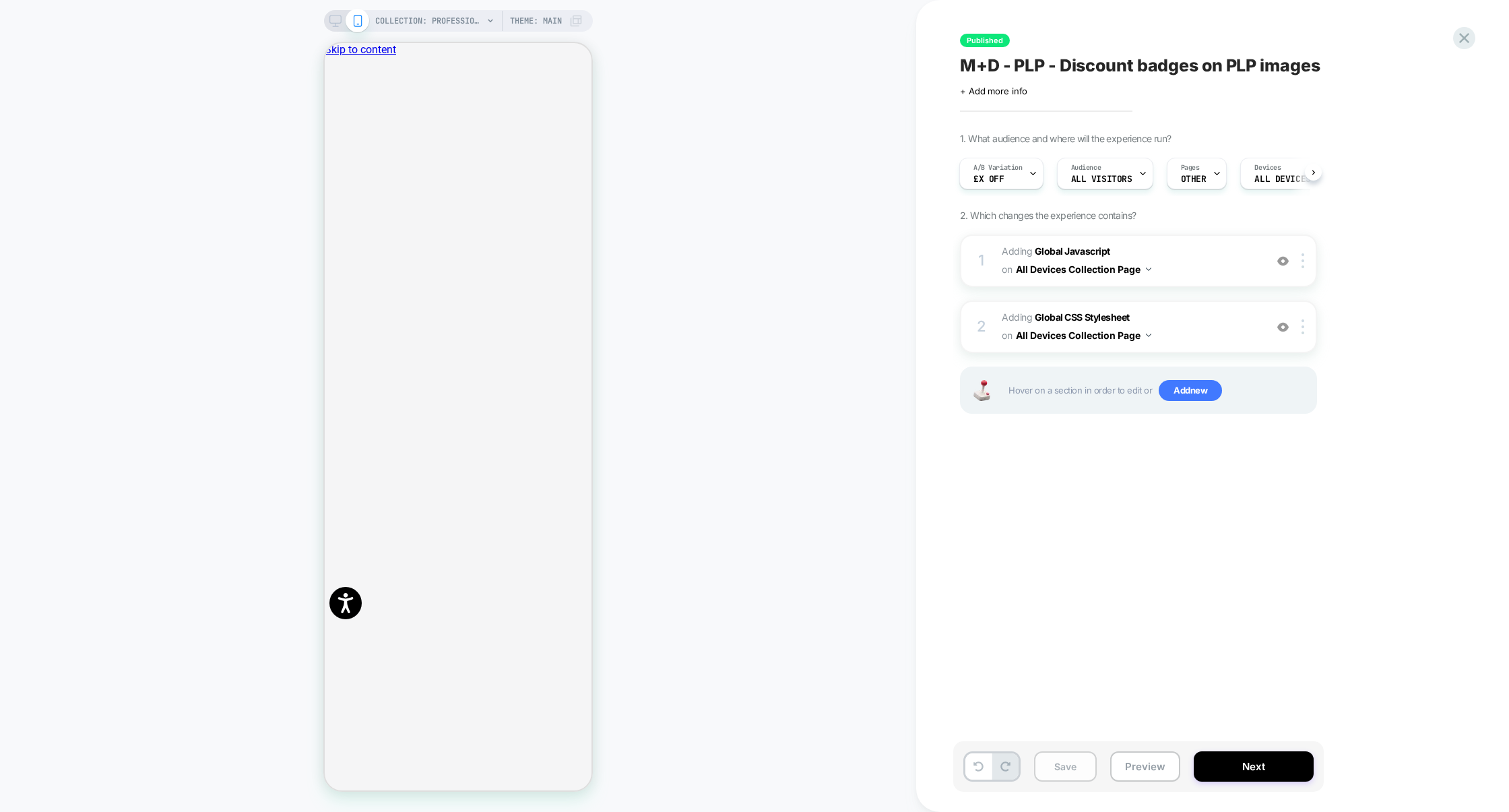
click at [1069, 761] on button "Save" at bounding box center [1065, 766] width 63 height 30
click at [1119, 762] on button "Preview" at bounding box center [1145, 766] width 70 height 30
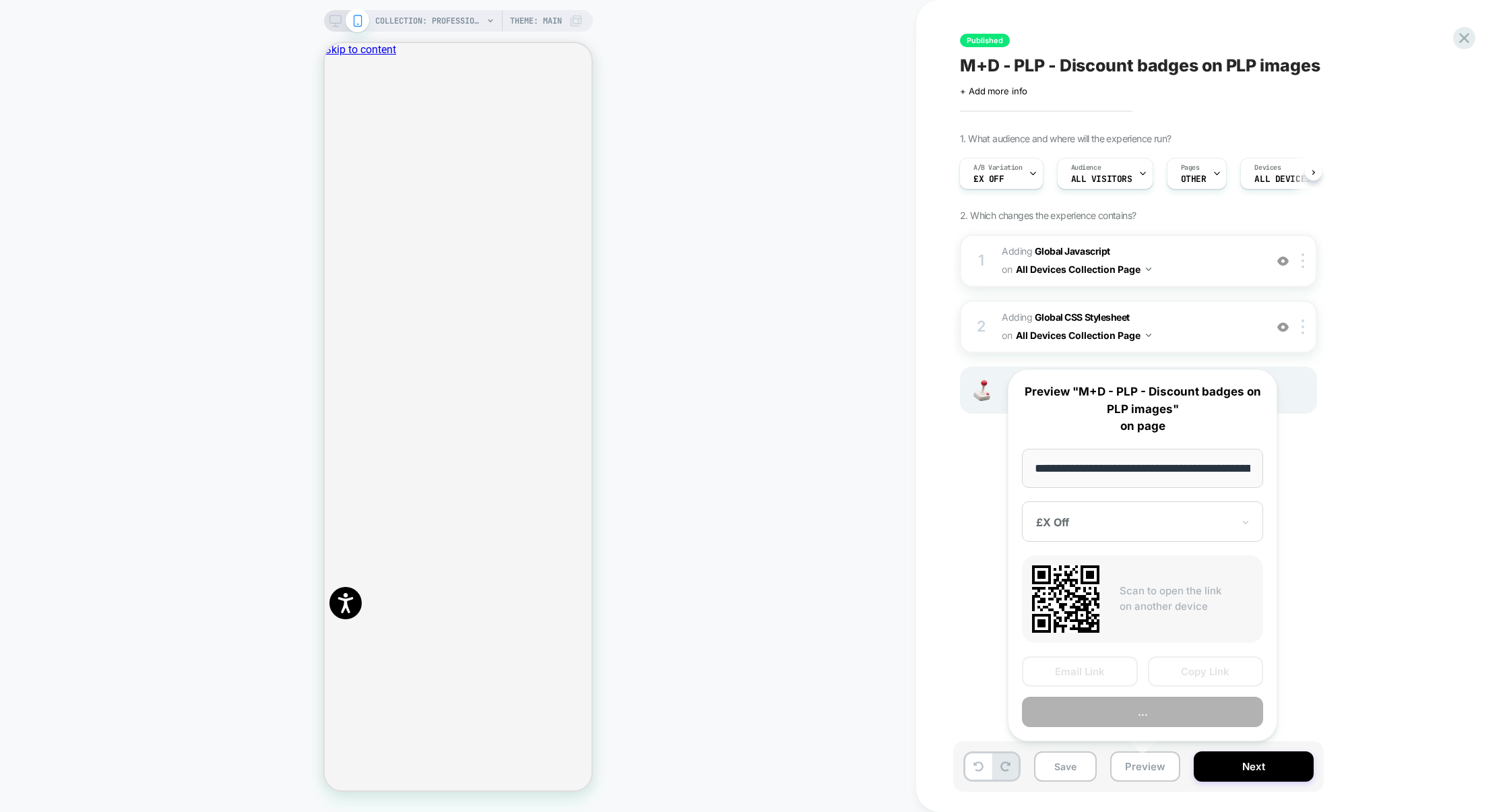
scroll to position [0, 136]
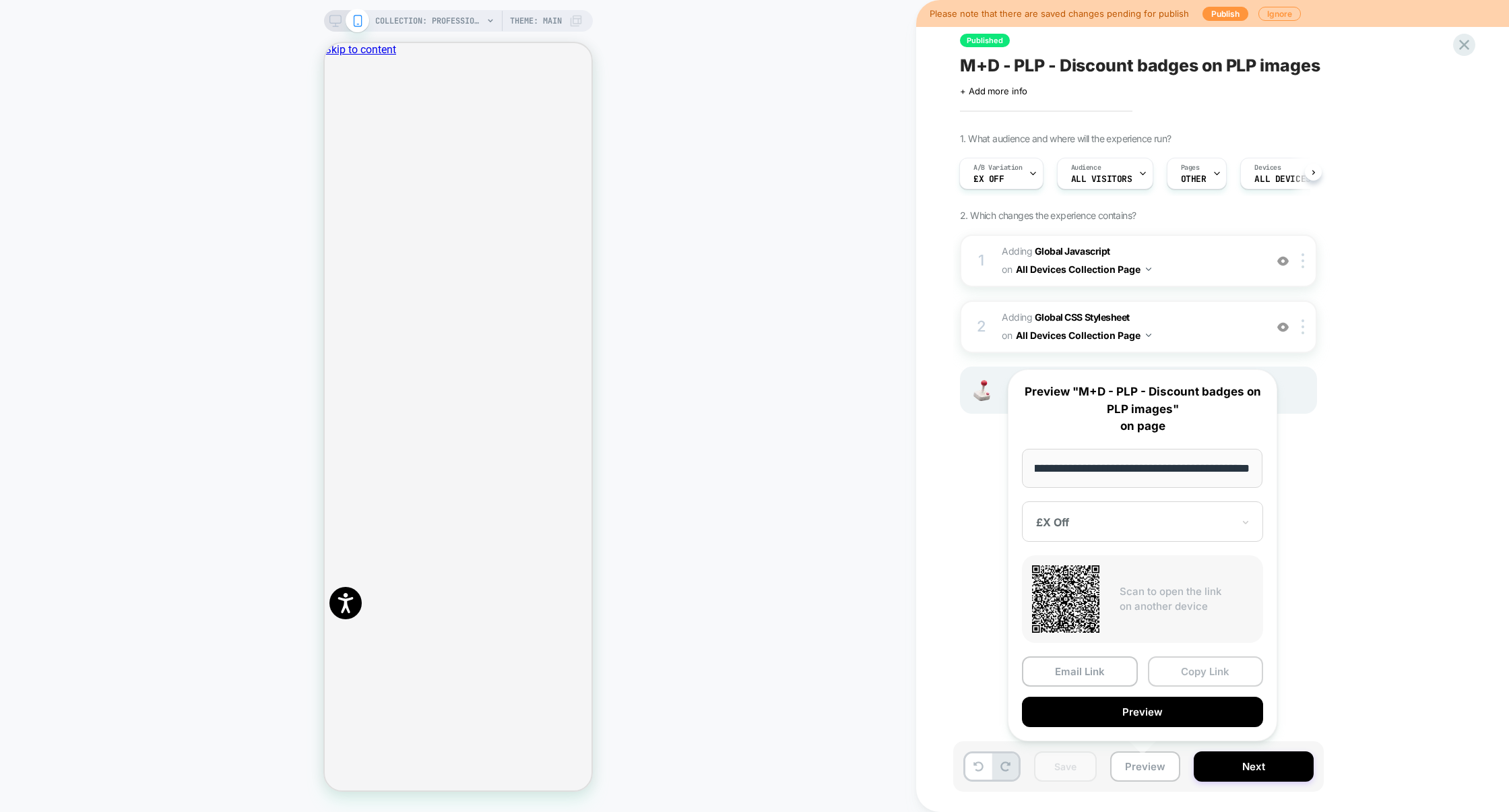
click at [1190, 670] on button "Copy Link" at bounding box center [1206, 671] width 116 height 30
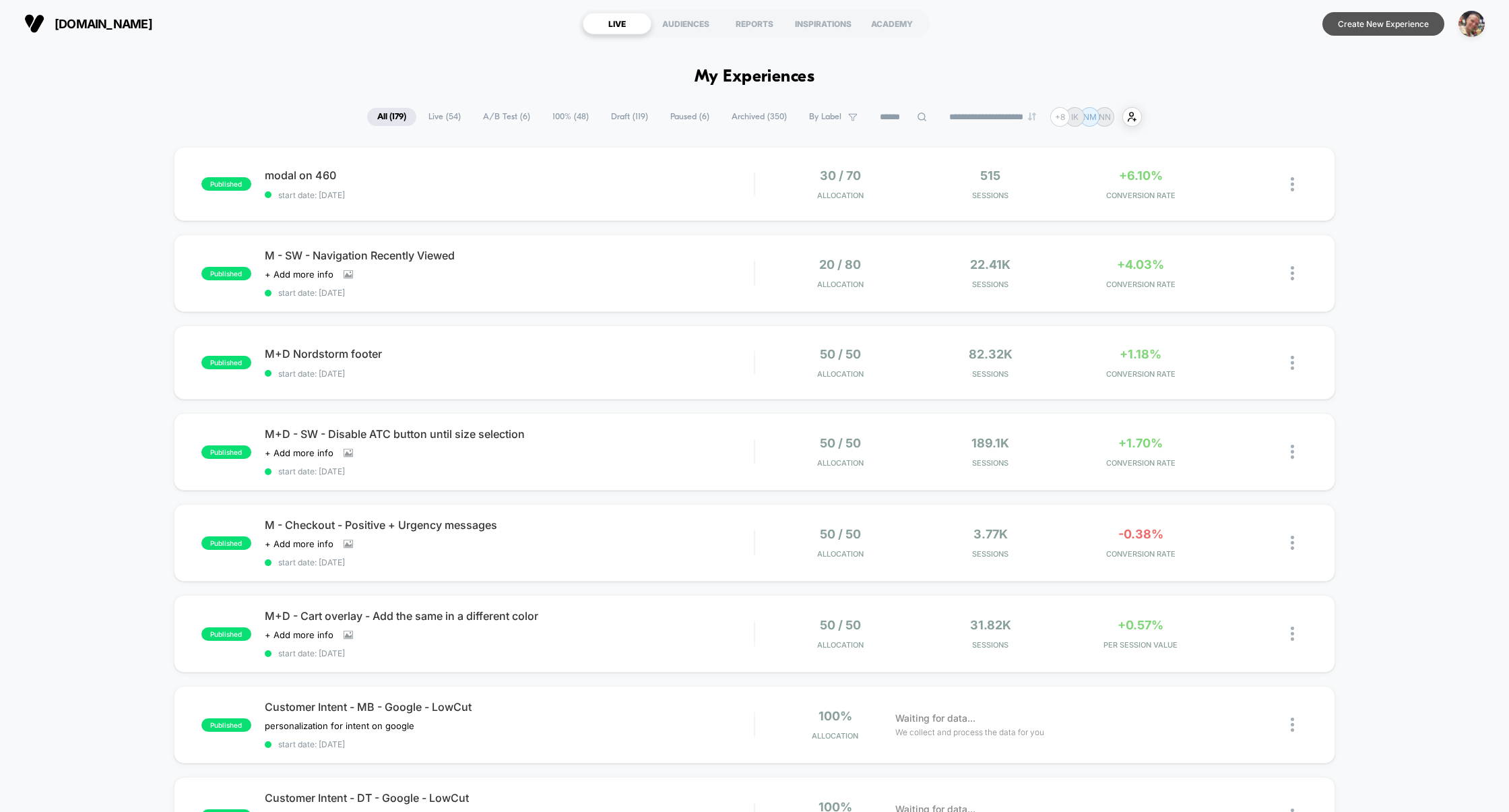
click at [1363, 23] on button "Create New Experience" at bounding box center [1384, 24] width 122 height 24
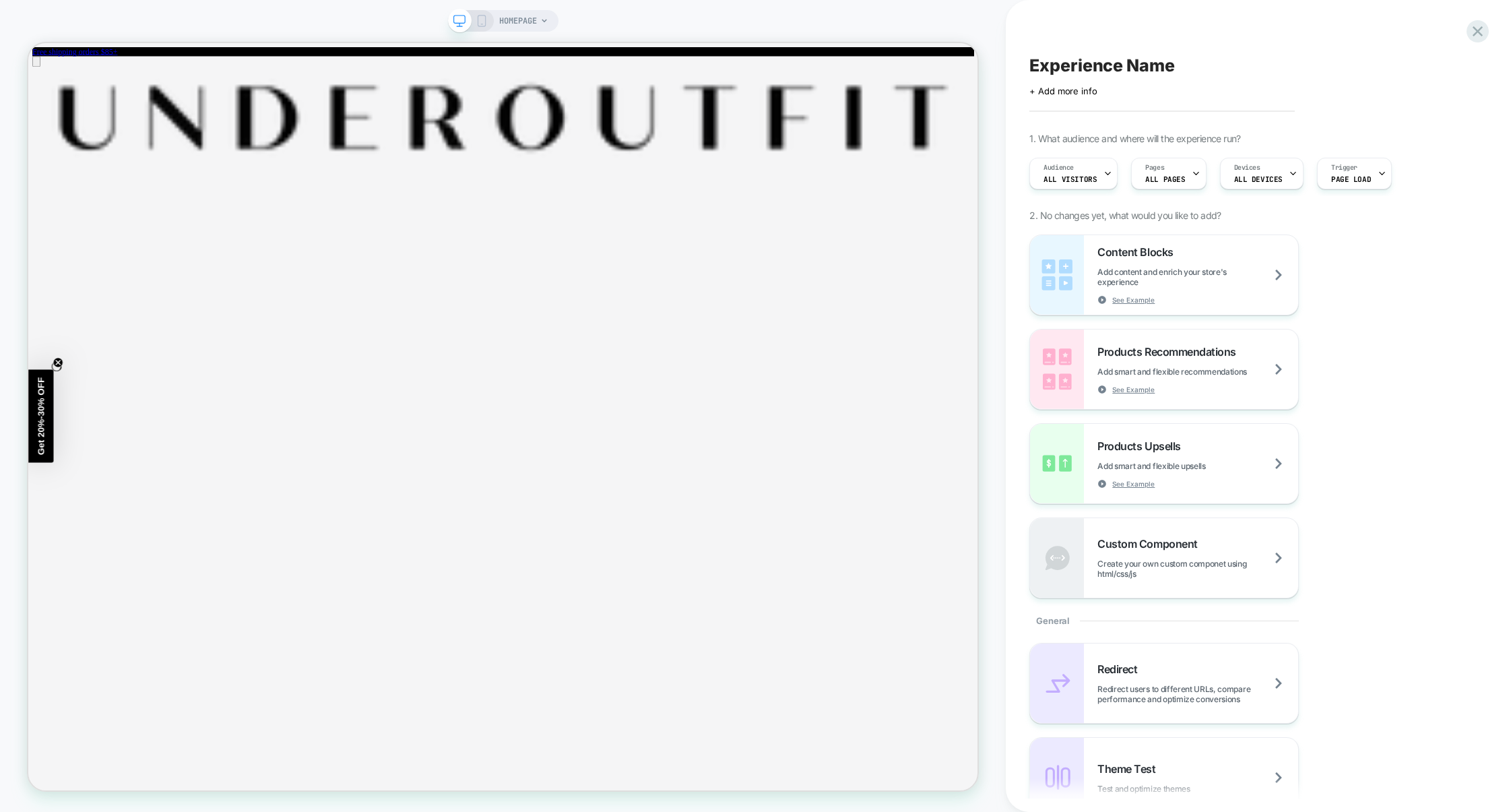
click at [1129, 75] on div "Click to edit experience details + Add more info" at bounding box center [1251, 85] width 443 height 21
click at [1116, 62] on span "Experience Name" at bounding box center [1102, 66] width 145 height 20
type textarea "**********"
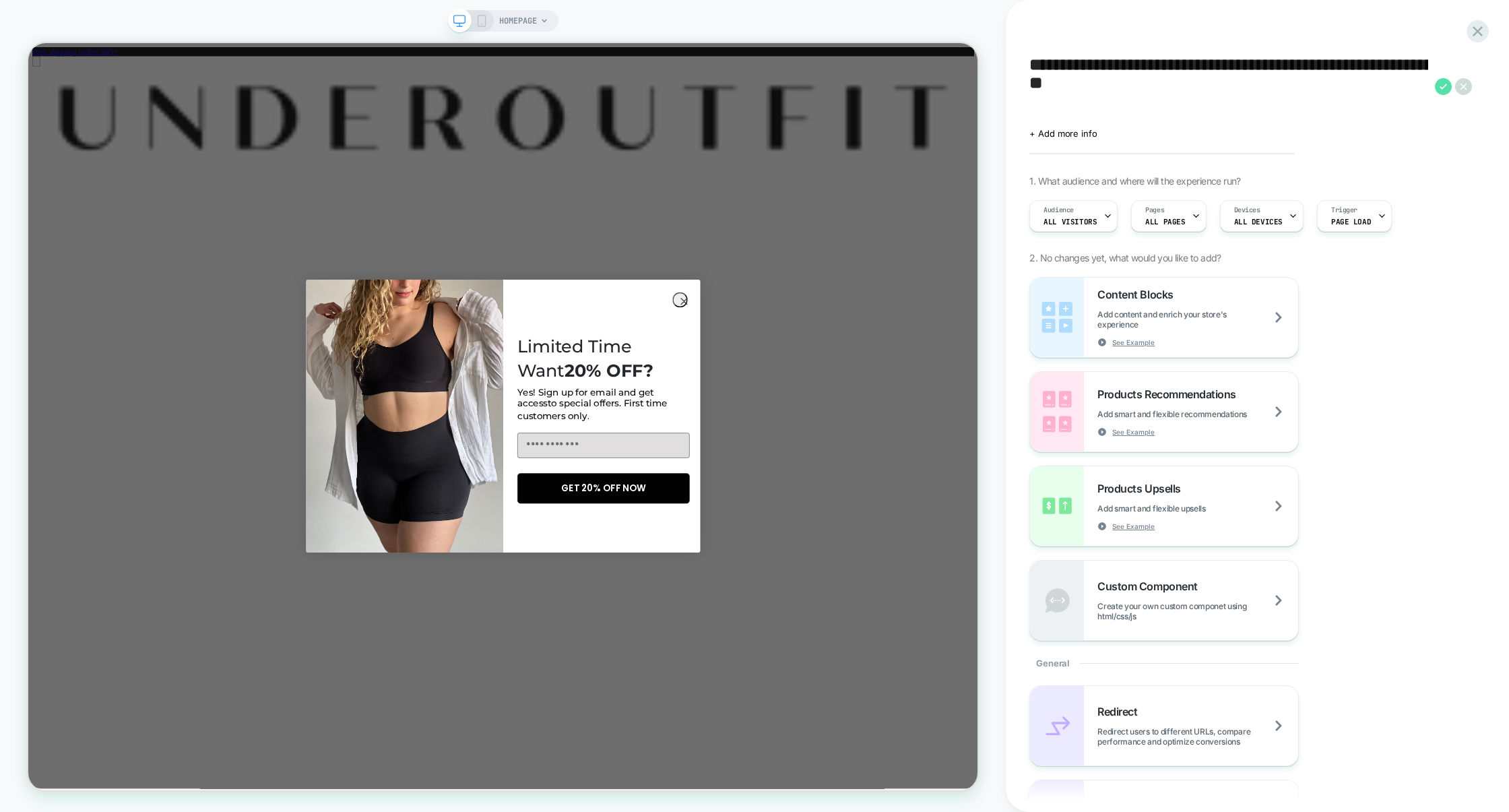
click at [1437, 85] on icon at bounding box center [1443, 86] width 17 height 17
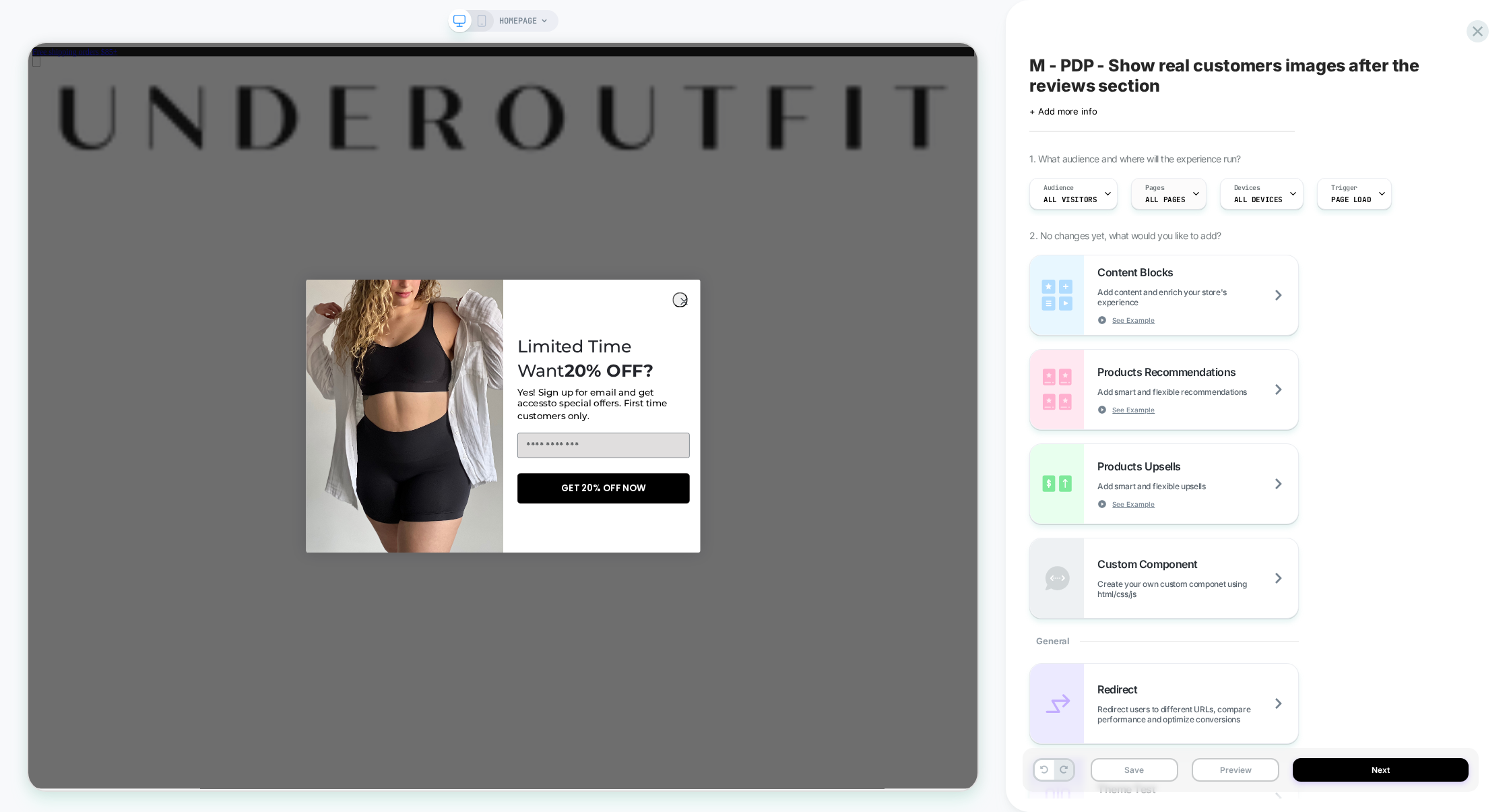
click at [1181, 202] on div "Pages ALL PAGES" at bounding box center [1165, 194] width 66 height 30
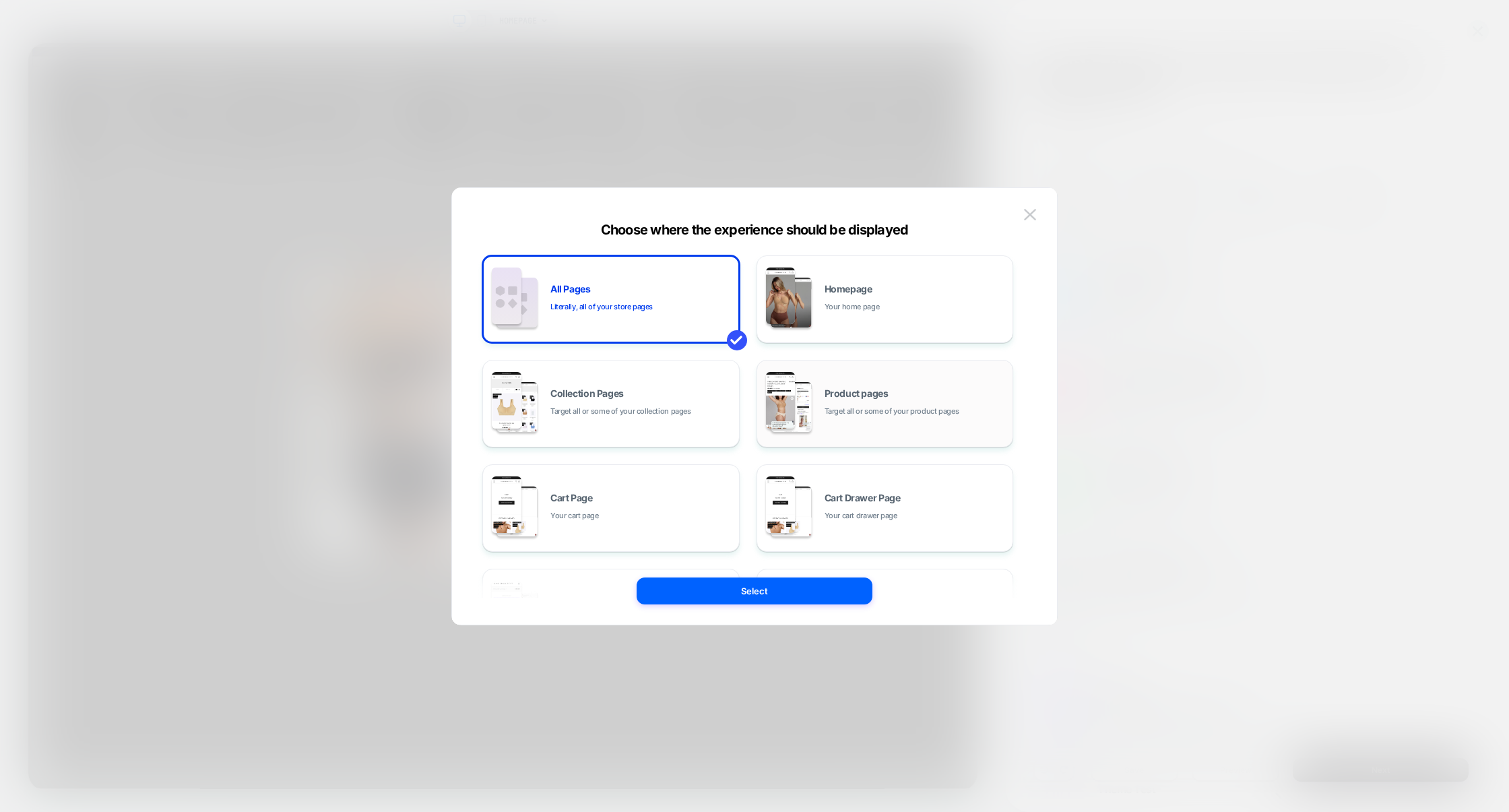
click at [825, 414] on span "Target all or some of your product pages" at bounding box center [892, 411] width 135 height 13
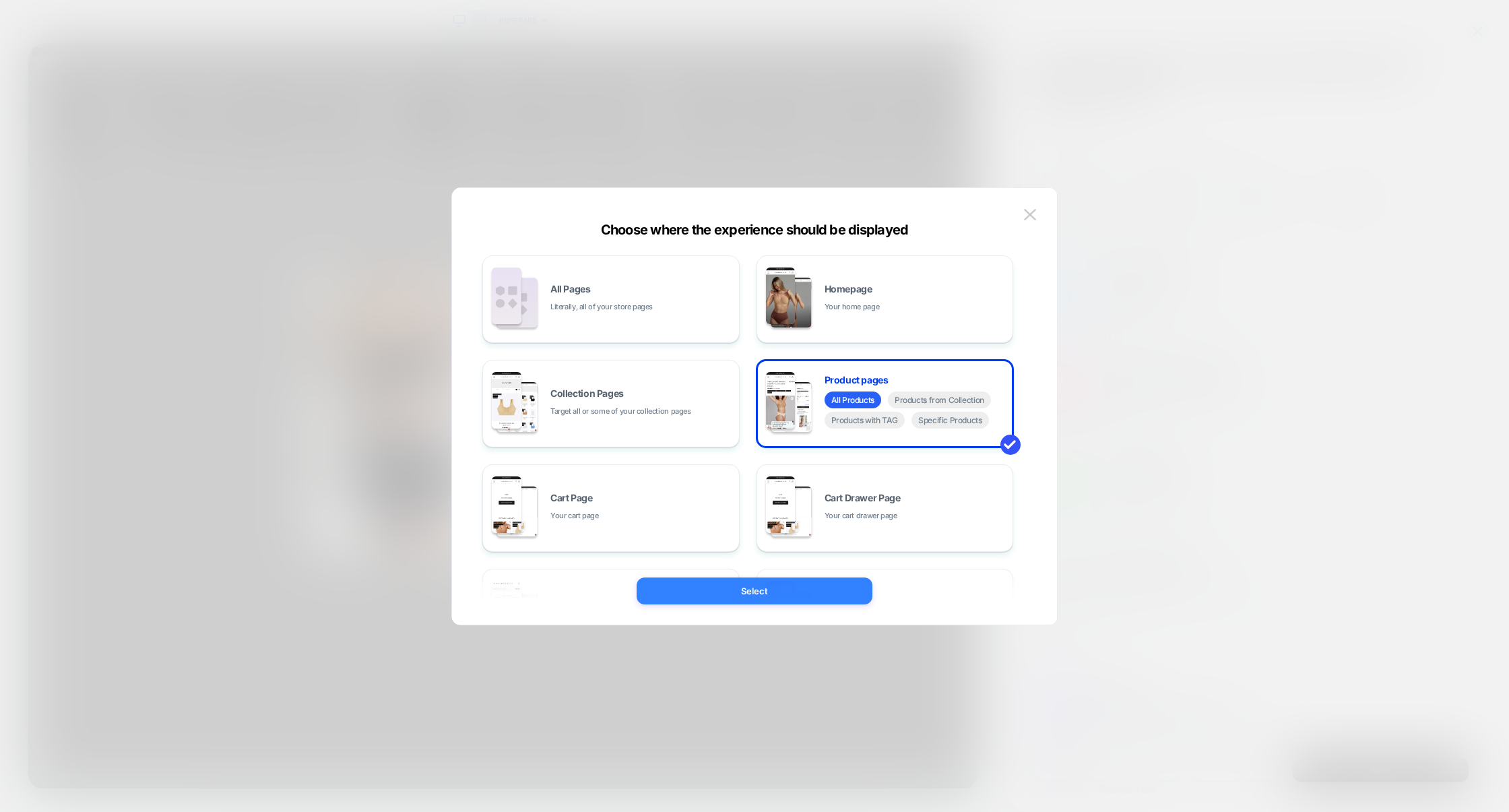
click at [731, 594] on button "Select" at bounding box center [754, 591] width 236 height 27
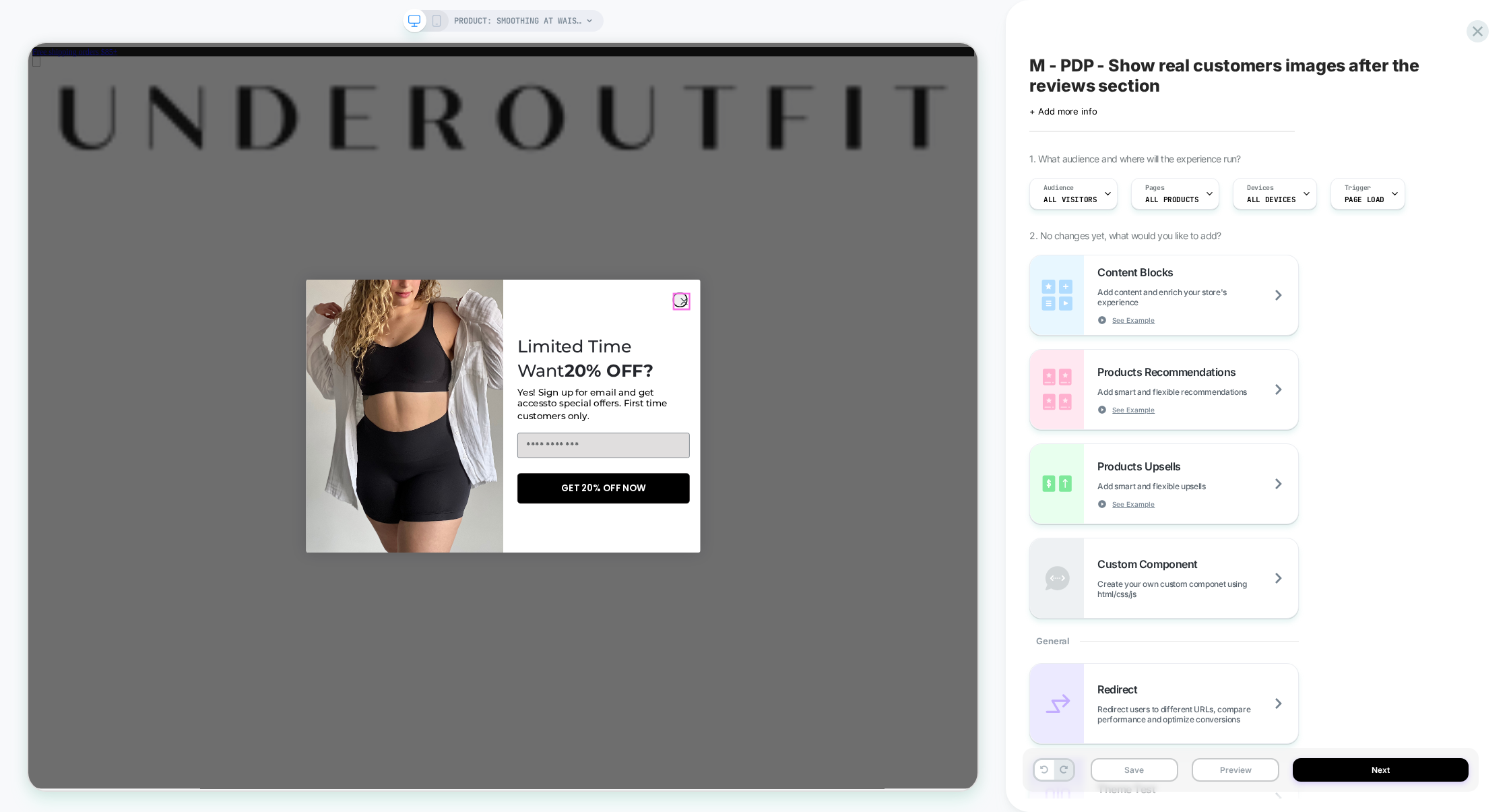
click at [902, 389] on icon "Close dialog" at bounding box center [903, 387] width 8 height 8
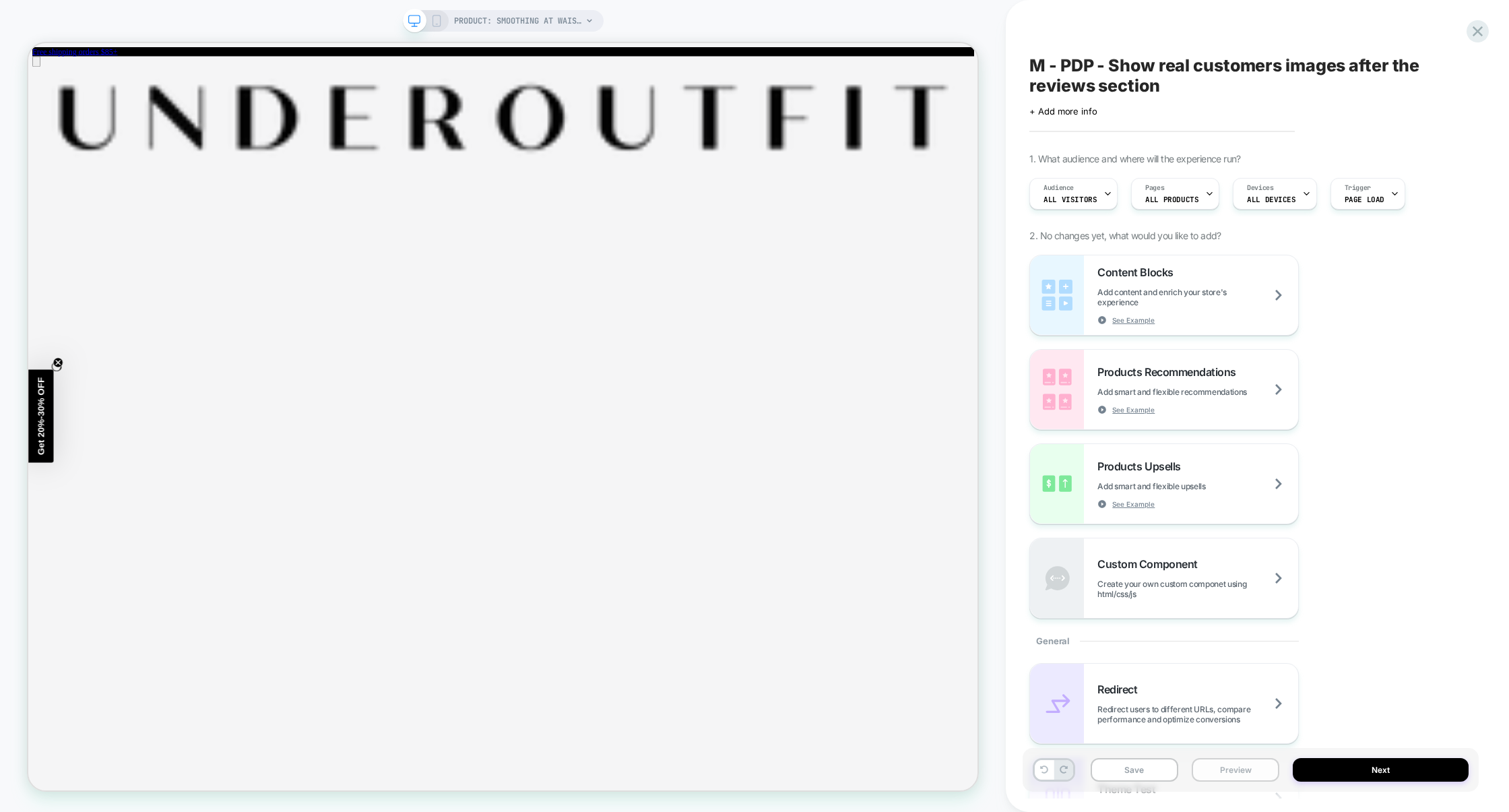
click at [1231, 770] on button "Preview" at bounding box center [1235, 769] width 87 height 24
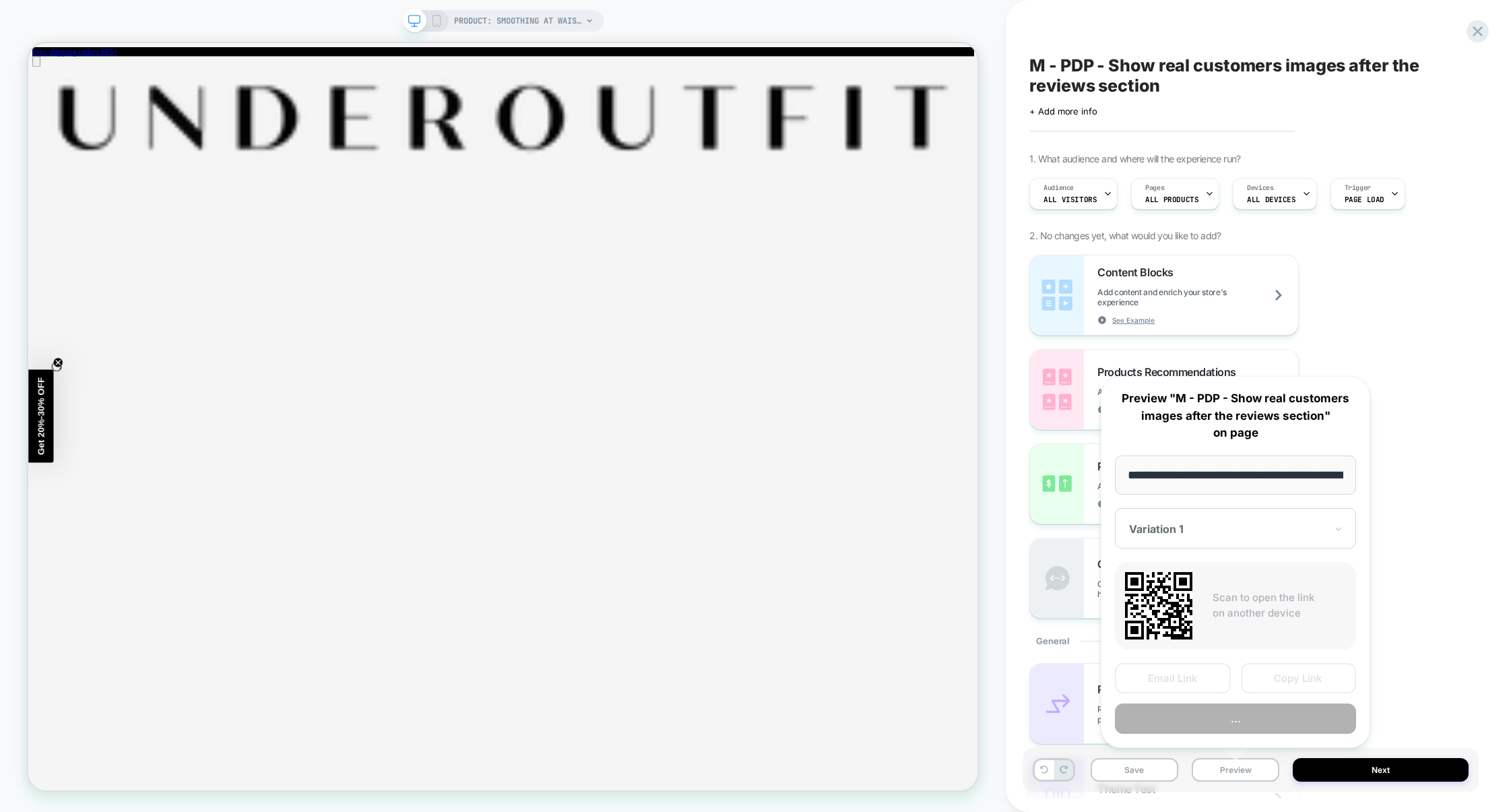
scroll to position [0, 147]
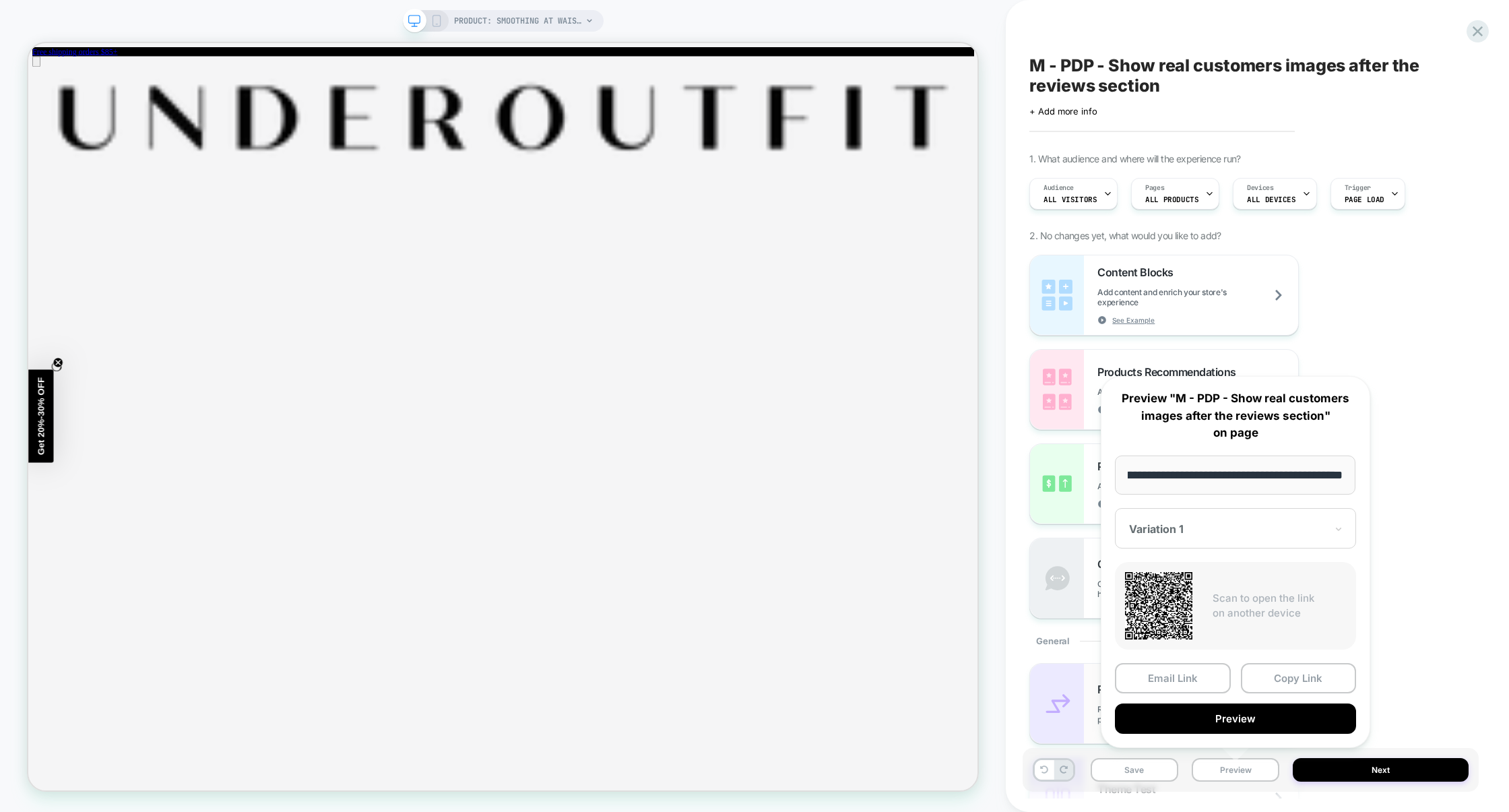
click at [1218, 722] on button "Preview" at bounding box center [1235, 718] width 241 height 30
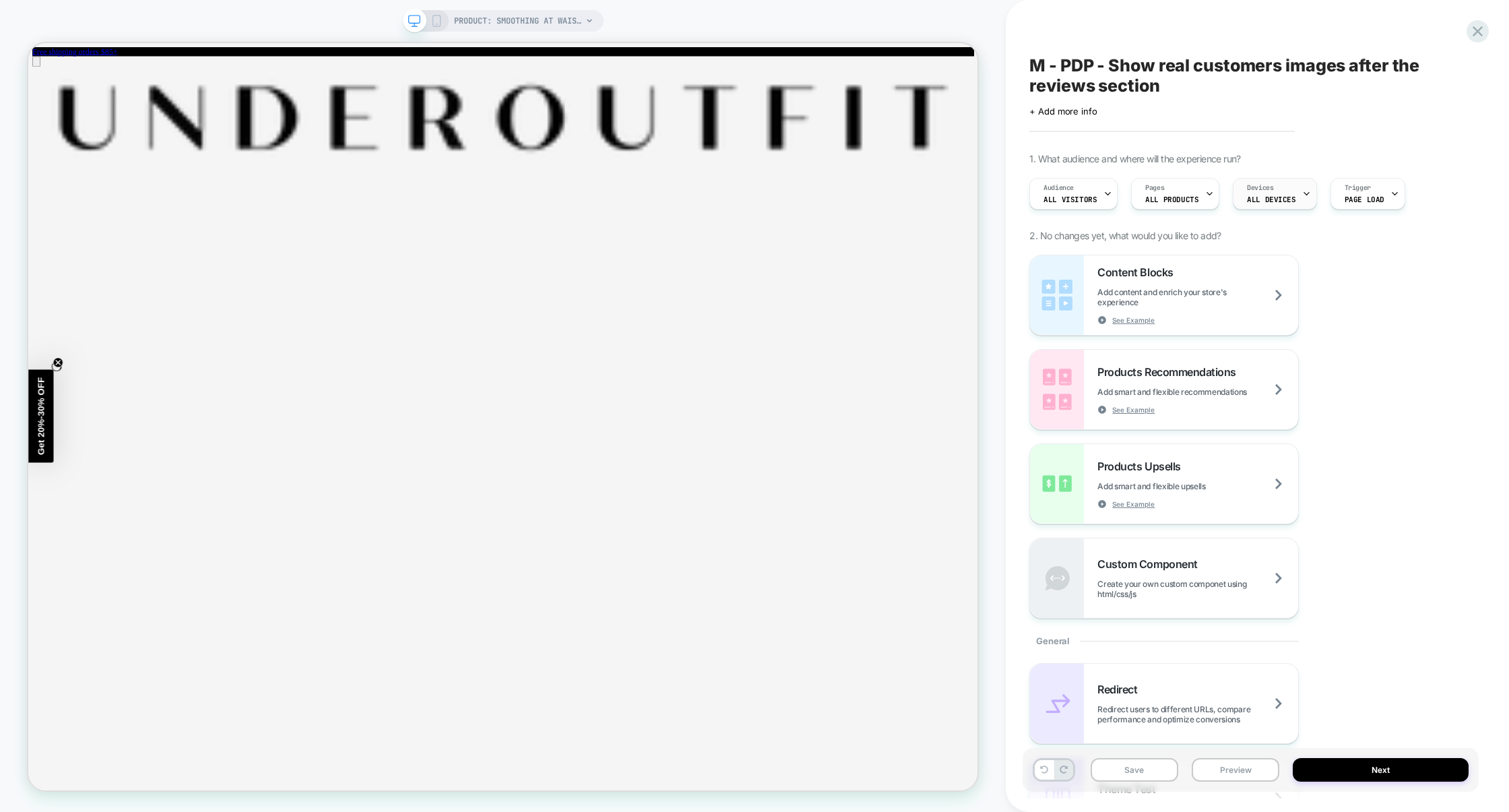
click at [1254, 198] on span "ALL DEVICES" at bounding box center [1271, 199] width 49 height 9
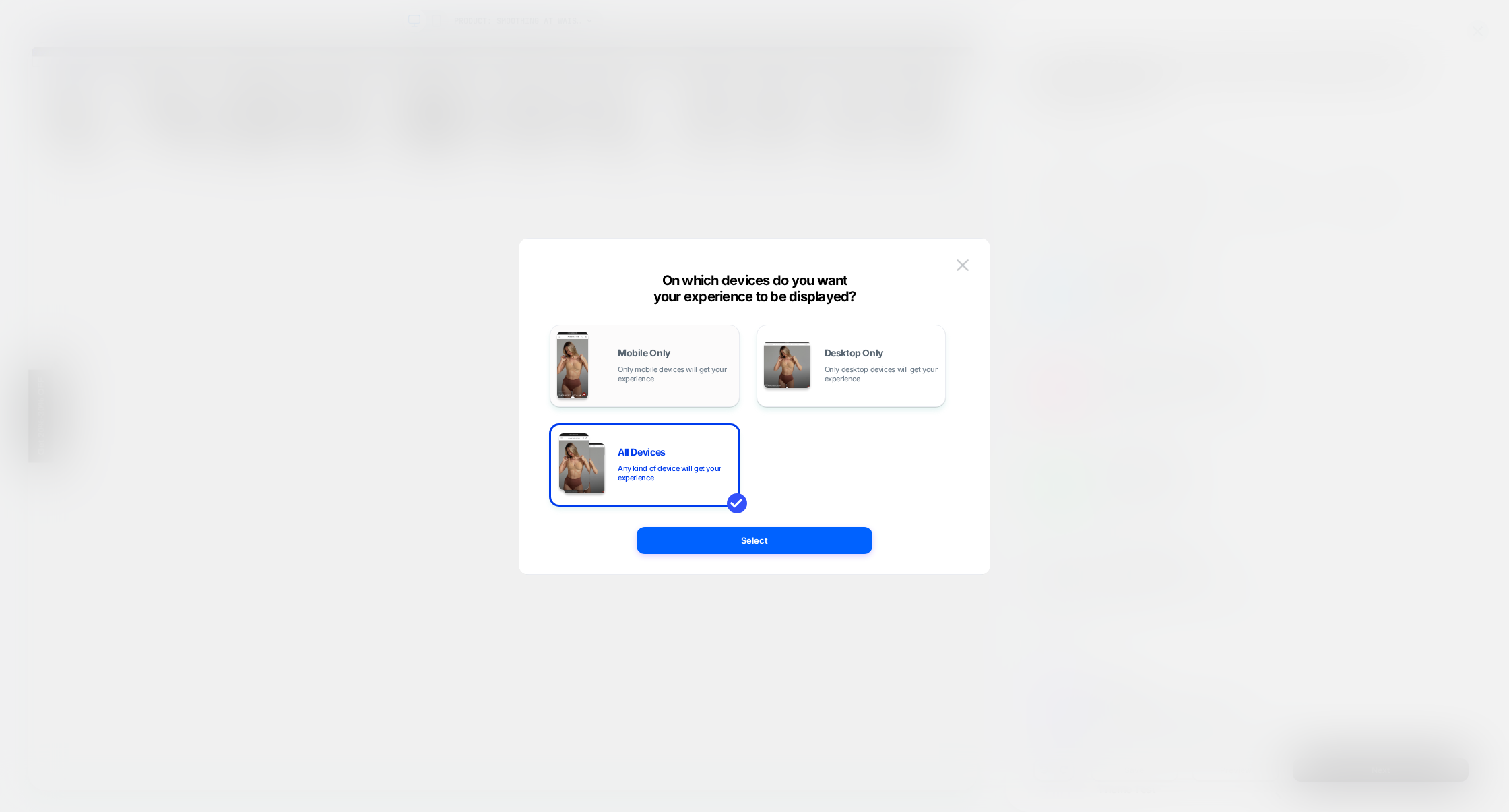
click at [681, 368] on span "Only mobile devices will get your experience" at bounding box center [675, 374] width 114 height 19
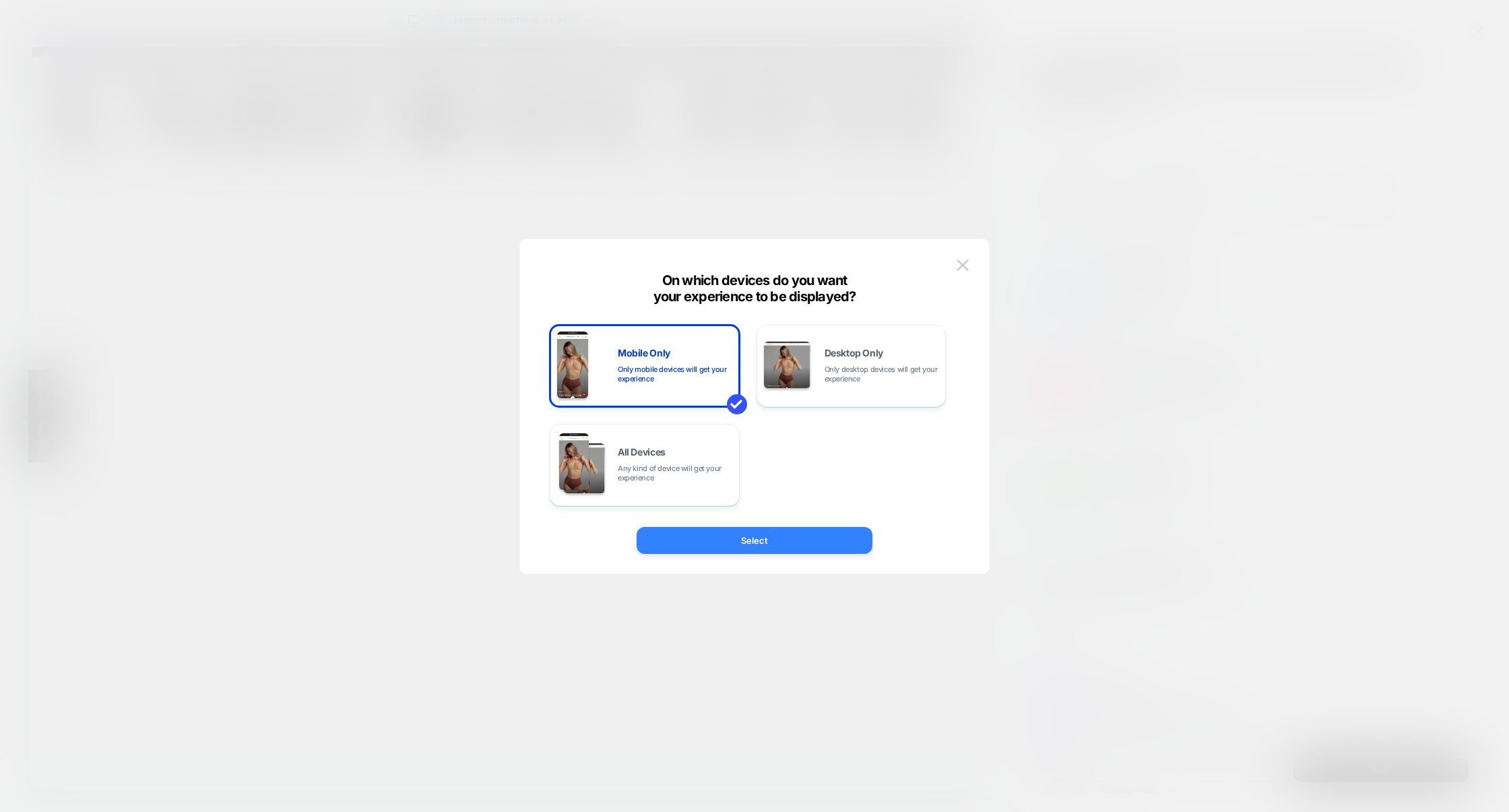
click at [767, 534] on button "Select" at bounding box center [754, 540] width 236 height 27
